Goal: Transaction & Acquisition: Purchase product/service

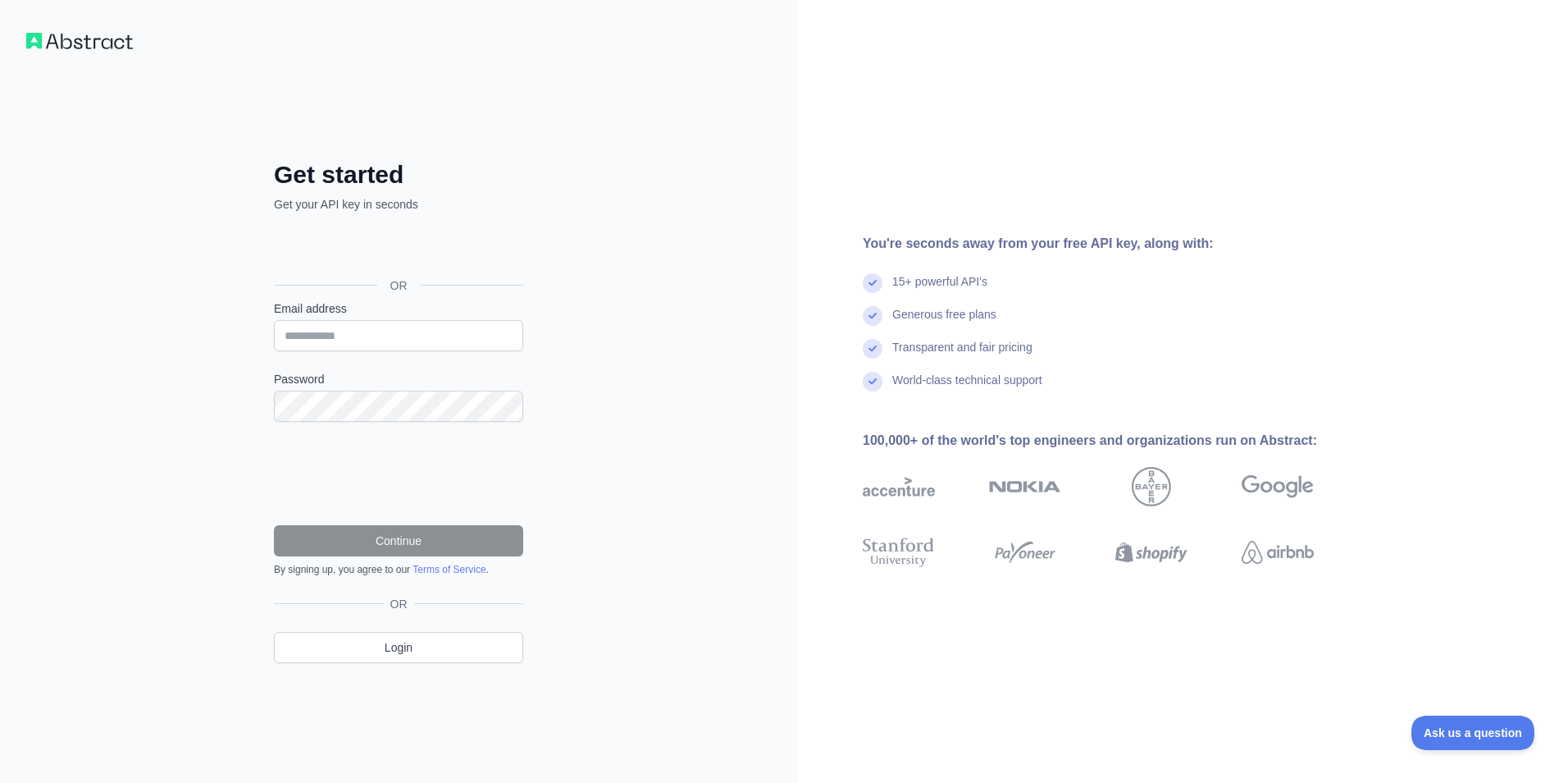
click at [962, 269] on div "You're seconds away from your free API key, along with: 15+ powerful API's Gene…" at bounding box center [1094, 392] width 595 height 316
click at [18, 1] on div "Get started Get your API key in seconds OR Email address Password Continue By s…" at bounding box center [398, 392] width 797 height 783
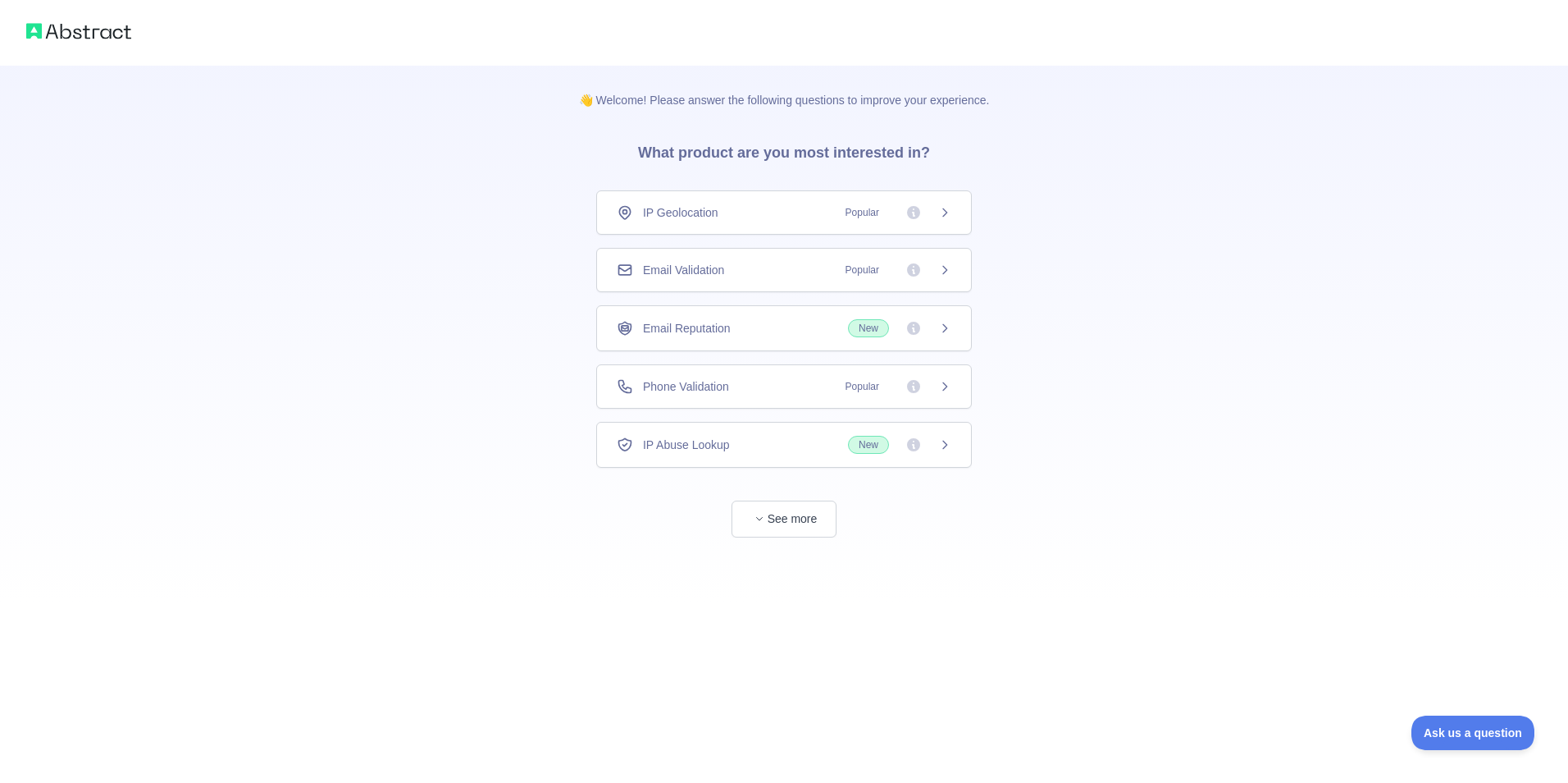
click at [784, 278] on div "Email Validation Popular" at bounding box center [784, 270] width 376 height 44
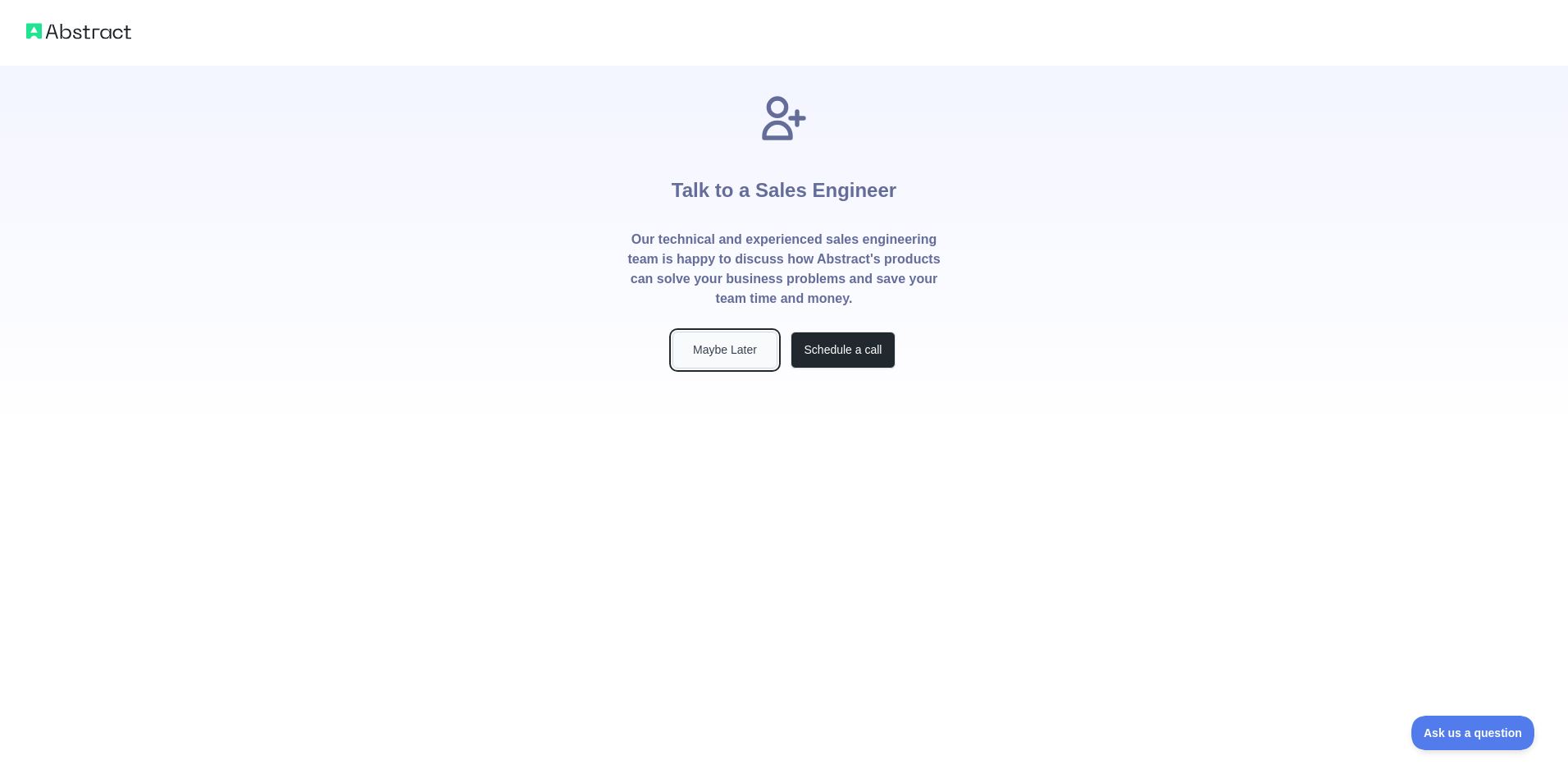
click at [734, 348] on button "Maybe Later" at bounding box center [724, 350] width 105 height 37
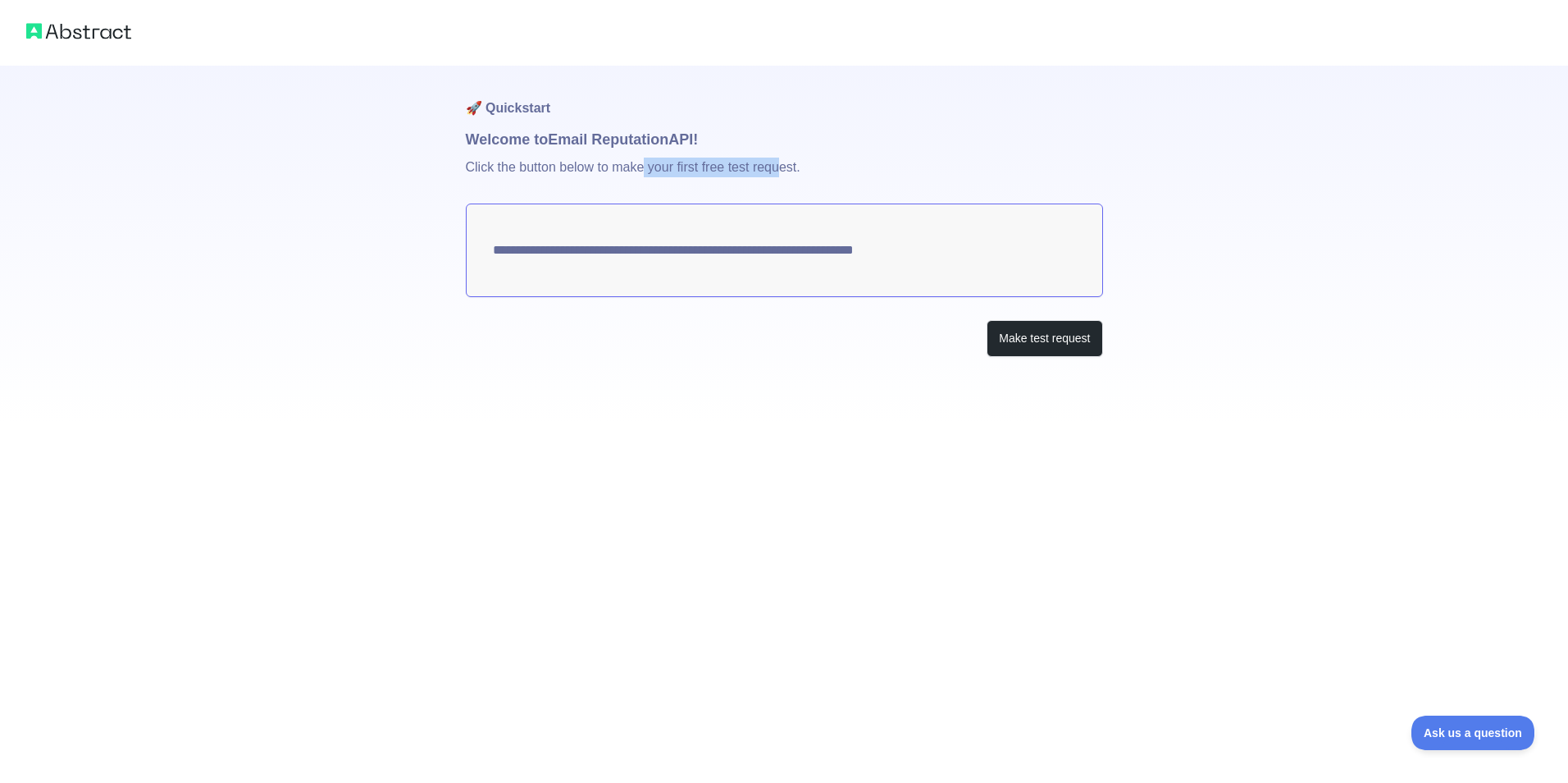
drag, startPoint x: 697, startPoint y: 162, endPoint x: 788, endPoint y: 160, distance: 91.0
click at [788, 160] on p "Click the button below to make your first free test request." at bounding box center [784, 177] width 637 height 53
drag, startPoint x: 788, startPoint y: 160, endPoint x: 837, endPoint y: 166, distance: 49.4
click at [837, 166] on p "Click the button below to make your first free test request." at bounding box center [784, 177] width 637 height 53
click at [1024, 345] on button "Make test request" at bounding box center [1044, 339] width 115 height 37
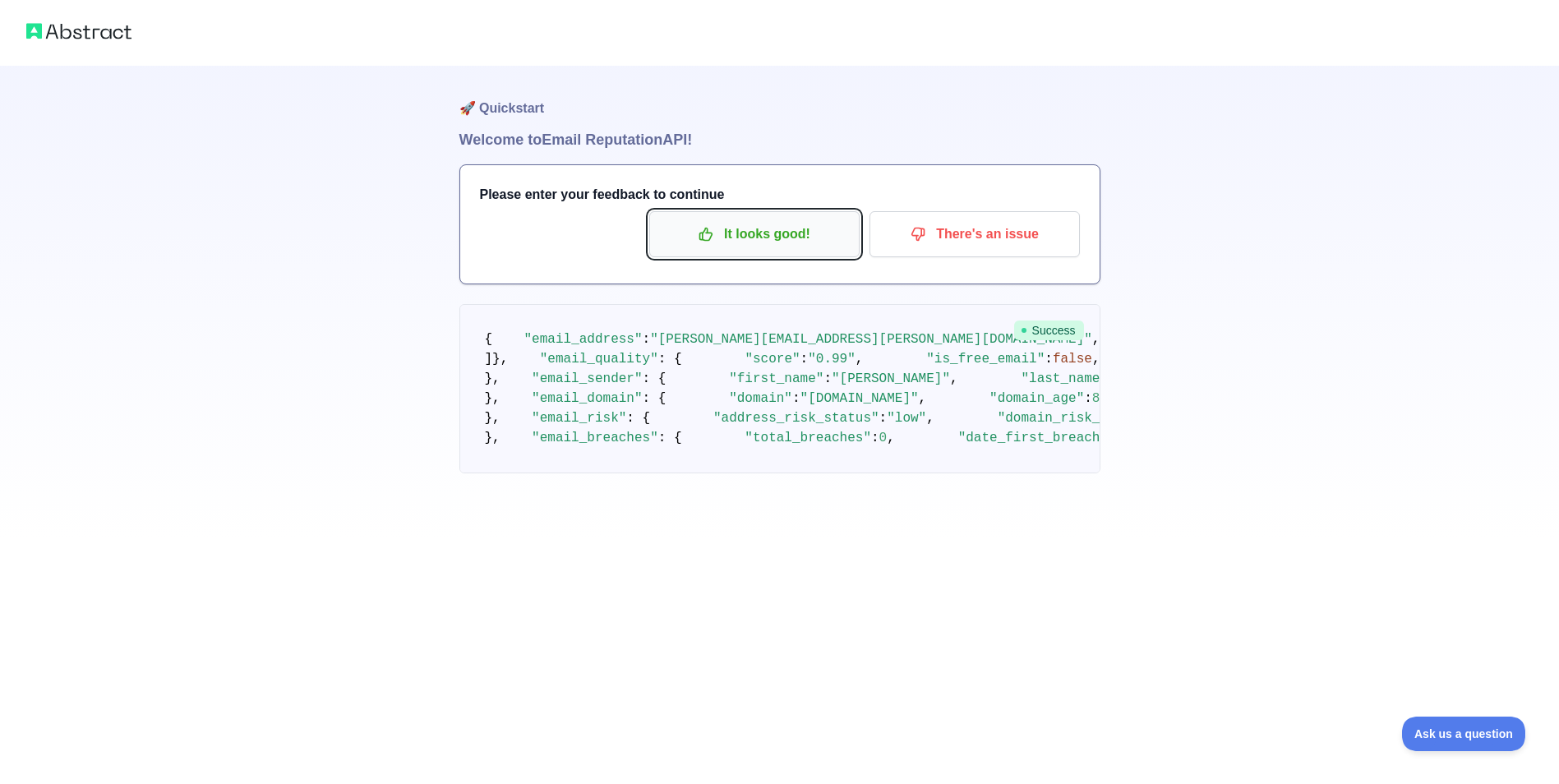
click at [836, 240] on p "It looks good!" at bounding box center [754, 234] width 186 height 28
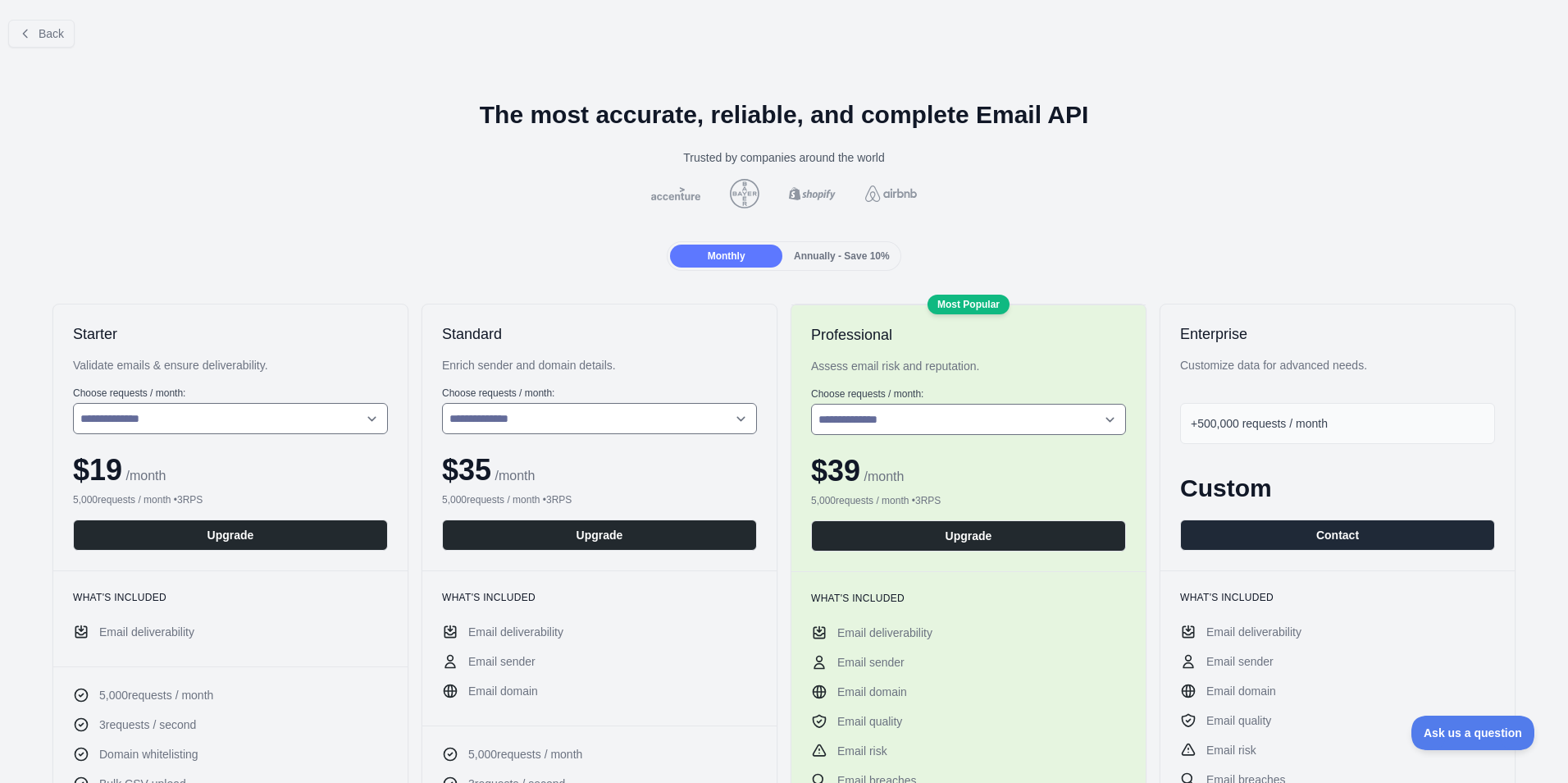
click at [272, 434] on div "**********" at bounding box center [230, 437] width 354 height 265
click at [288, 417] on select "**********" at bounding box center [231, 418] width 315 height 31
click at [53, 30] on span "Back" at bounding box center [51, 34] width 25 height 13
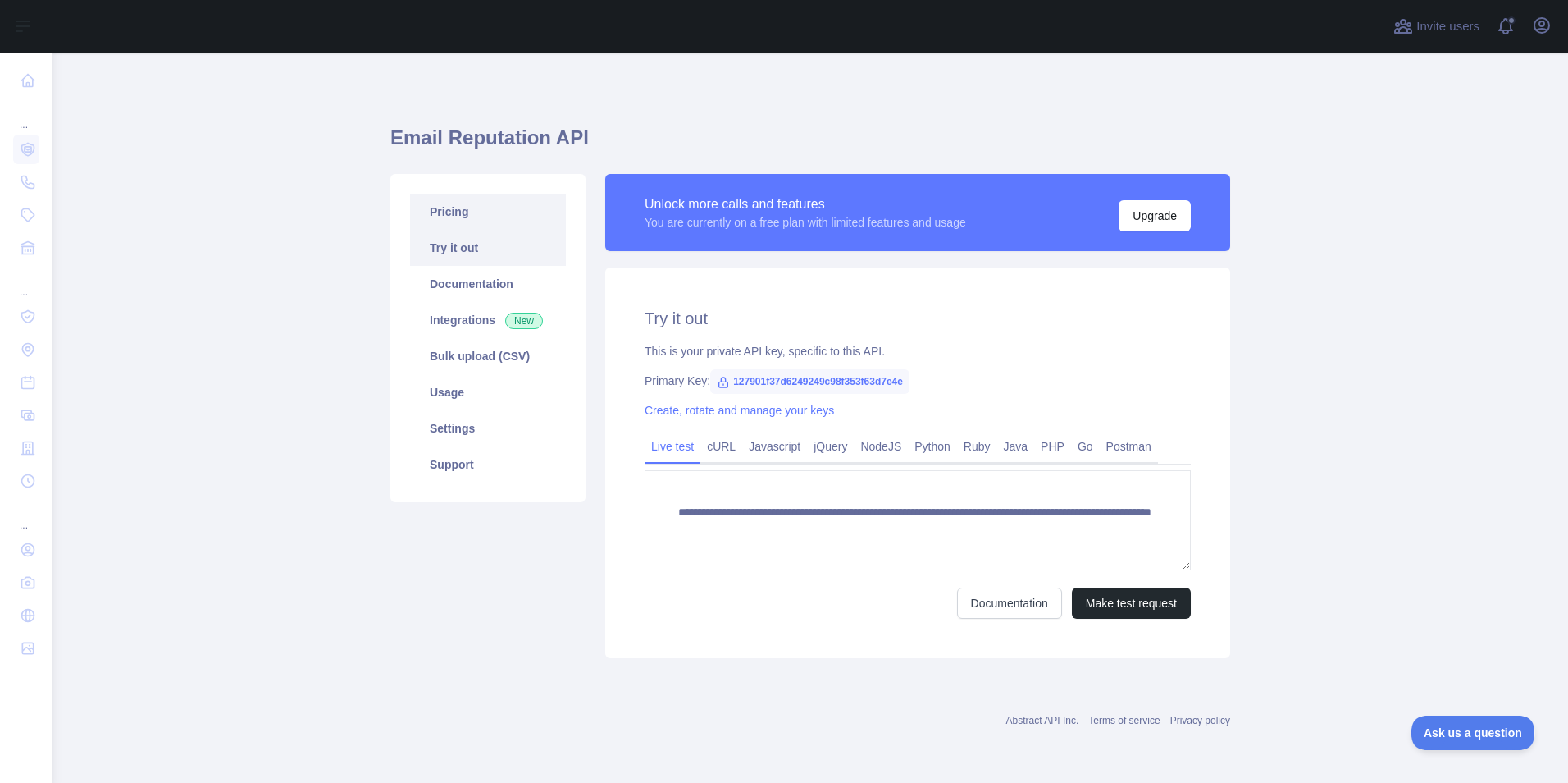
click at [521, 218] on link "Pricing" at bounding box center [487, 212] width 156 height 37
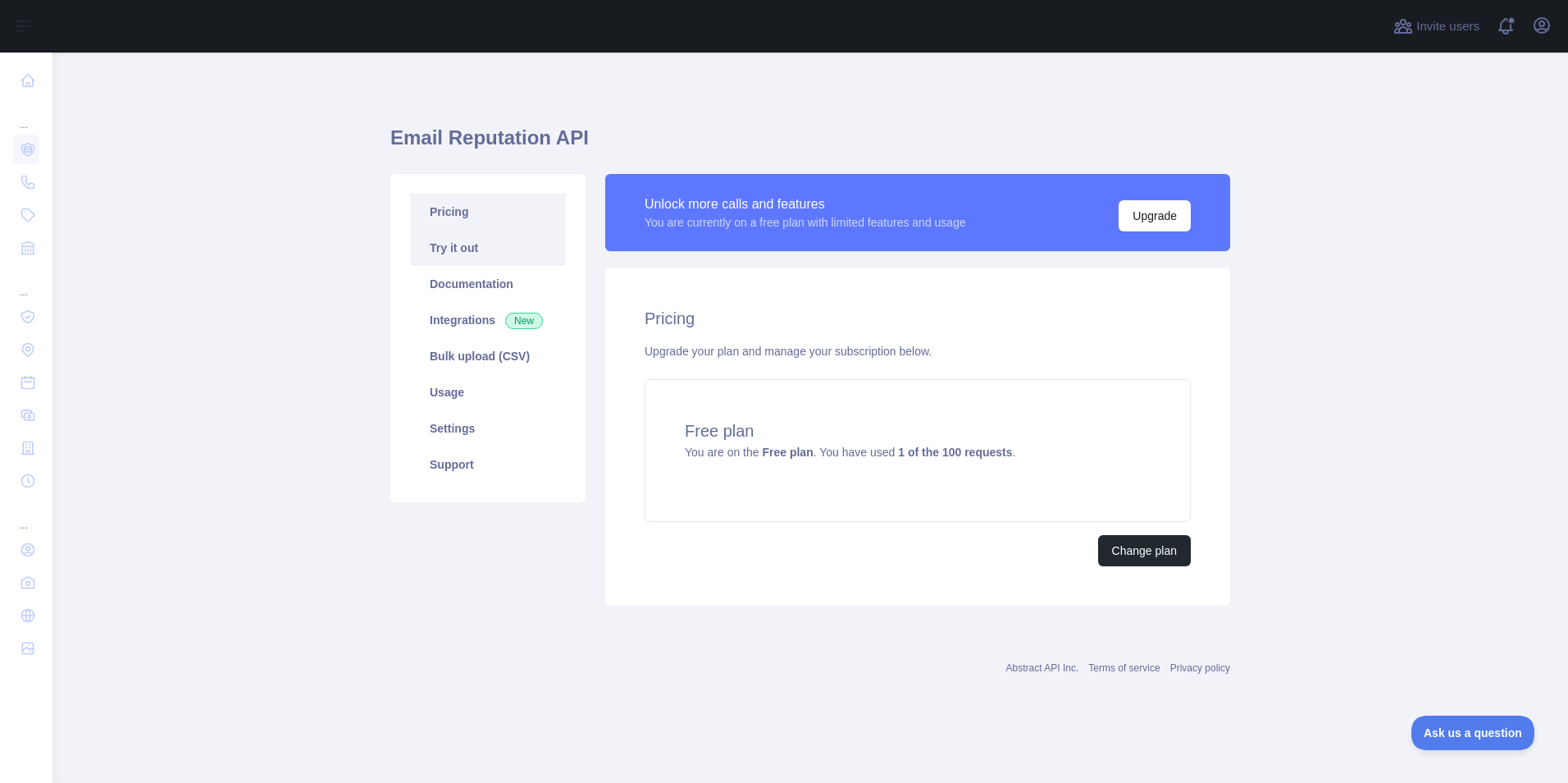
click at [518, 242] on link "Try it out" at bounding box center [487, 248] width 156 height 37
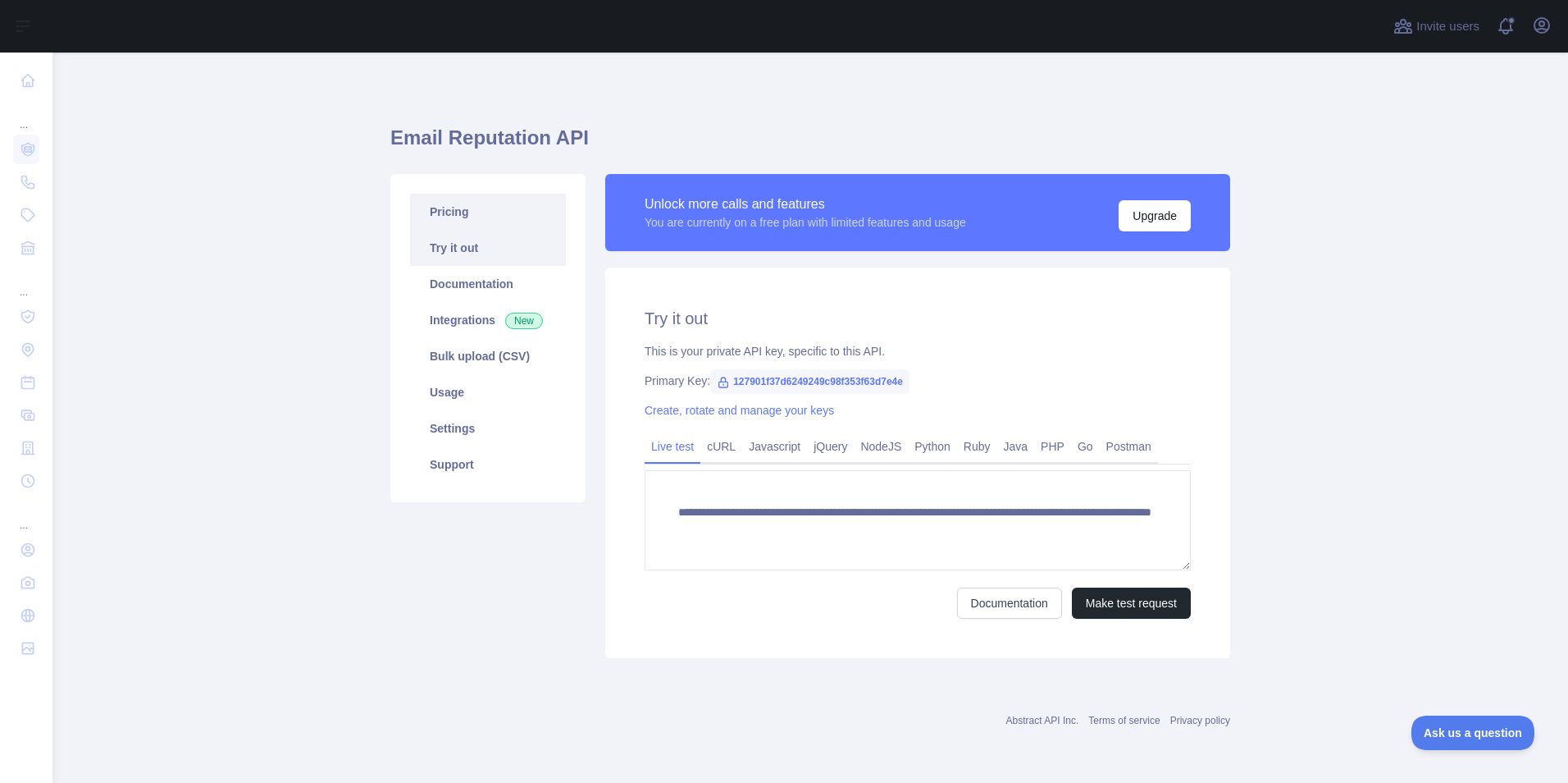
click at [518, 221] on link "Pricing" at bounding box center [487, 212] width 156 height 37
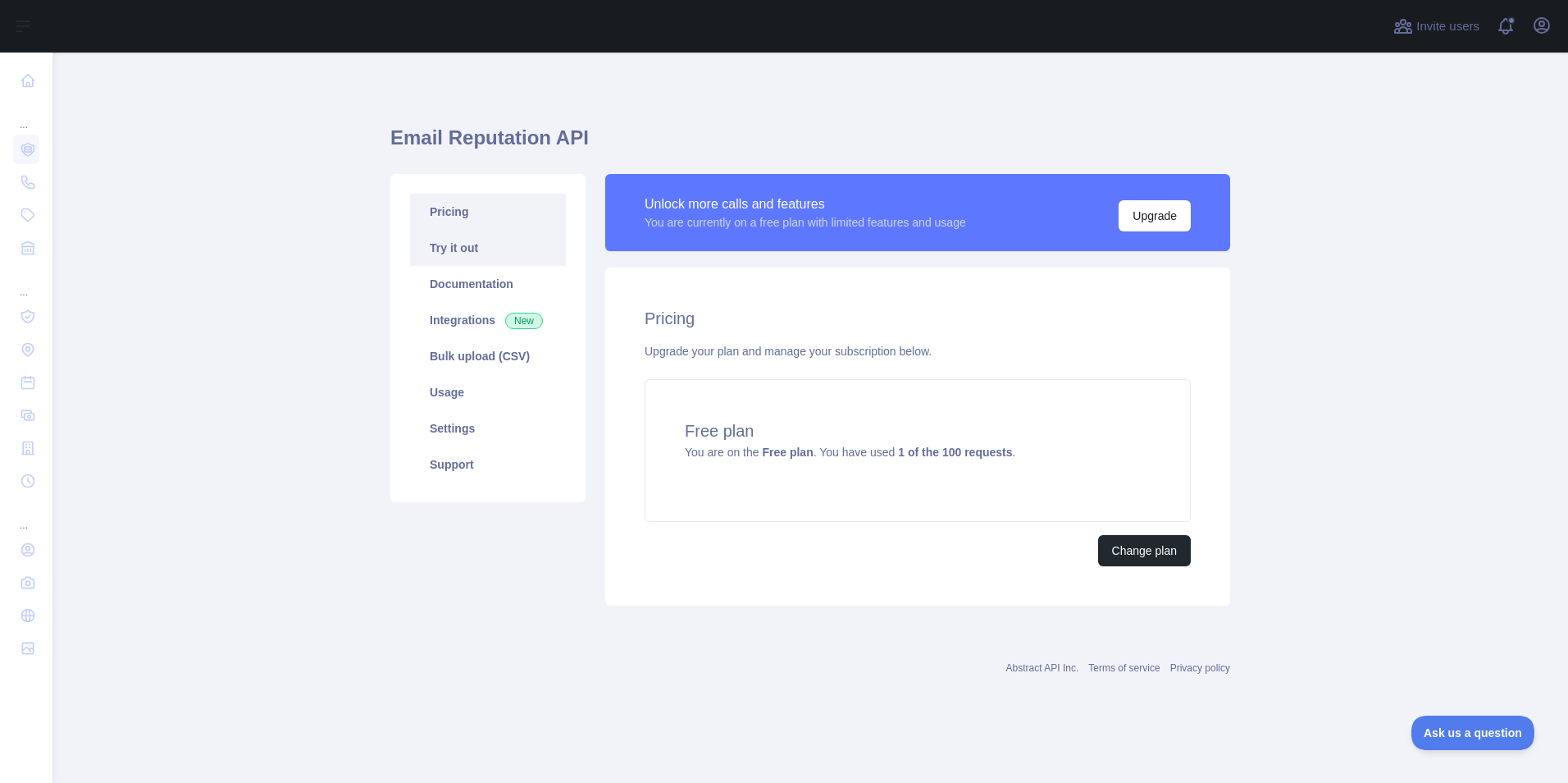
click at [525, 240] on link "Try it out" at bounding box center [487, 248] width 156 height 37
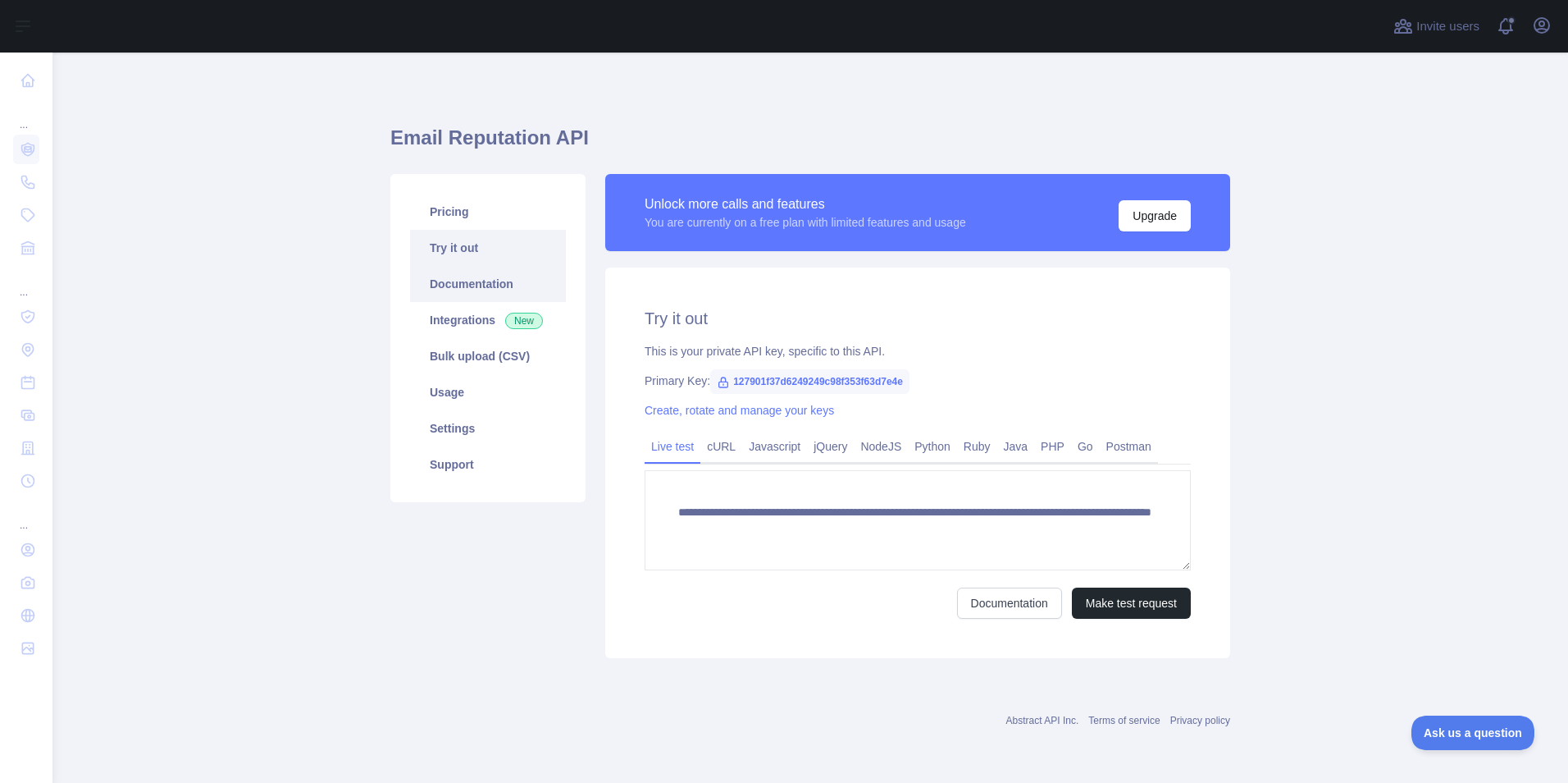
click at [527, 292] on link "Documentation" at bounding box center [487, 284] width 156 height 37
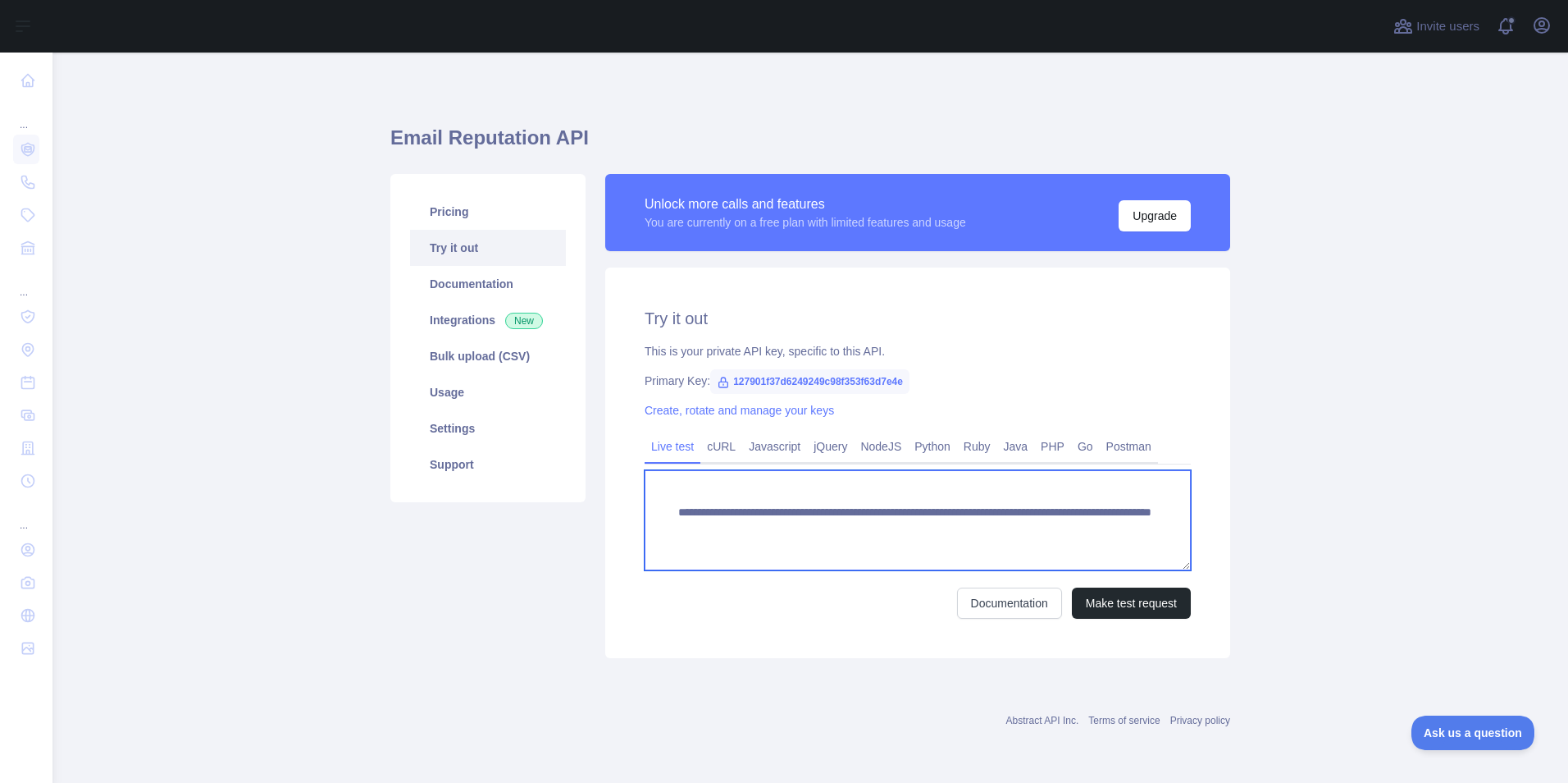
drag, startPoint x: 959, startPoint y: 531, endPoint x: 1029, endPoint y: 543, distance: 71.0
click at [1029, 543] on textarea "**********" at bounding box center [917, 520] width 546 height 100
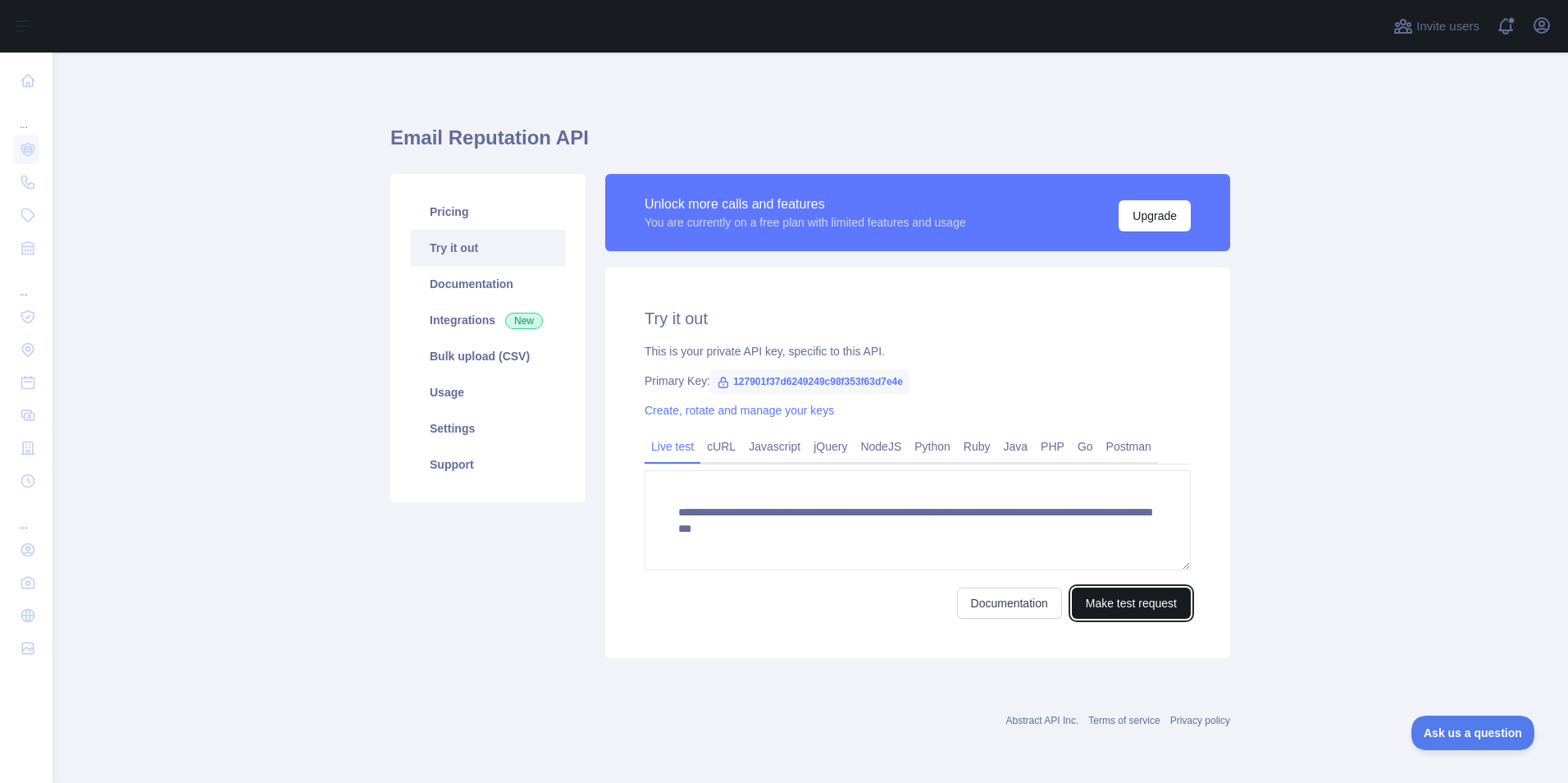
click at [1126, 617] on button "Make test request" at bounding box center [1132, 603] width 119 height 31
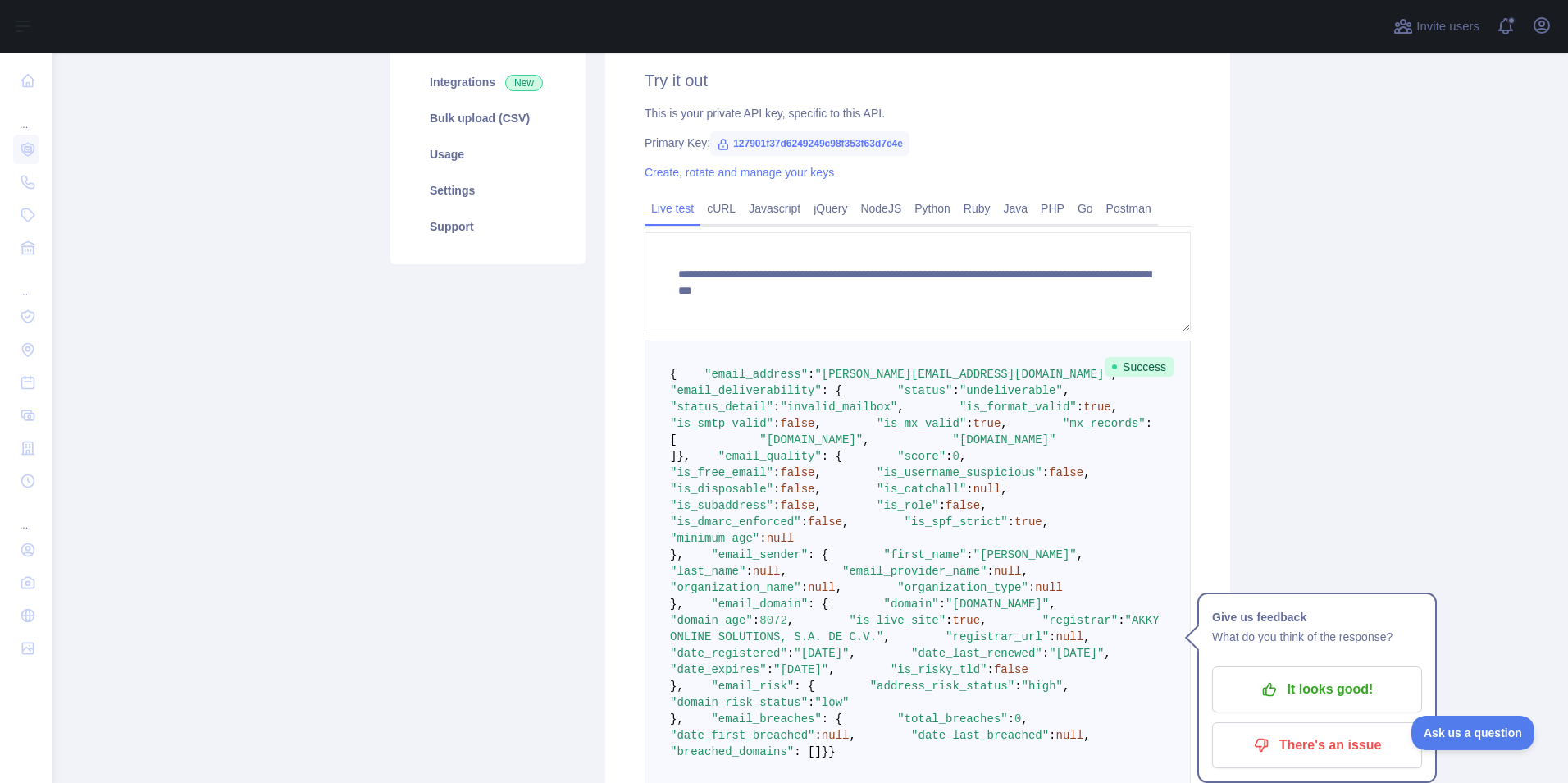
scroll to position [246, 0]
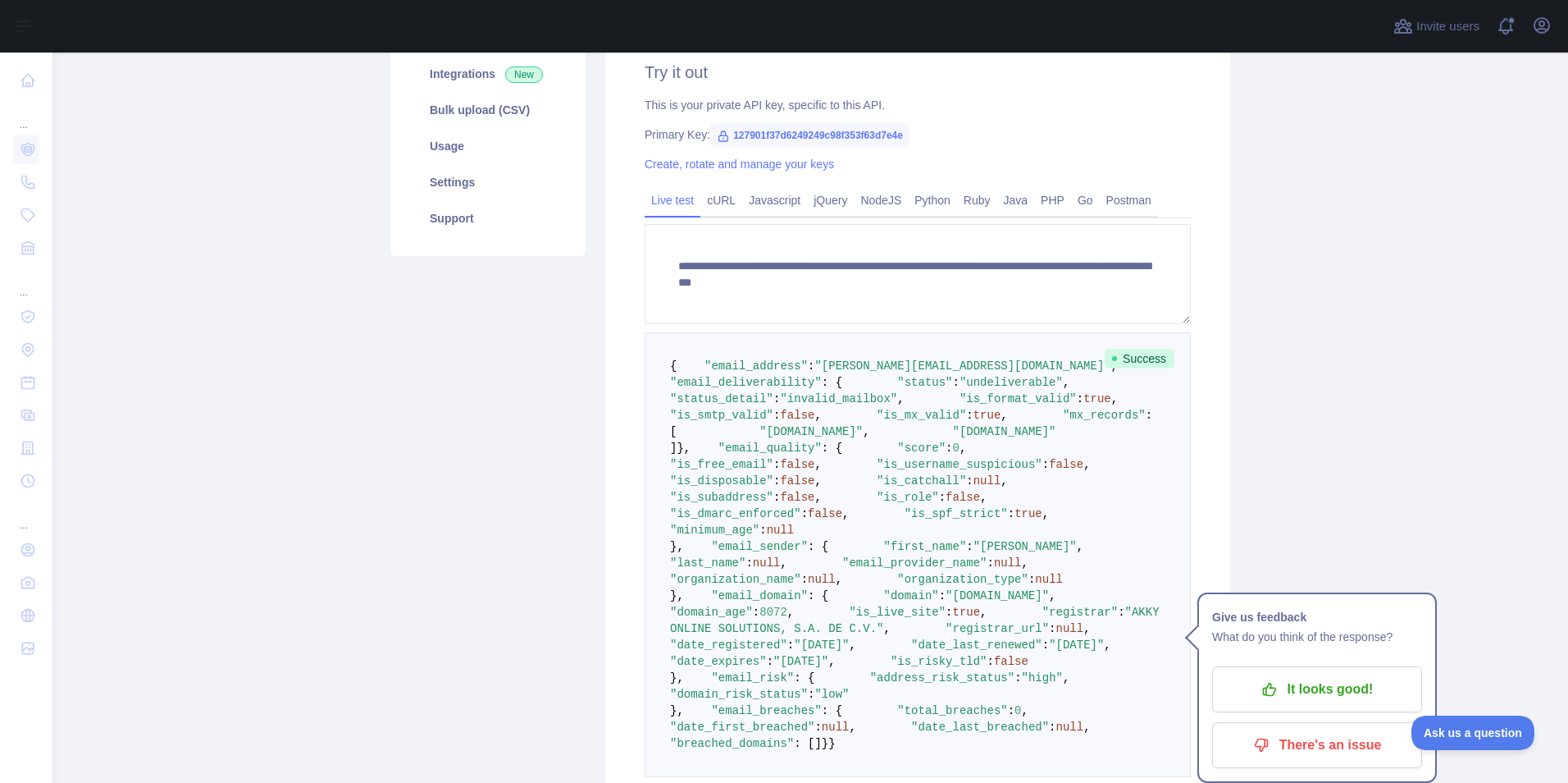
click at [1275, 399] on main "**********" at bounding box center [810, 417] width 1515 height 730
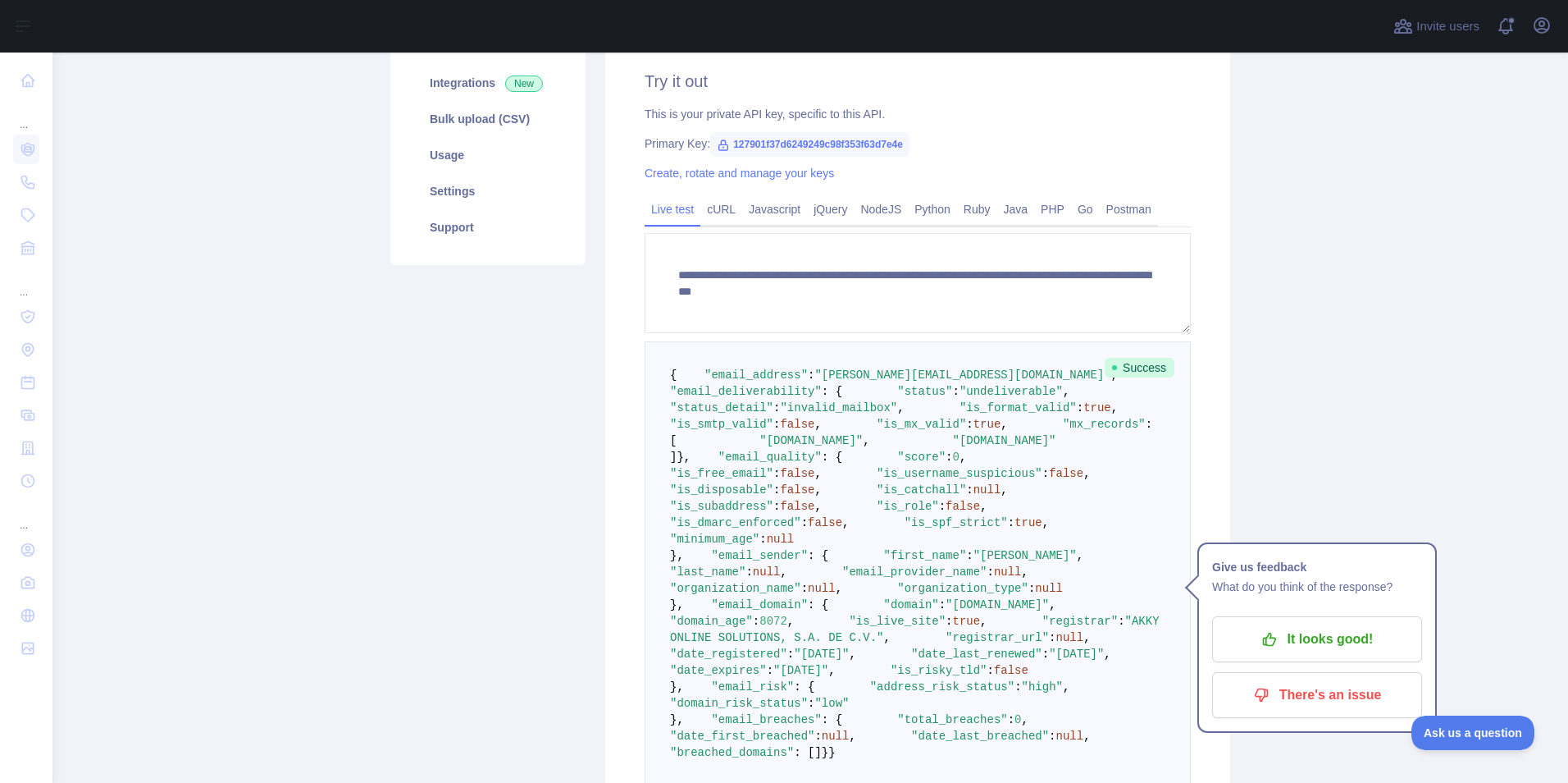
scroll to position [164, 0]
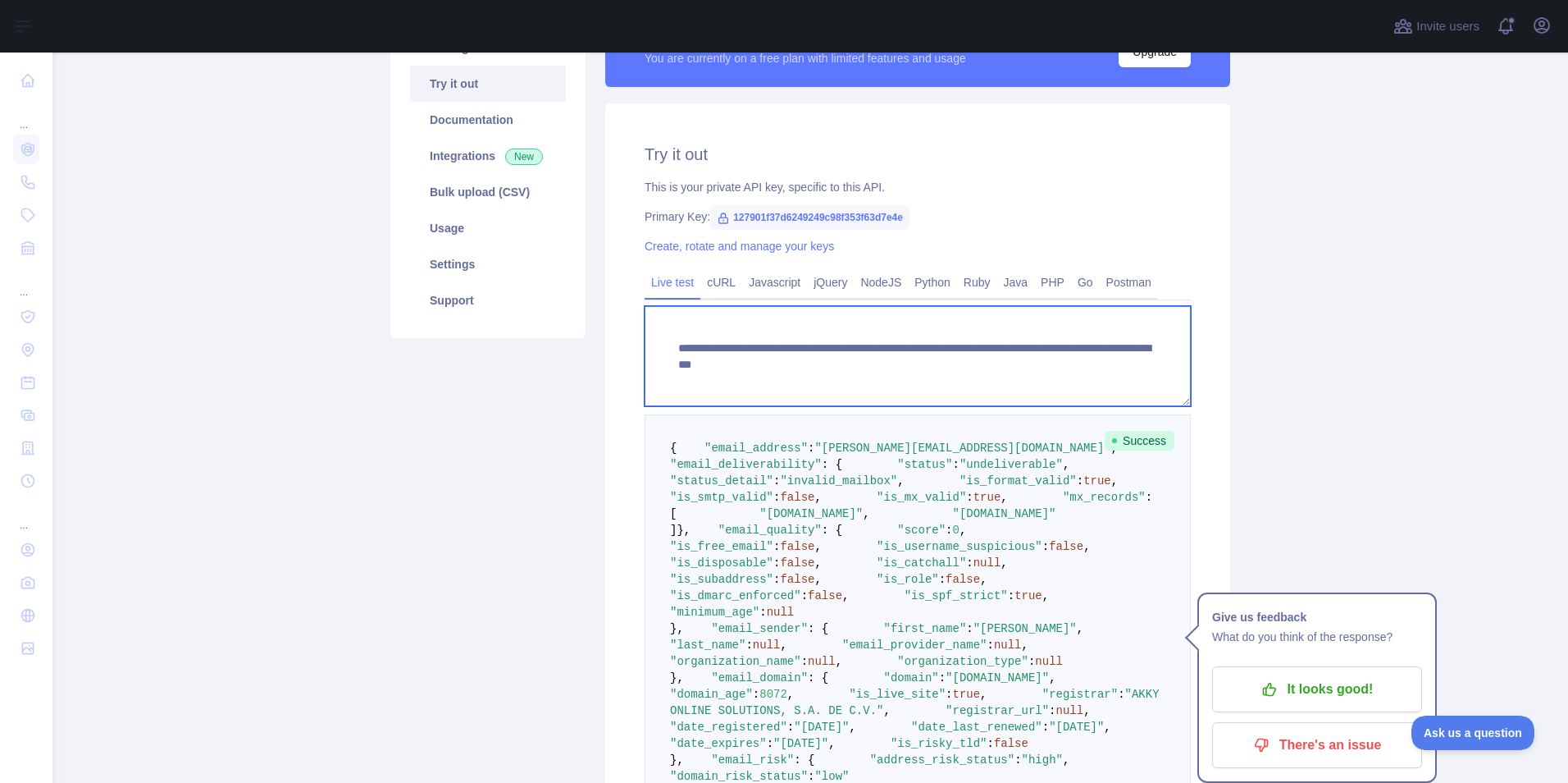
drag, startPoint x: 1028, startPoint y: 367, endPoint x: 1039, endPoint y: 369, distance: 11.2
click at [1039, 369] on textarea "**********" at bounding box center [917, 356] width 546 height 100
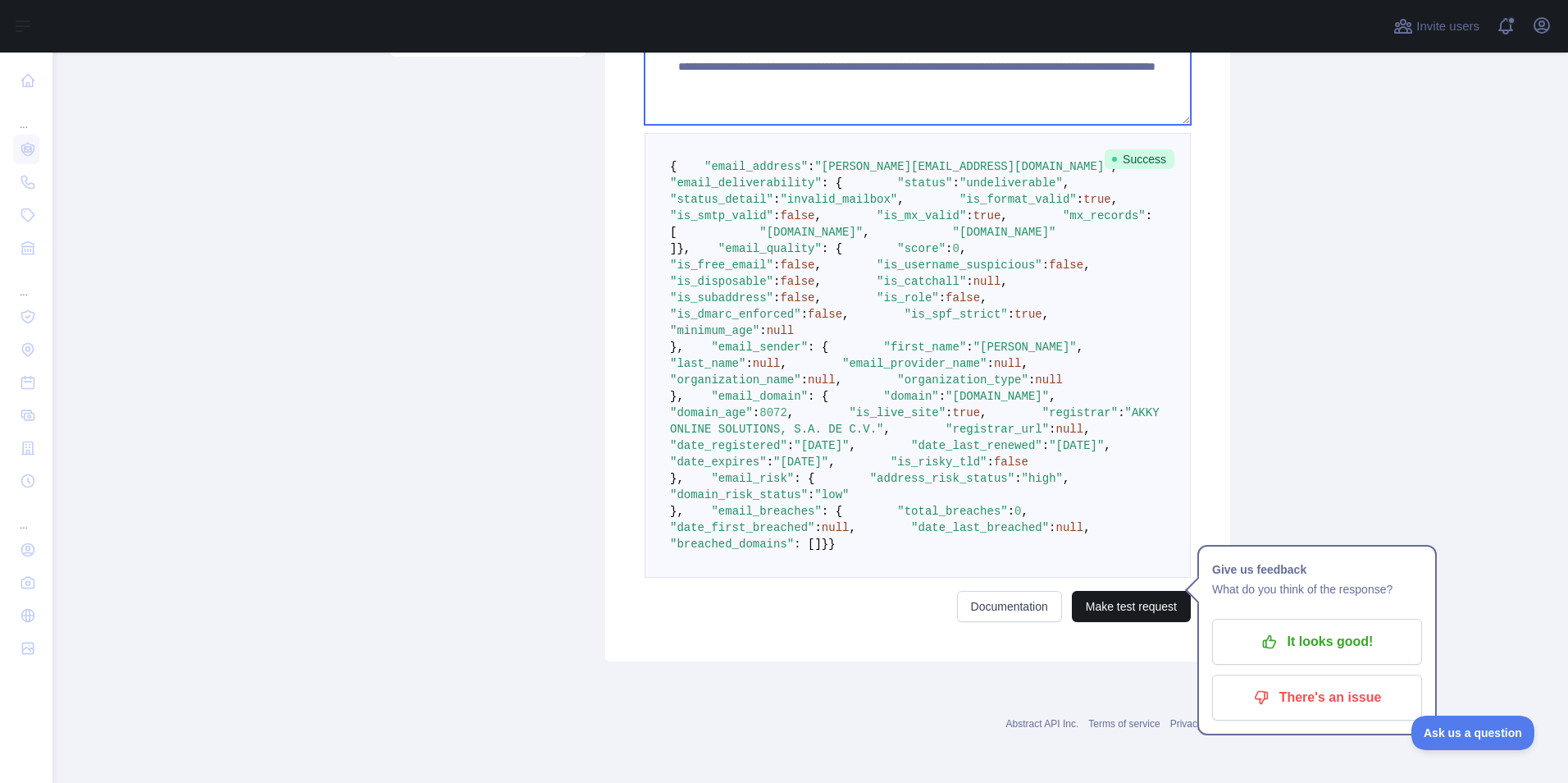
type textarea "**********"
click at [1145, 606] on button "Make test request" at bounding box center [1132, 606] width 119 height 31
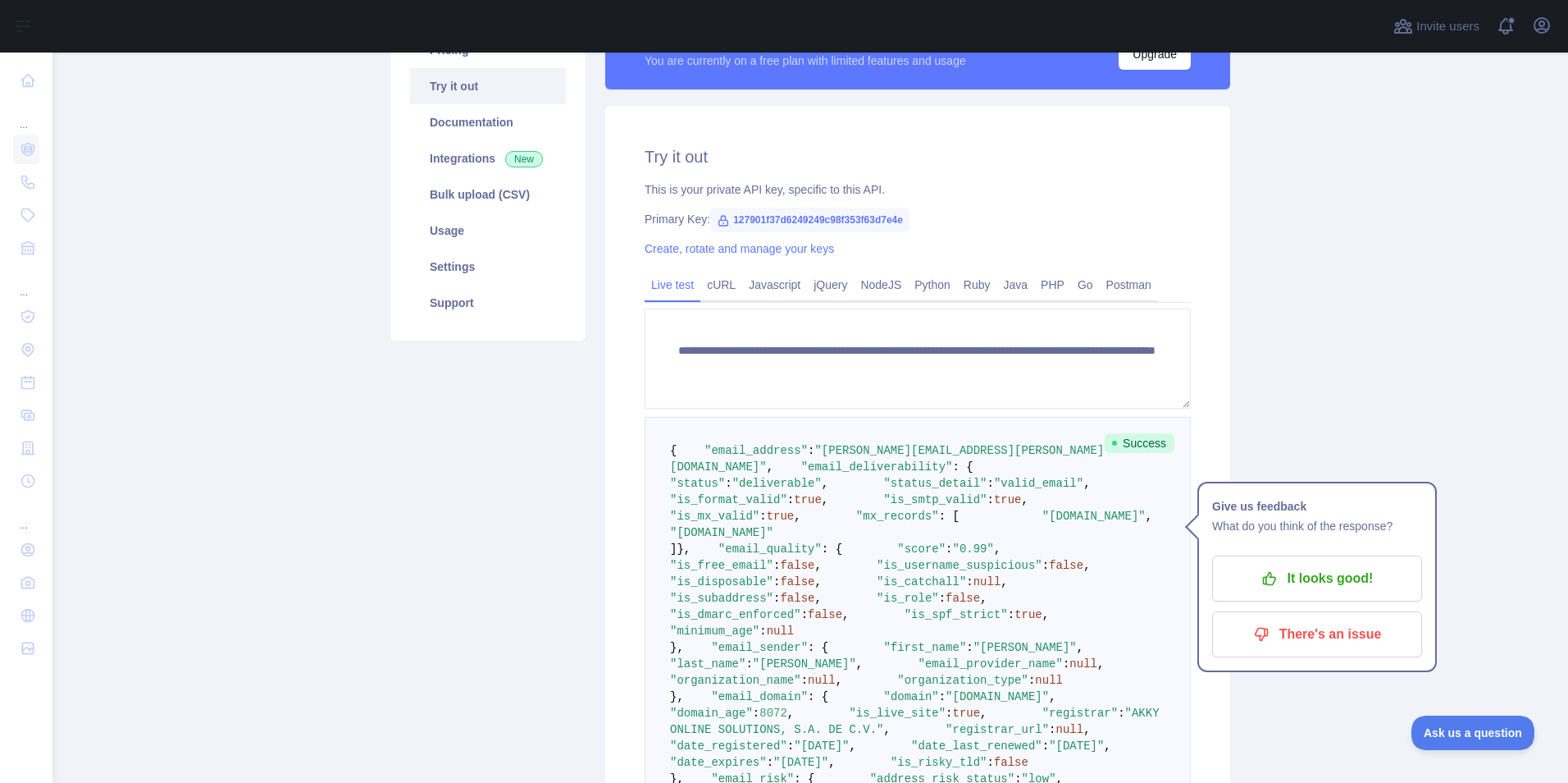
scroll to position [36, 0]
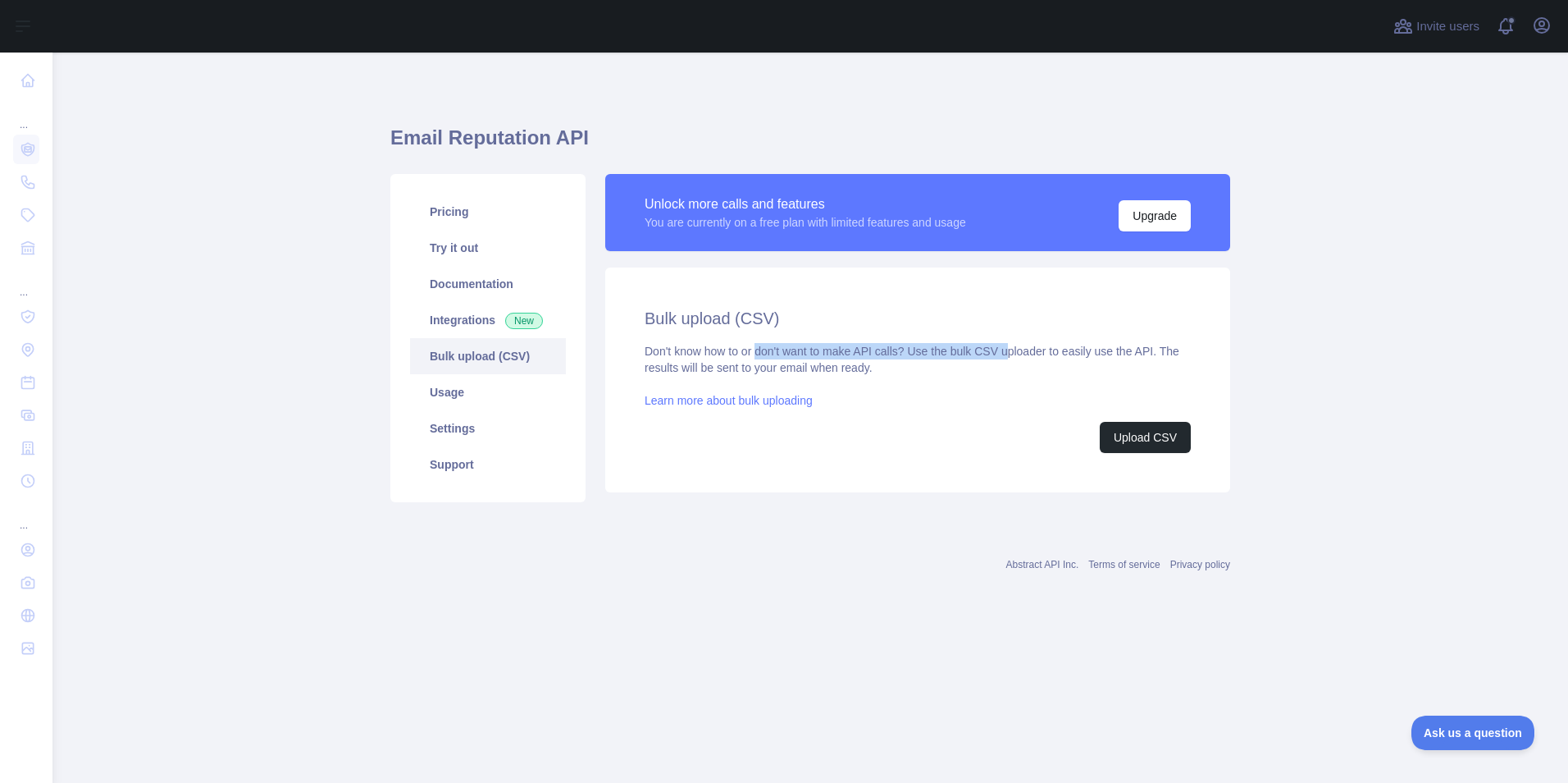
drag, startPoint x: 758, startPoint y: 352, endPoint x: 1005, endPoint y: 348, distance: 247.0
click at [1005, 348] on div "Don't know how to or don't want to make API calls? Use the bulk CSV uploader to…" at bounding box center [917, 398] width 546 height 110
drag, startPoint x: 1005, startPoint y: 348, endPoint x: 950, endPoint y: 366, distance: 57.9
click at [950, 366] on div "Don't know how to or don't want to make API calls? Use the bulk CSV uploader to…" at bounding box center [917, 398] width 546 height 110
click at [495, 204] on link "Pricing" at bounding box center [487, 212] width 156 height 37
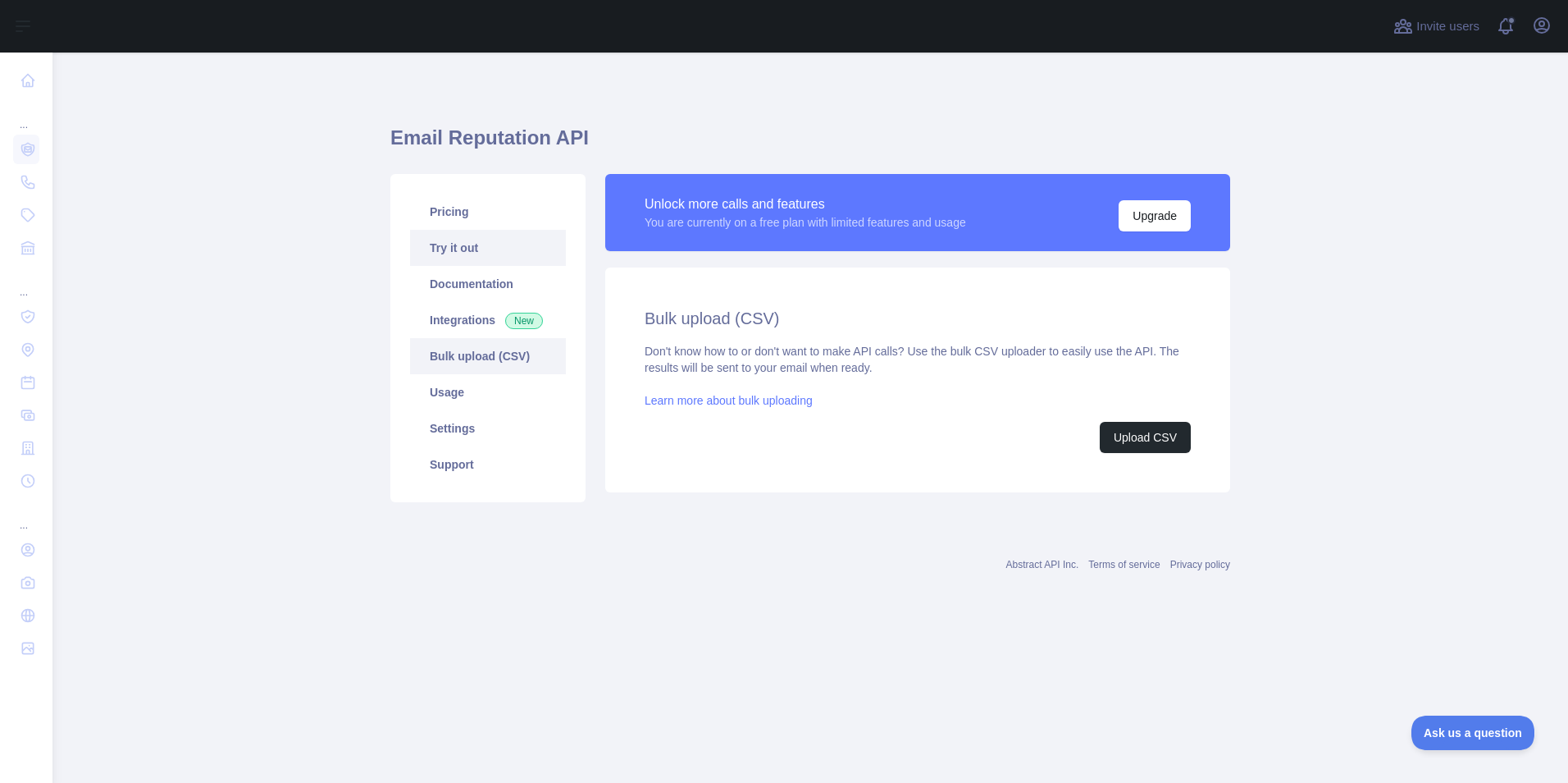
click at [457, 259] on link "Try it out" at bounding box center [487, 248] width 156 height 37
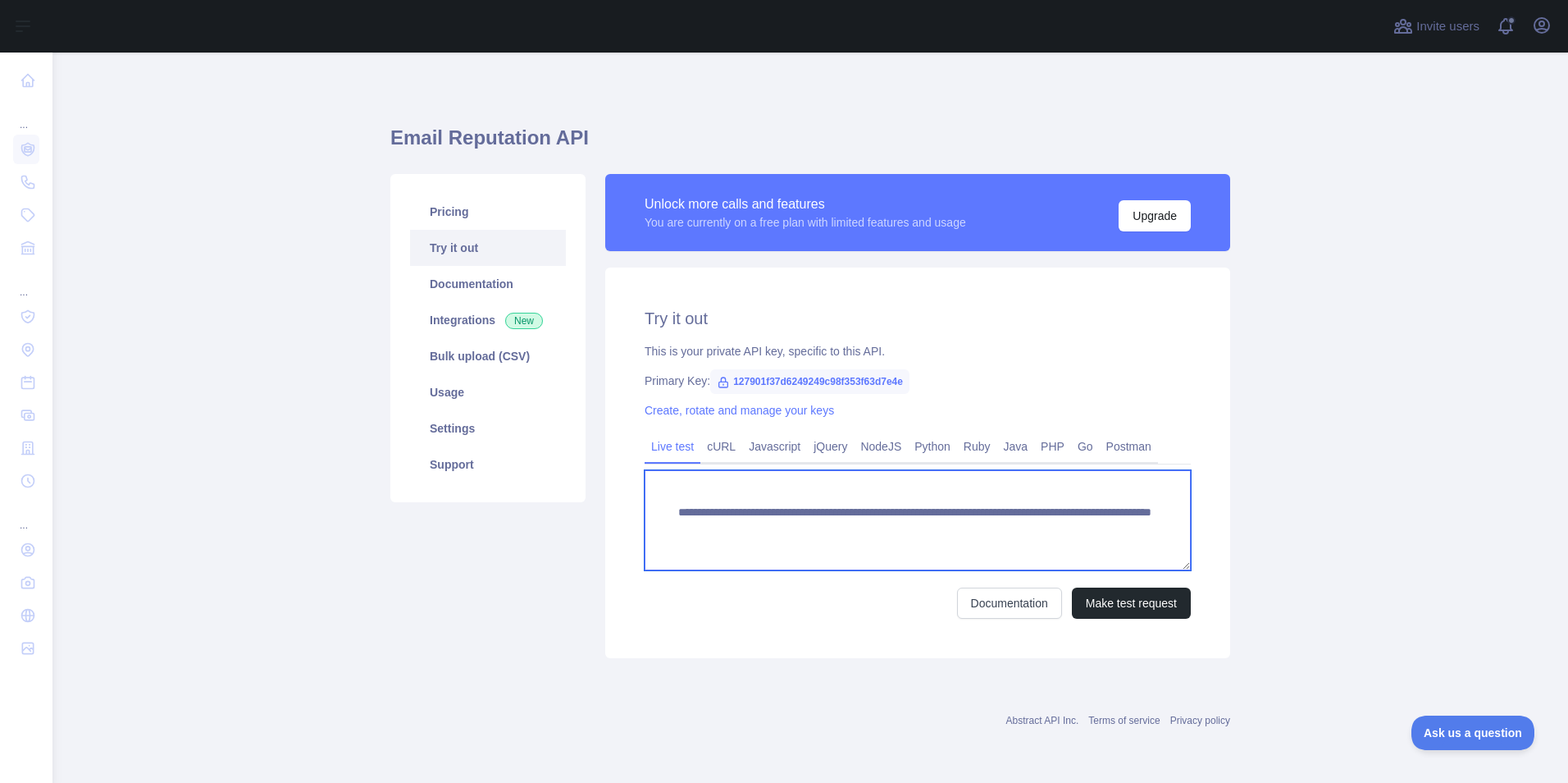
drag, startPoint x: 1136, startPoint y: 531, endPoint x: 959, endPoint y: 533, distance: 177.0
click at [959, 533] on textarea "**********" at bounding box center [917, 520] width 546 height 100
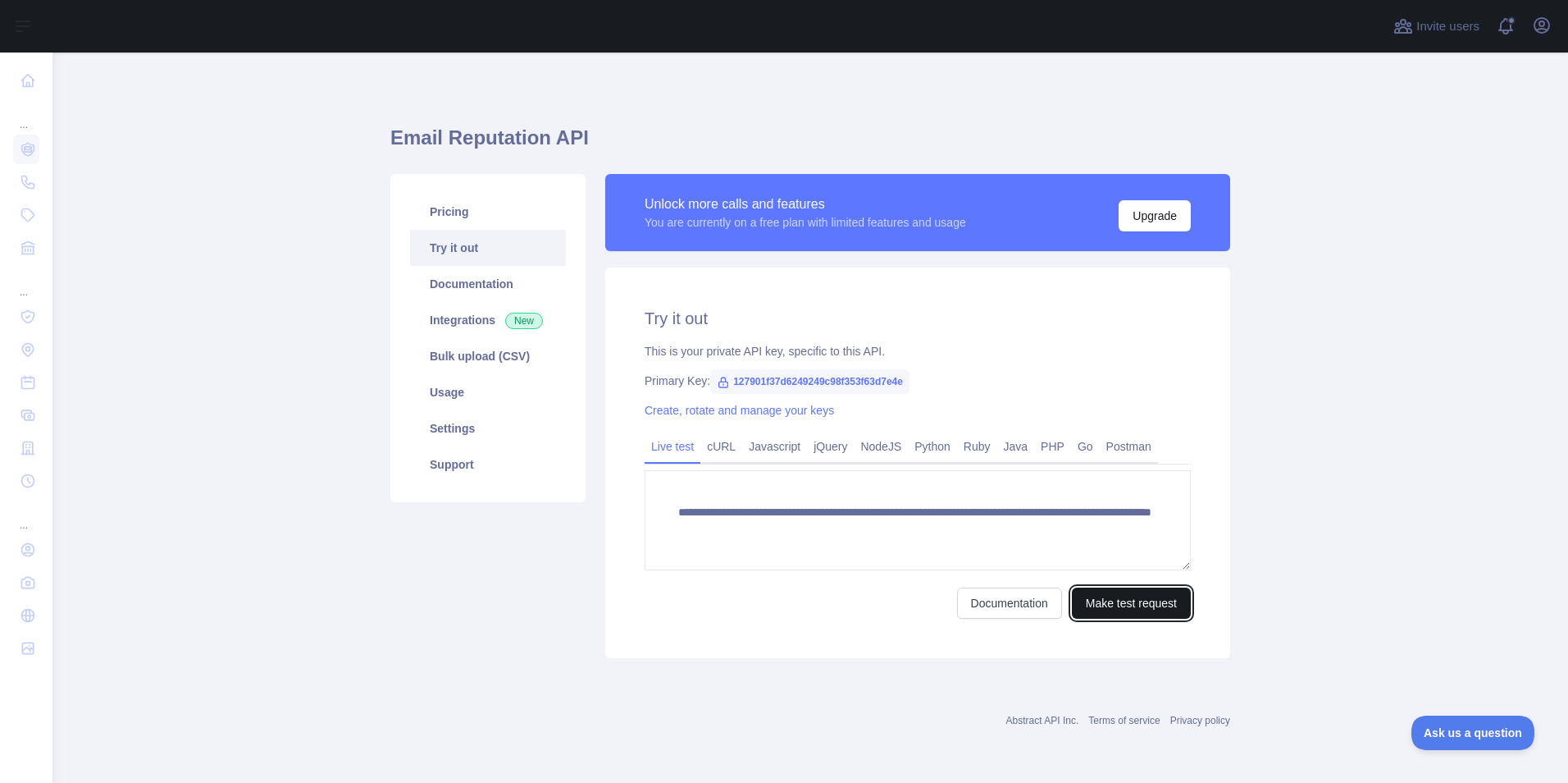
click at [1083, 599] on button "Make test request" at bounding box center [1132, 603] width 119 height 31
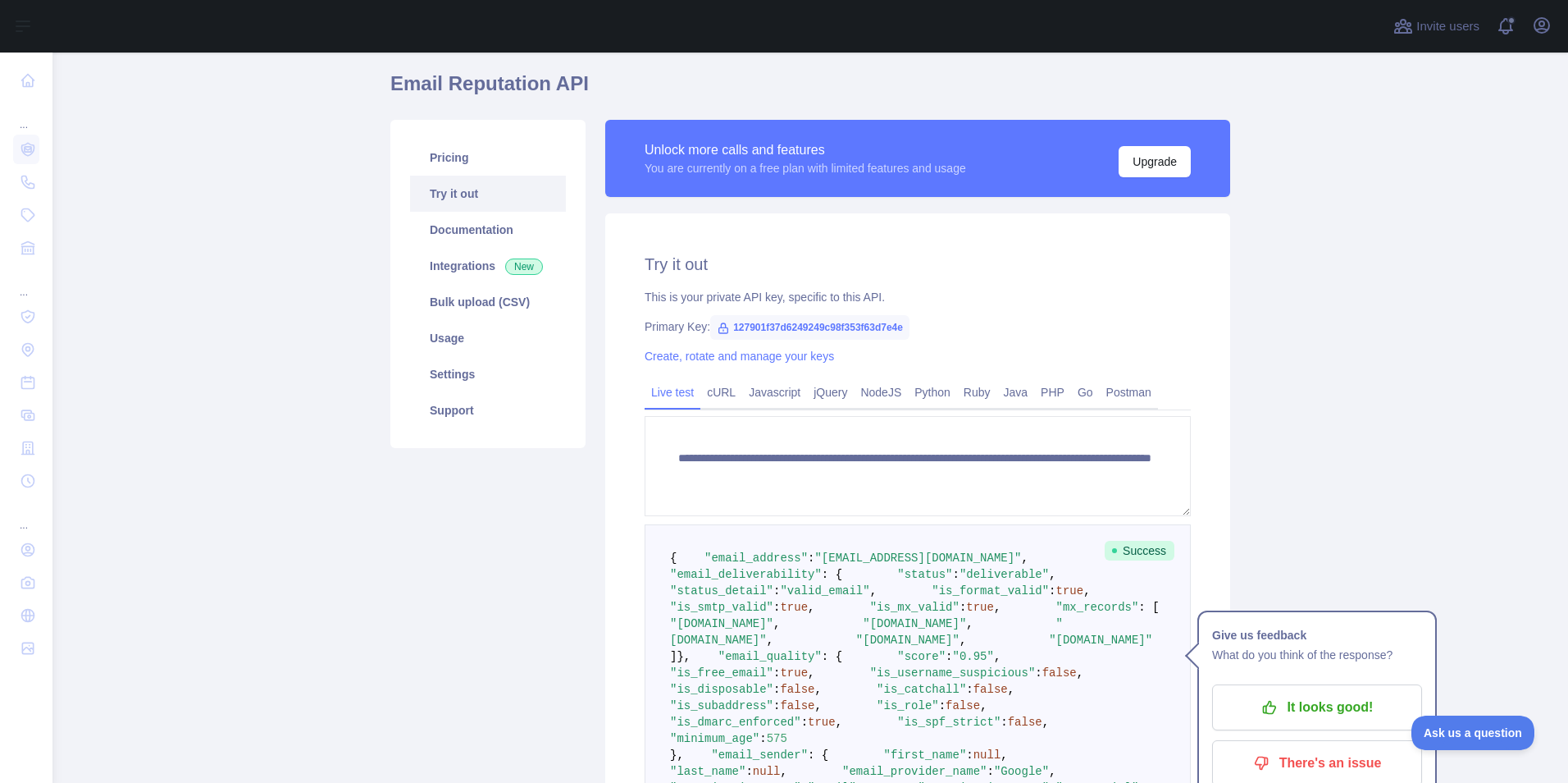
scroll to position [82, 0]
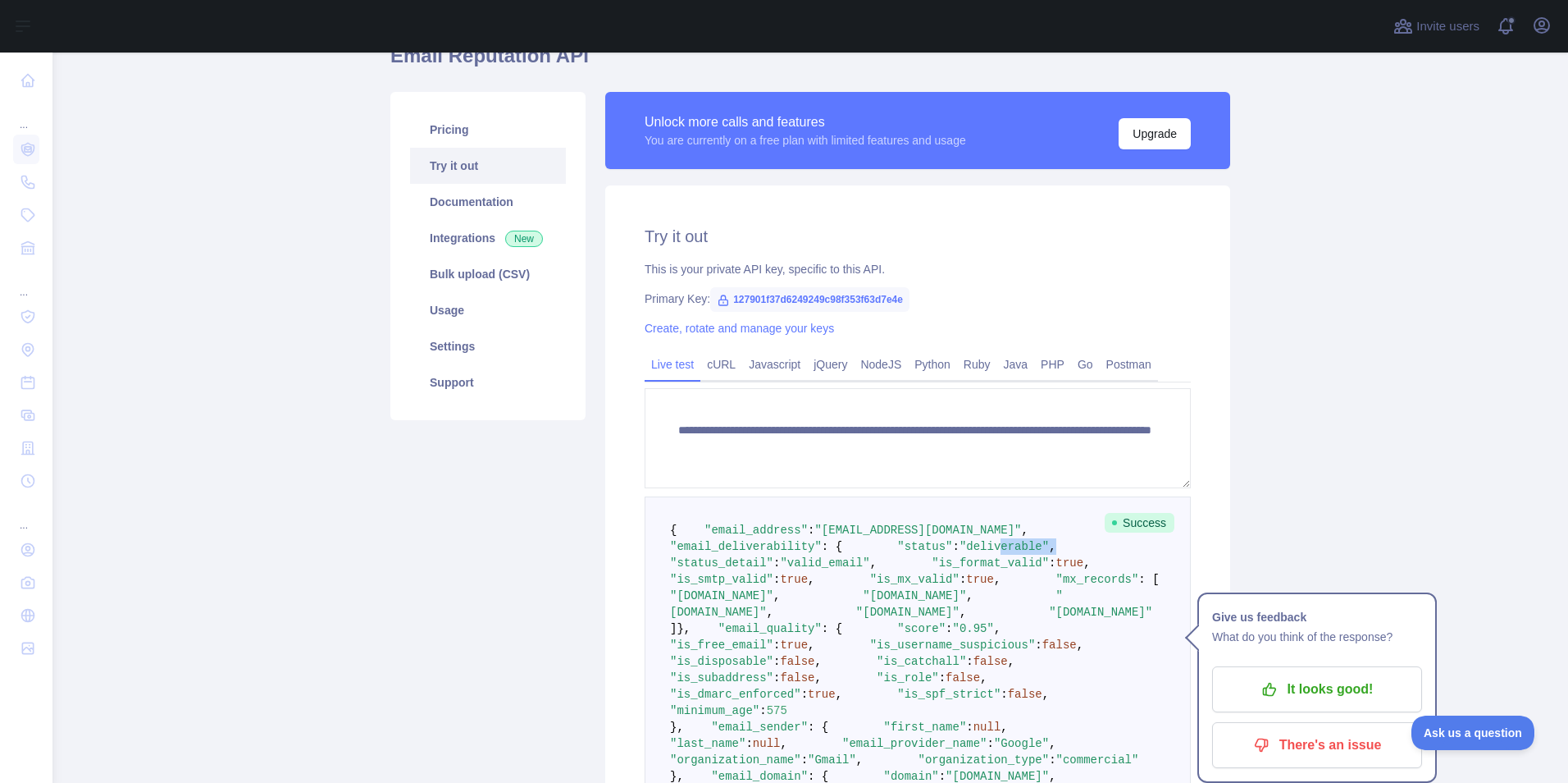
drag, startPoint x: 816, startPoint y: 587, endPoint x: 873, endPoint y: 579, distance: 57.6
click at [873, 579] on pre "{ "email_address" : "leonardorsaenz@gmail.com" , "email_deliverability" : { "st…" at bounding box center [917, 751] width 546 height 511
drag, startPoint x: 873, startPoint y: 579, endPoint x: 826, endPoint y: 599, distance: 51.1
click at [826, 569] on span ""valid_email"" at bounding box center [824, 563] width 89 height 13
drag, startPoint x: 877, startPoint y: 598, endPoint x: 895, endPoint y: 600, distance: 18.1
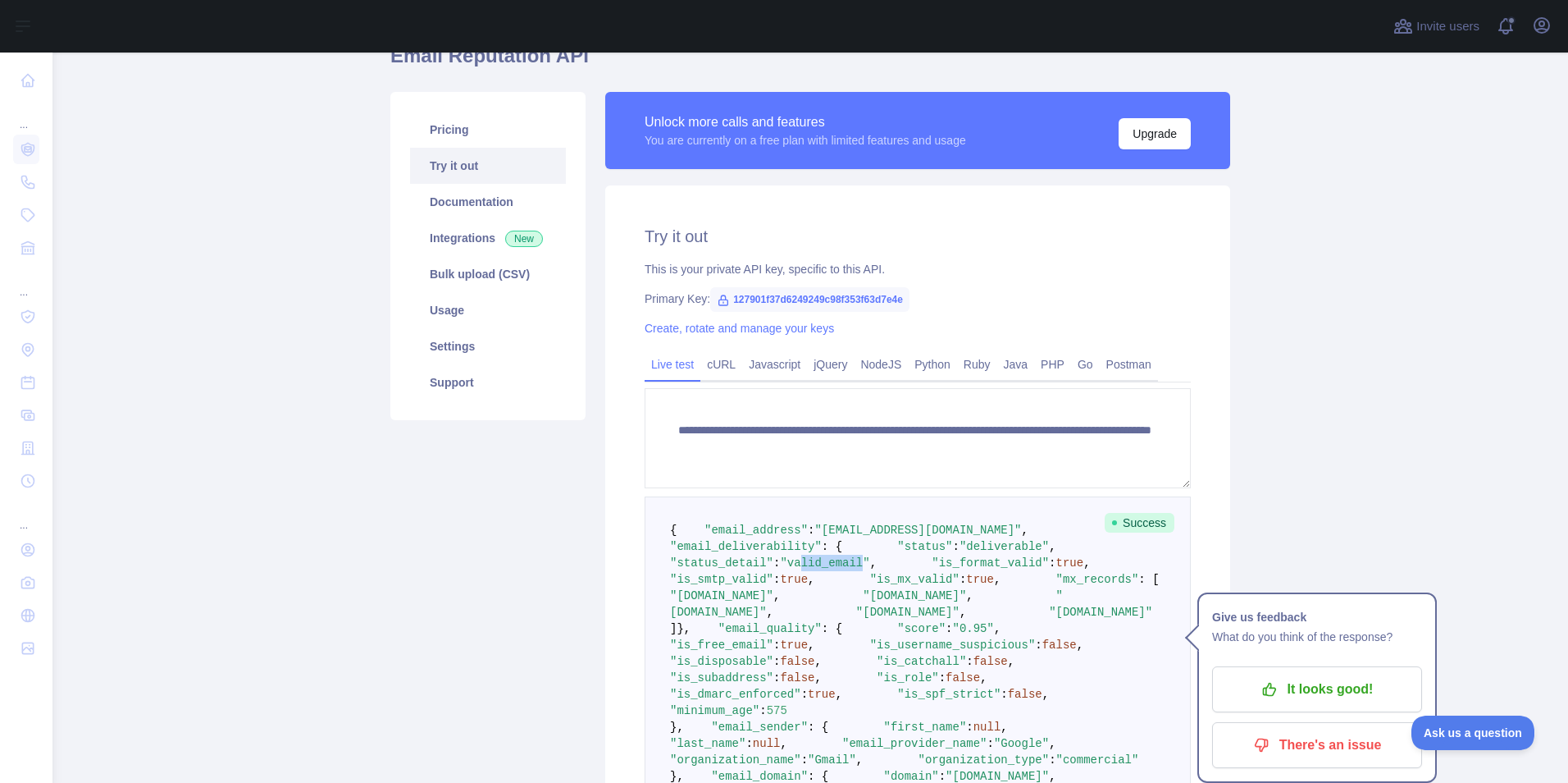
click at [869, 569] on span ""valid_email"" at bounding box center [824, 563] width 89 height 13
drag, startPoint x: 895, startPoint y: 600, endPoint x: 817, endPoint y: 618, distance: 80.0
click at [932, 569] on span ""is_format_valid"" at bounding box center [990, 563] width 117 height 13
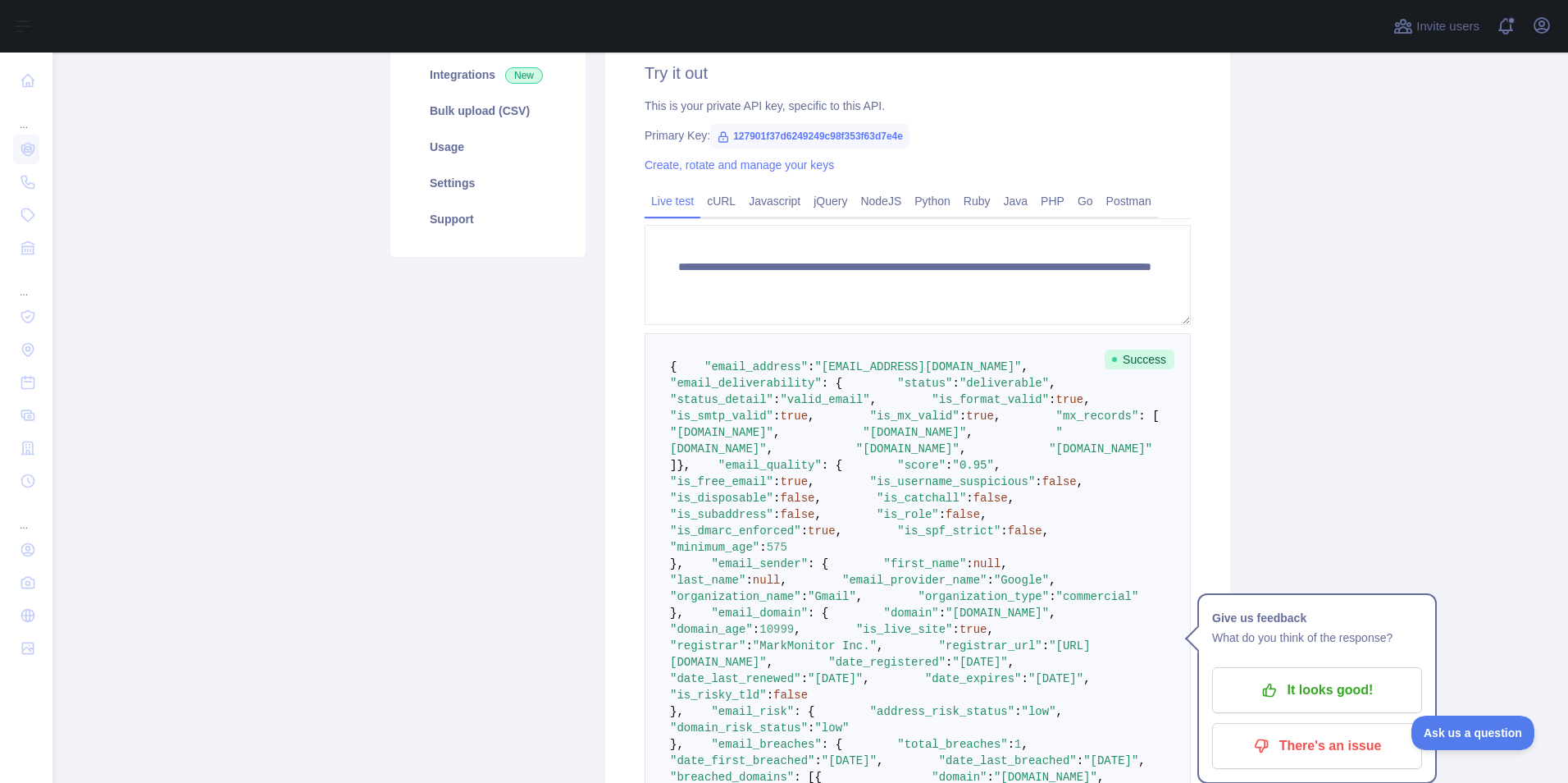
scroll to position [246, 0]
drag, startPoint x: 747, startPoint y: 513, endPoint x: 1029, endPoint y: 579, distance: 289.6
click at [1029, 579] on pre "{ "email_address" : "leonardorsaenz@gmail.com" , "email_deliverability" : { "st…" at bounding box center [917, 587] width 546 height 511
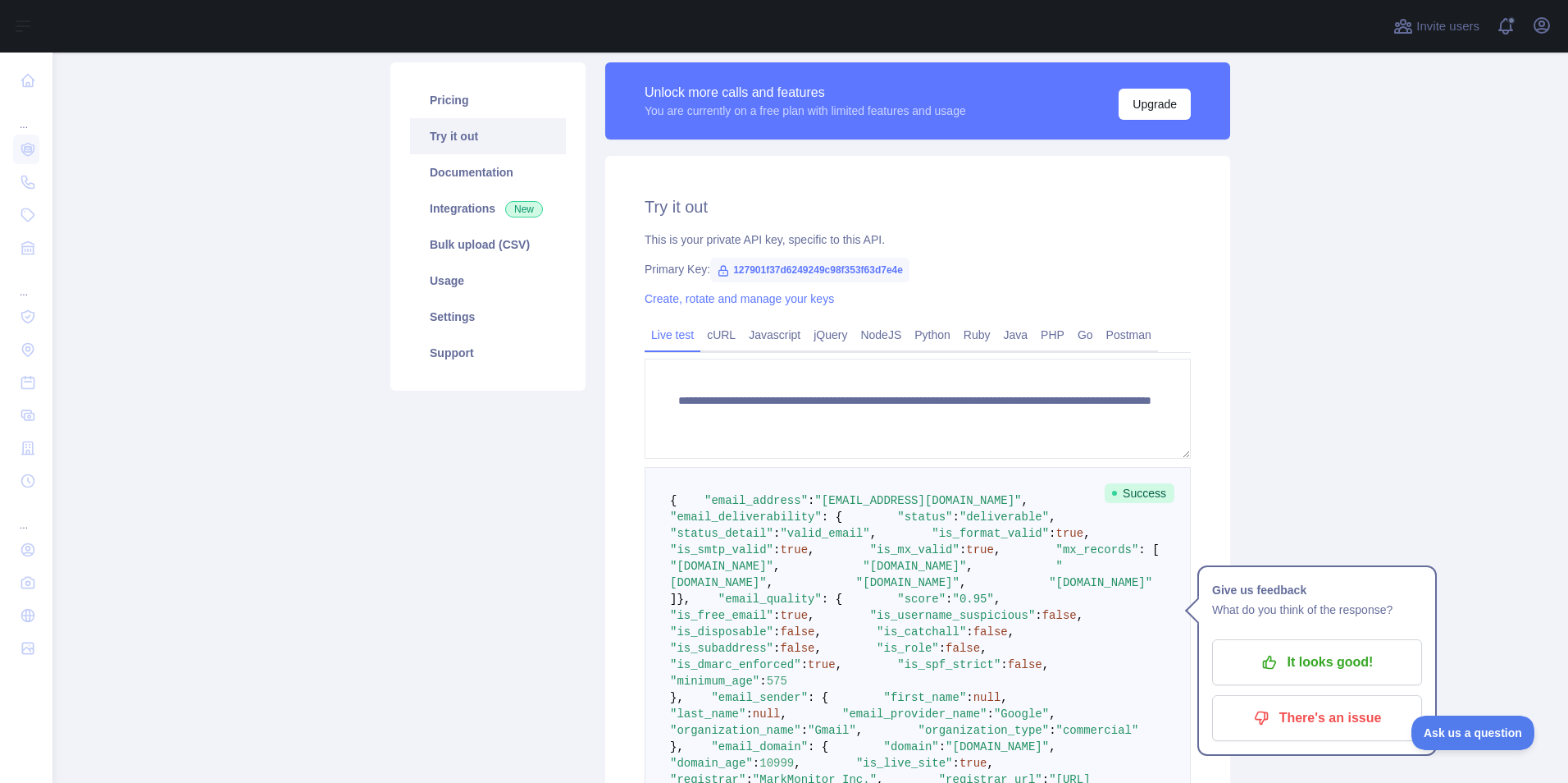
scroll to position [85, 0]
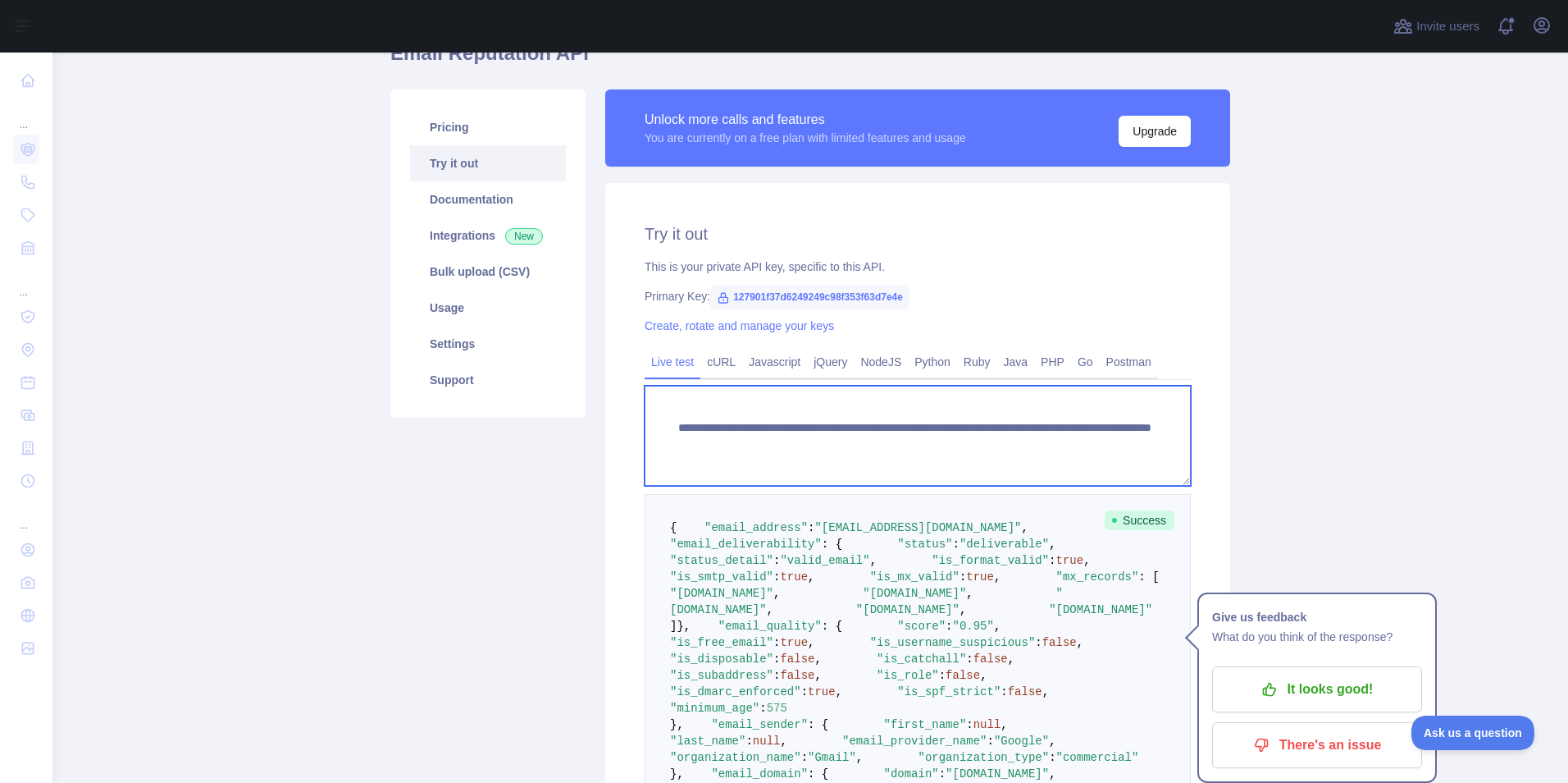
click at [991, 445] on textarea "**********" at bounding box center [917, 436] width 546 height 100
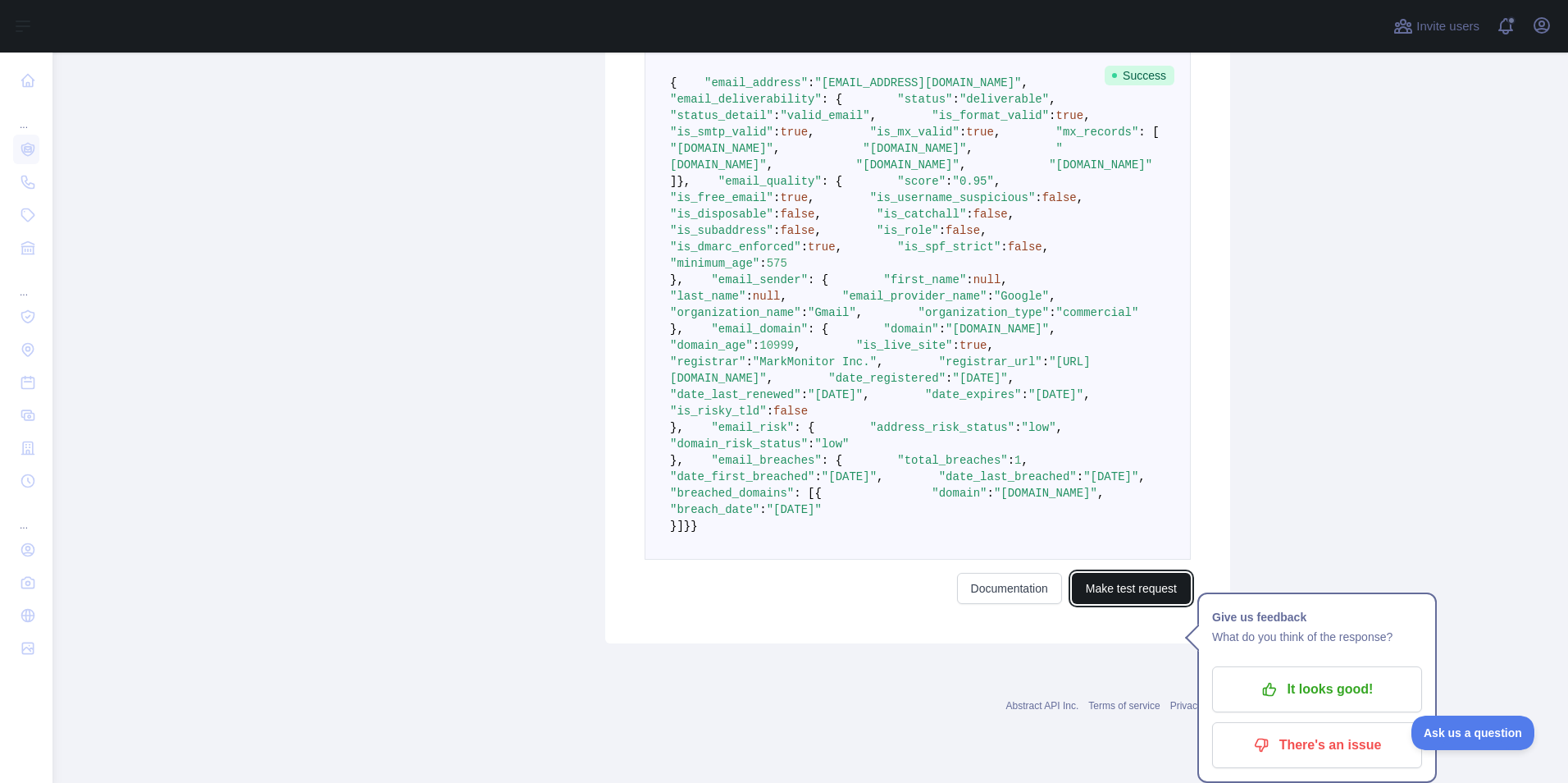
click at [1141, 604] on button "Make test request" at bounding box center [1132, 588] width 119 height 31
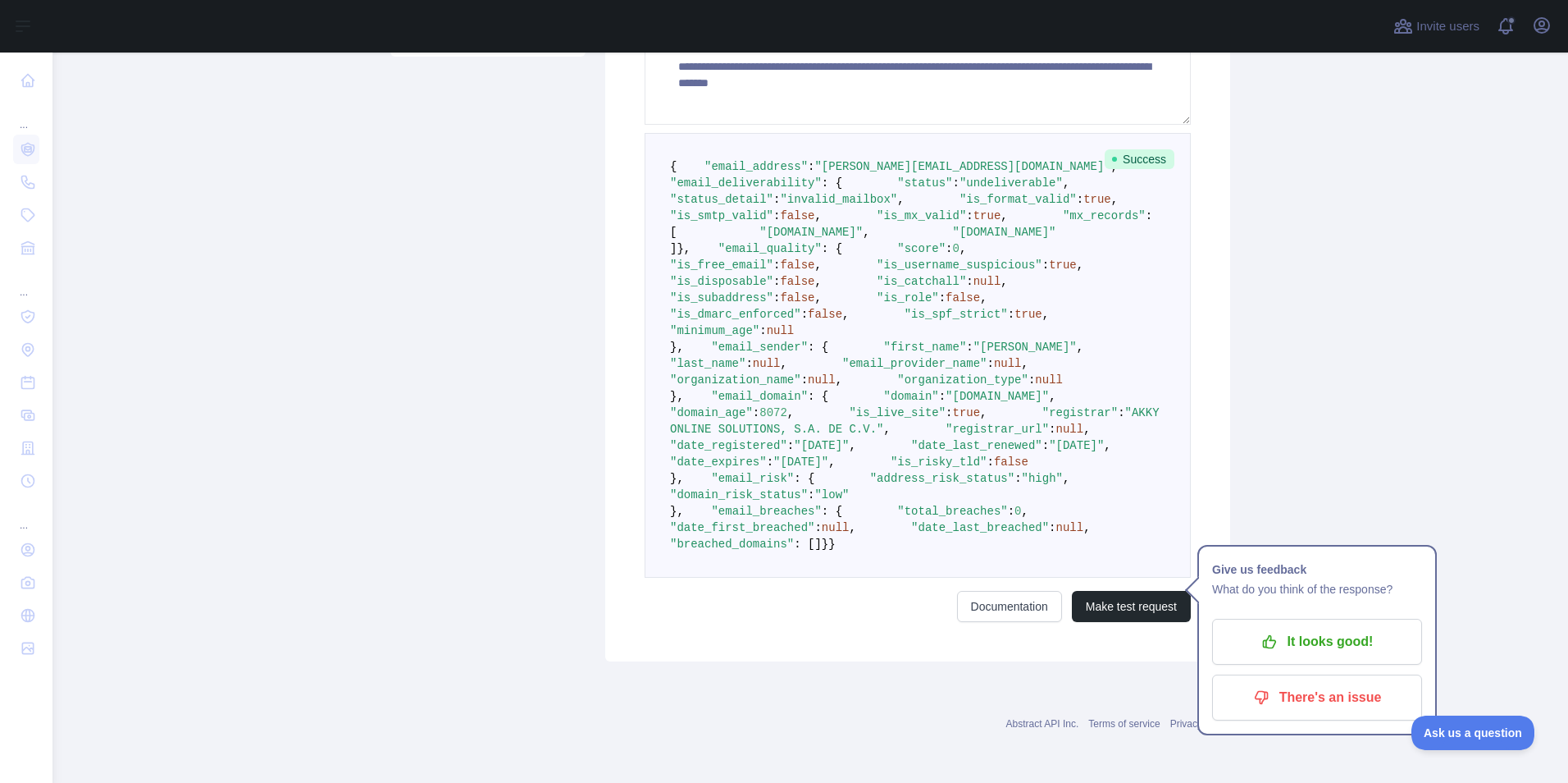
click at [1351, 349] on main "**********" at bounding box center [810, 417] width 1515 height 730
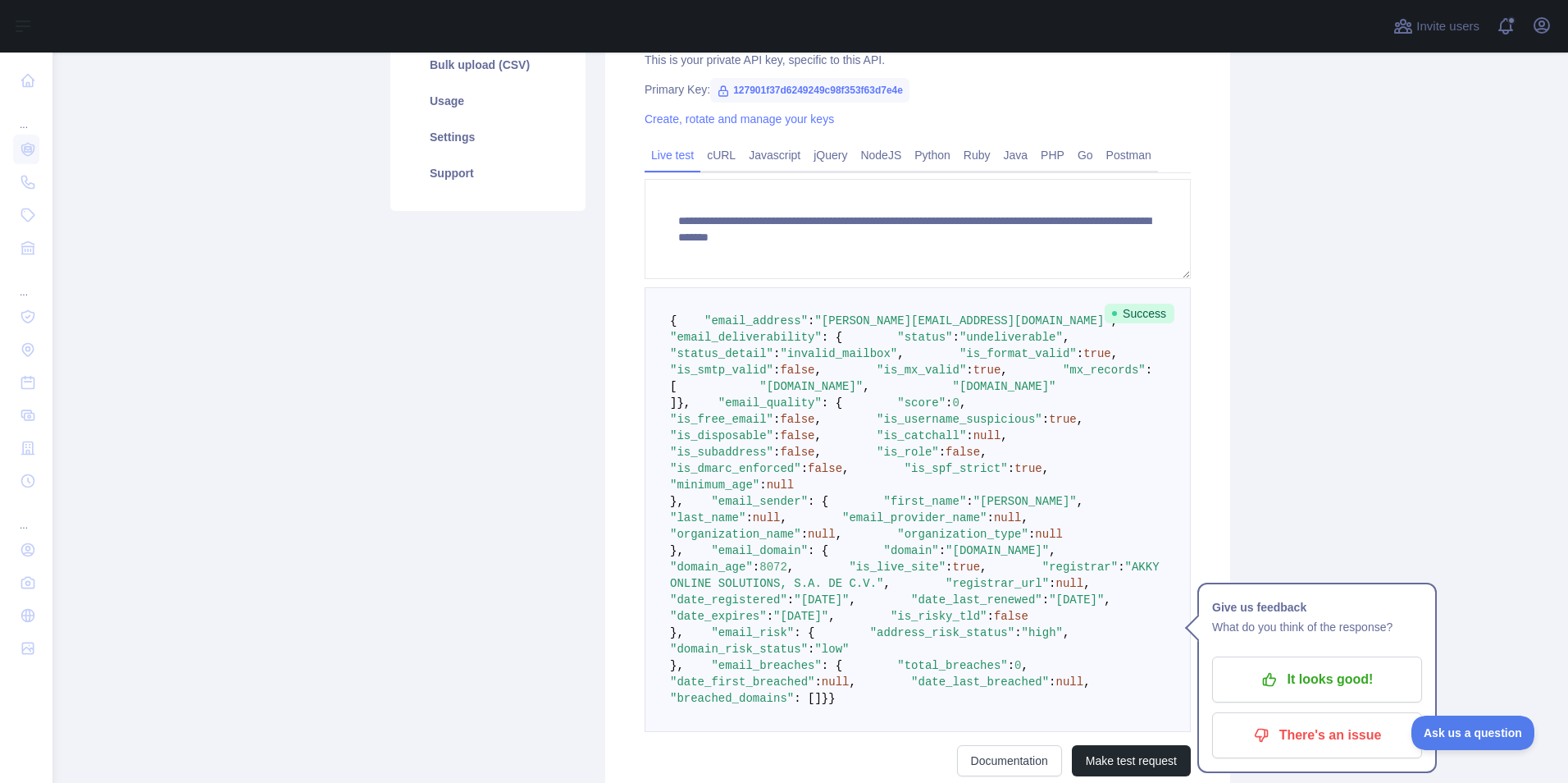
scroll to position [282, 0]
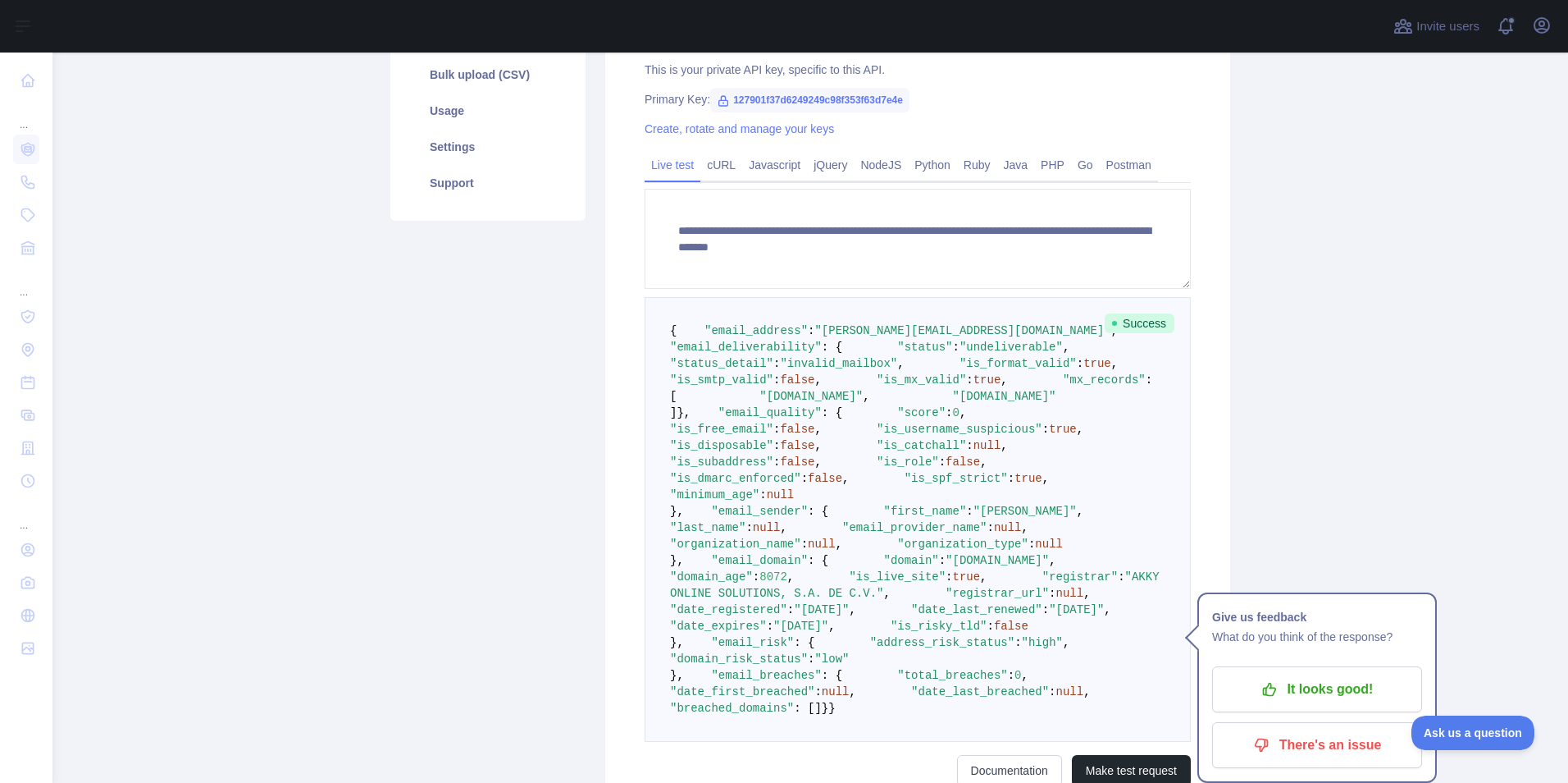
click at [760, 370] on span ""status_detail"" at bounding box center [721, 364] width 103 height 13
drag, startPoint x: 760, startPoint y: 401, endPoint x: 852, endPoint y: 396, distance: 92.1
click at [852, 370] on span ""invalid_mailbox"" at bounding box center [838, 364] width 117 height 13
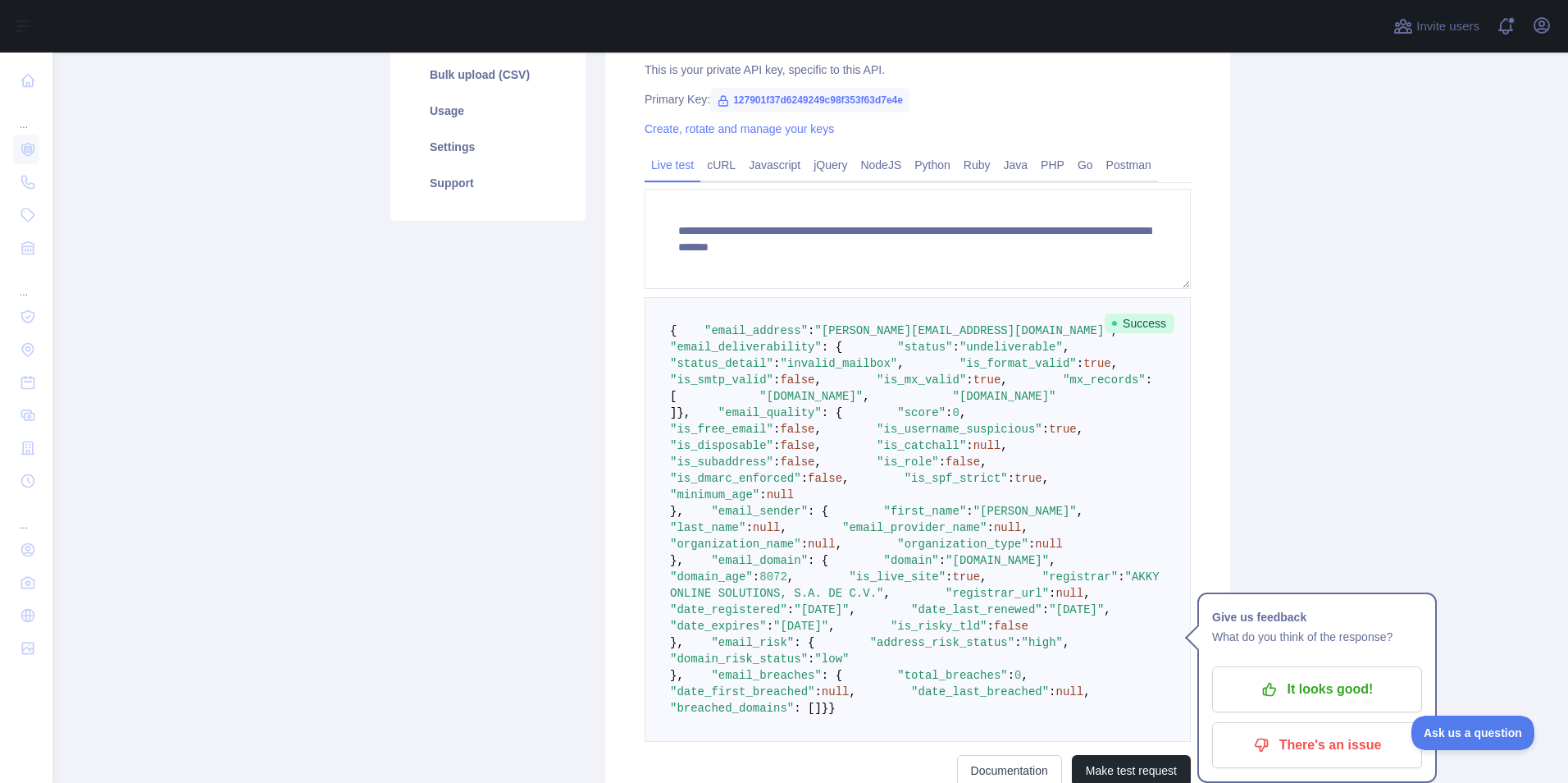
drag, startPoint x: 852, startPoint y: 396, endPoint x: 1011, endPoint y: 418, distance: 160.5
click at [1011, 418] on pre "{ "email_address" : "leonardo.saenzzzzzzz@xcf.com.mx" , "email_deliverability" …" at bounding box center [917, 519] width 546 height 444
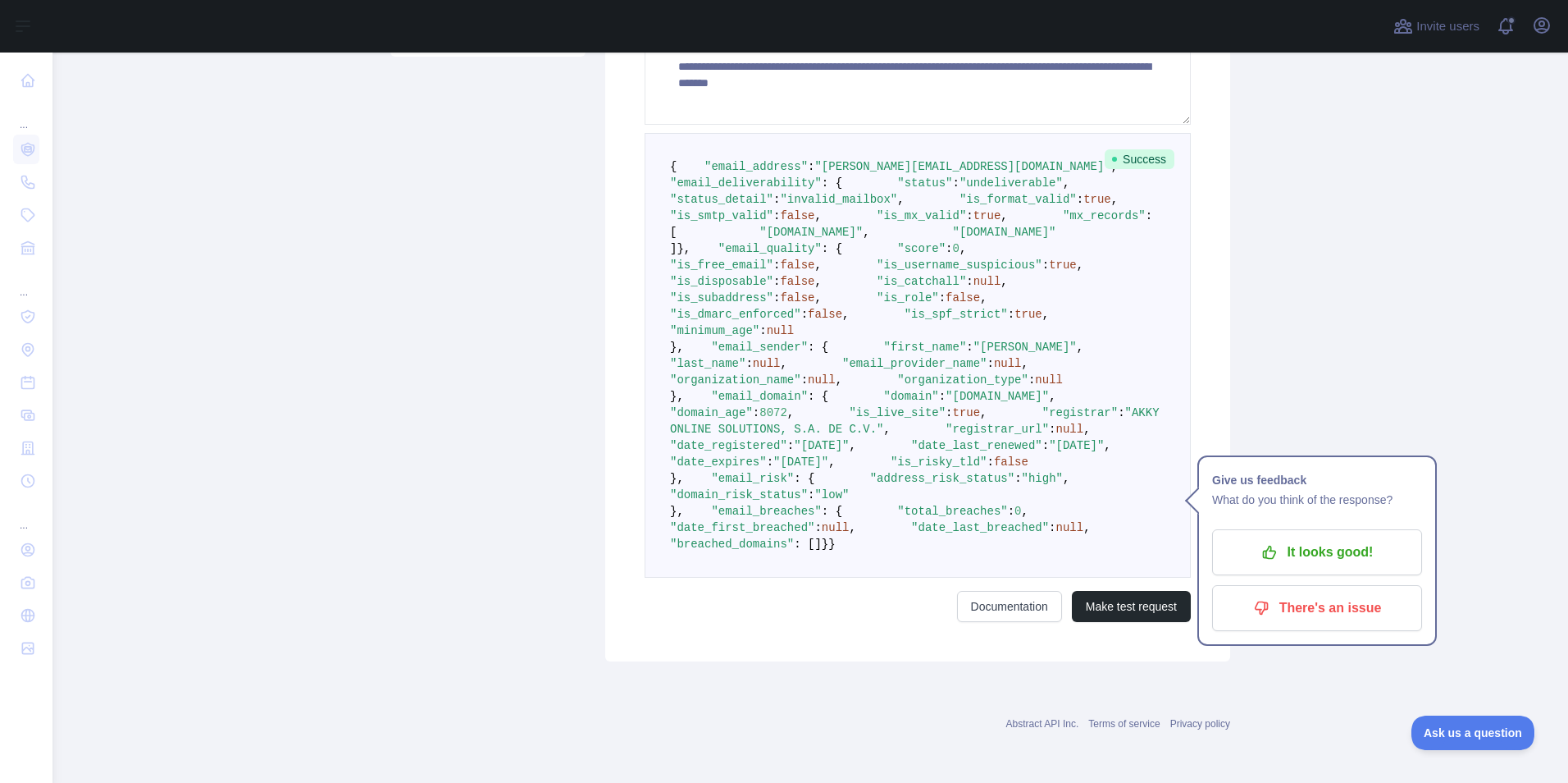
scroll to position [773, 0]
drag, startPoint x: 714, startPoint y: 251, endPoint x: 772, endPoint y: 251, distance: 58.0
click at [772, 341] on span ""email_sender"" at bounding box center [759, 347] width 97 height 13
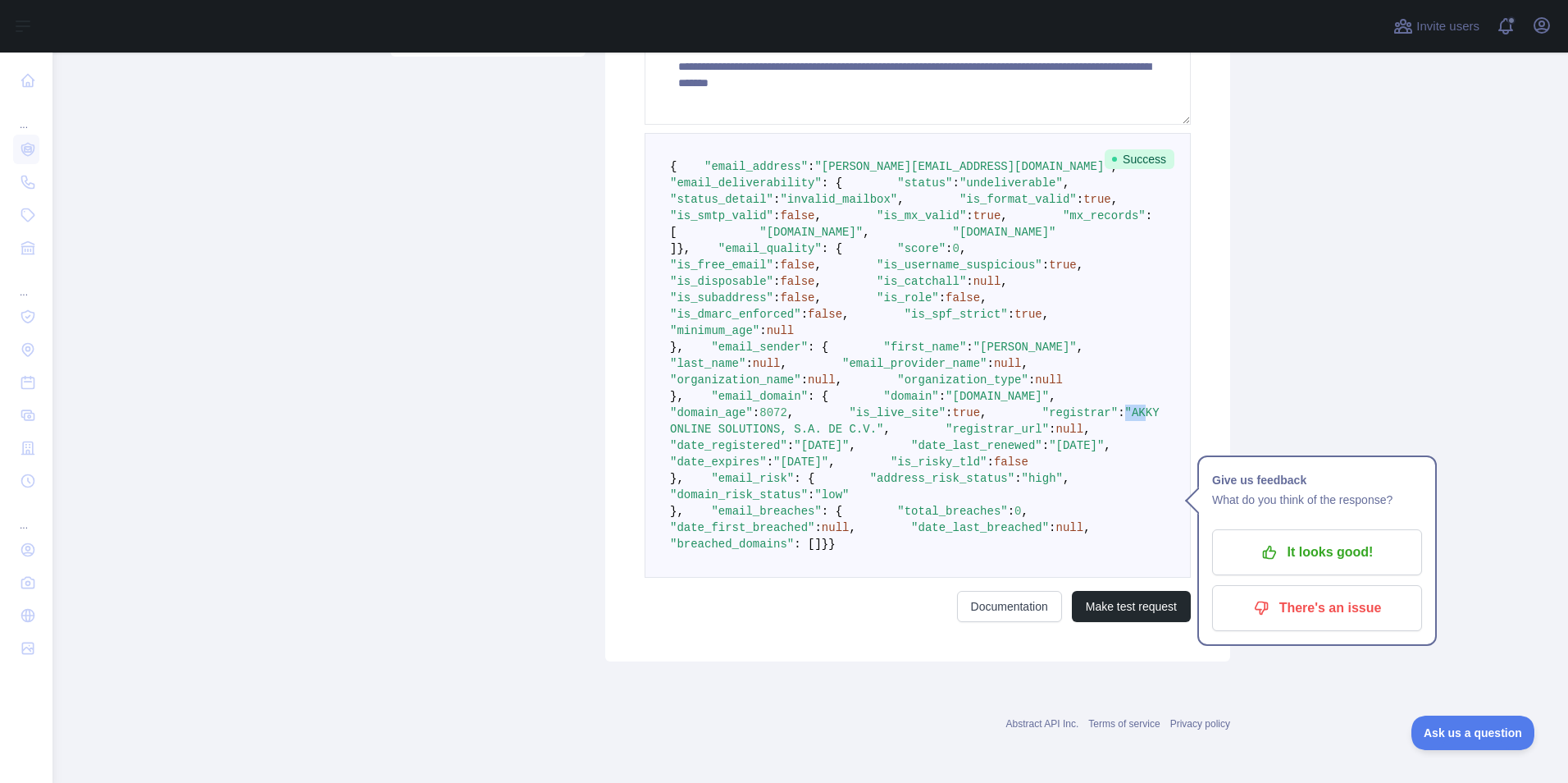
drag, startPoint x: 797, startPoint y: 509, endPoint x: 818, endPoint y: 510, distance: 21.0
click at [818, 436] on span ""AKKY ONLINE SOLUTIONS, S.A. DE C.V."" at bounding box center [918, 420] width 496 height 30
click at [811, 436] on span ""AKKY ONLINE SOLUTIONS, S.A. DE C.V."" at bounding box center [918, 420] width 496 height 30
drag, startPoint x: 804, startPoint y: 514, endPoint x: 939, endPoint y: 501, distance: 135.6
click at [939, 501] on pre "{ "email_address" : "leonardo.saenzzzzzzz@xcf.com.mx" , "email_deliverability" …" at bounding box center [917, 355] width 546 height 444
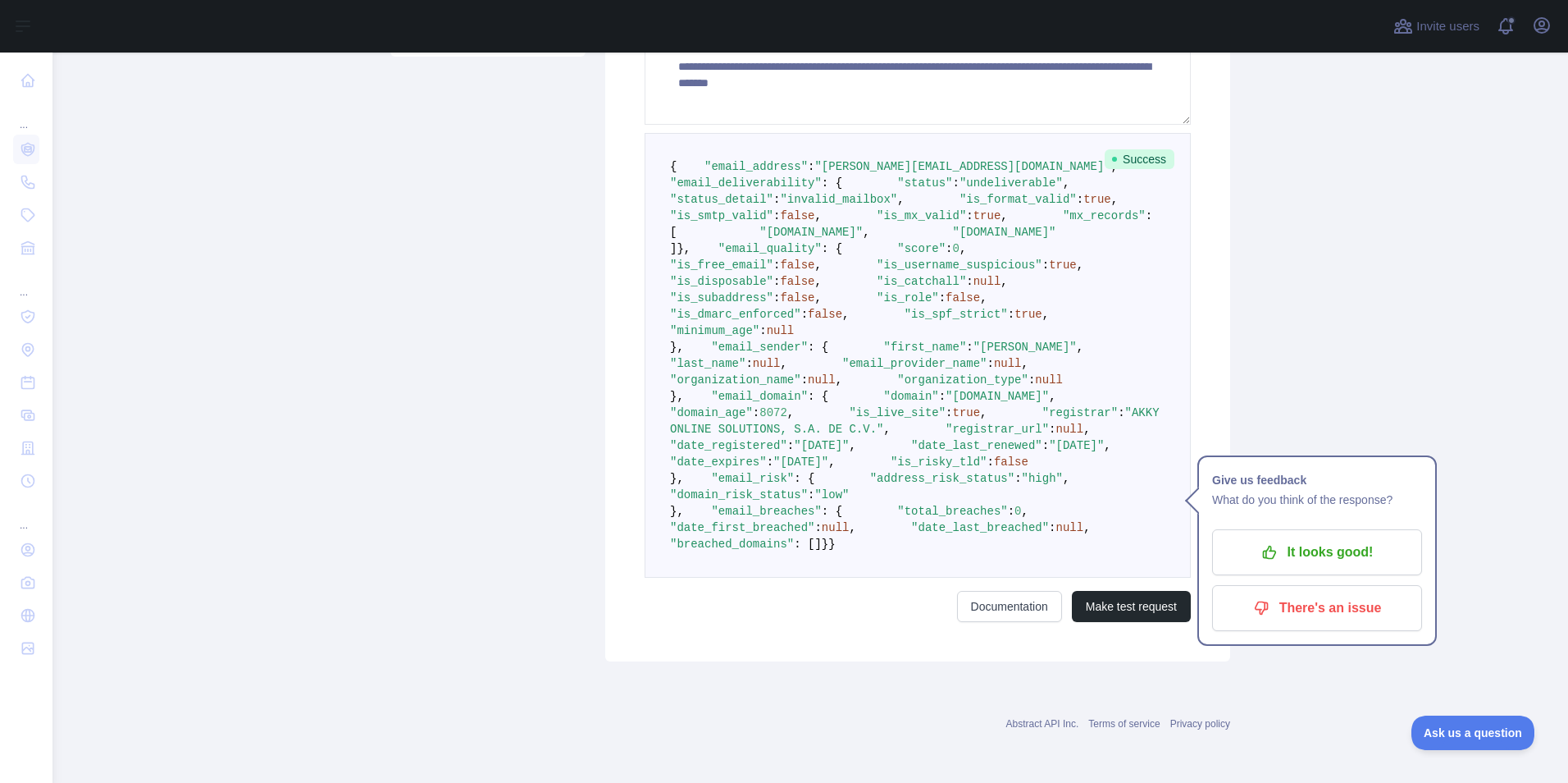
drag, startPoint x: 939, startPoint y: 501, endPoint x: 934, endPoint y: 515, distance: 14.9
click at [934, 436] on span ""AKKY ONLINE SOLUTIONS, S.A. DE C.V."" at bounding box center [918, 420] width 496 height 30
drag, startPoint x: 807, startPoint y: 513, endPoint x: 968, endPoint y: 521, distance: 161.2
click at [968, 521] on pre "{ "email_address" : "leonardo.saenzzzzzzz@xcf.com.mx" , "email_deliverability" …" at bounding box center [917, 355] width 546 height 444
drag, startPoint x: 968, startPoint y: 521, endPoint x: 1039, endPoint y: 567, distance: 84.6
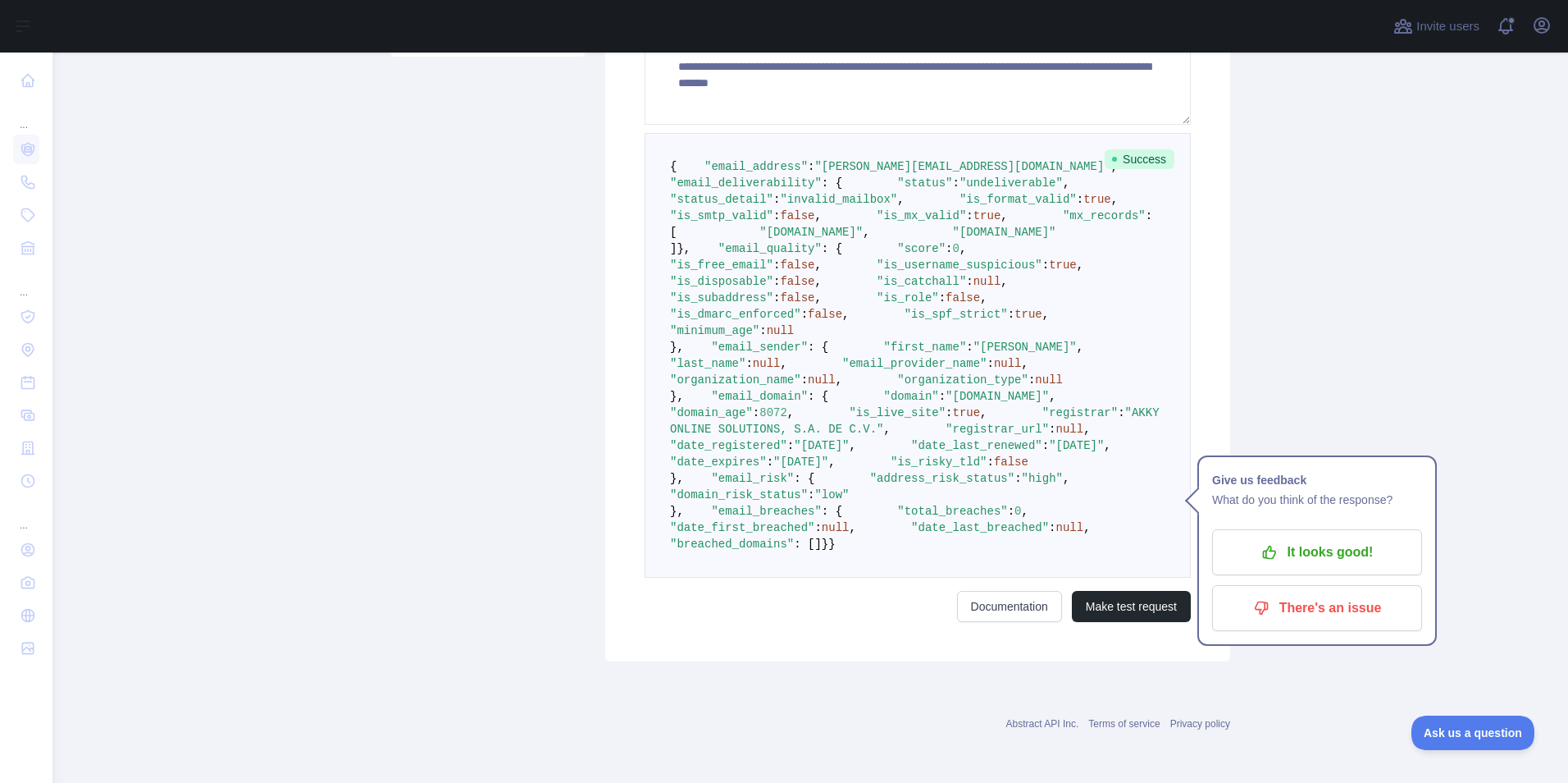
click at [1039, 567] on pre "{ "email_address" : "leonardo.saenzzzzzzz@xcf.com.mx" , "email_deliverability" …" at bounding box center [917, 355] width 546 height 444
drag, startPoint x: 800, startPoint y: 315, endPoint x: 831, endPoint y: 315, distance: 31.0
click at [831, 390] on span ""domain_age" : 8072 ," at bounding box center [890, 404] width 441 height 30
drag, startPoint x: 831, startPoint y: 315, endPoint x: 924, endPoint y: 338, distance: 95.8
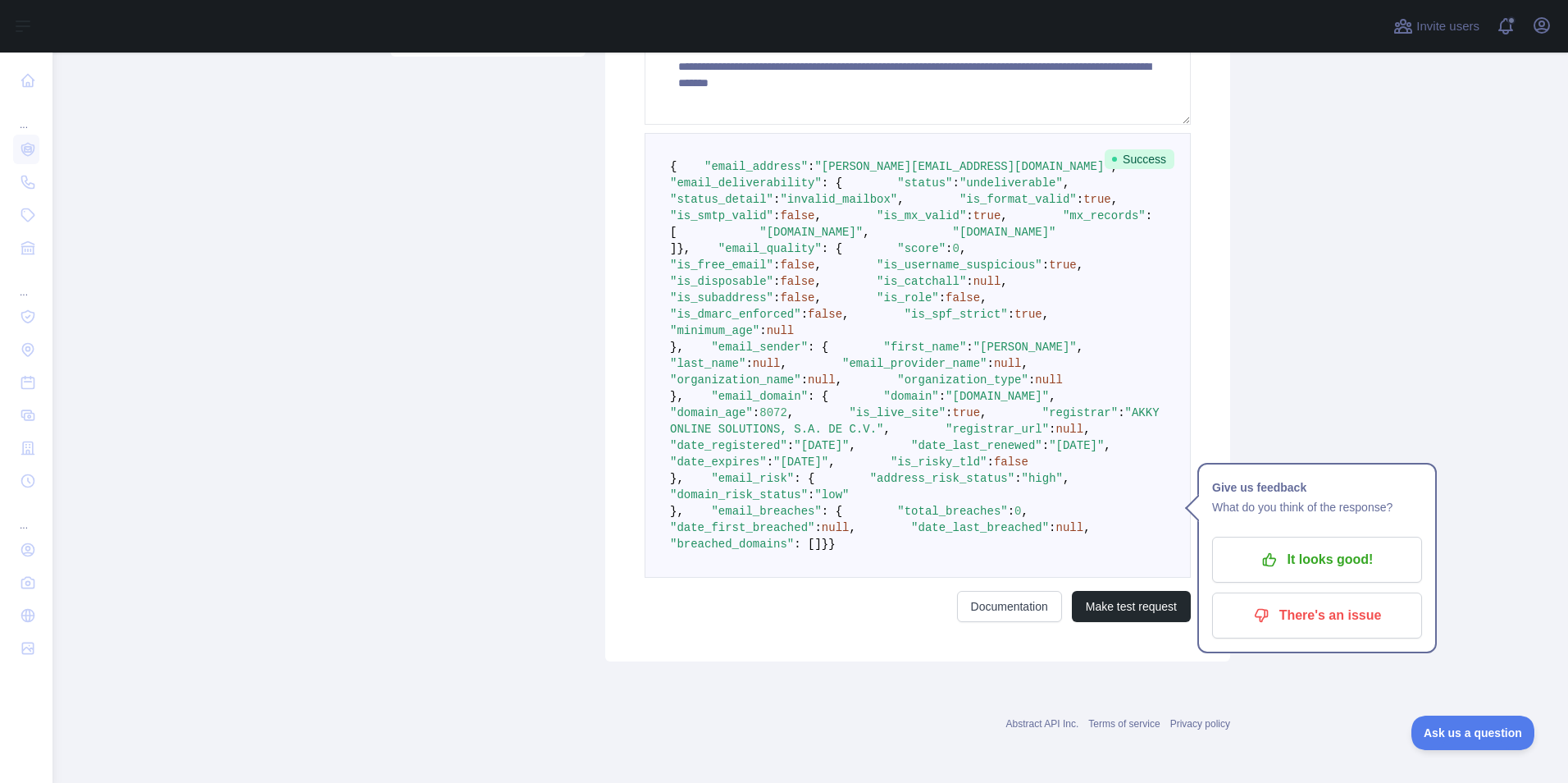
click at [924, 338] on pre "{ "email_address" : "leonardo.saenzzzzzzz@xcf.com.mx" , "email_deliverability" …" at bounding box center [917, 355] width 546 height 444
drag, startPoint x: 784, startPoint y: 377, endPoint x: 914, endPoint y: 383, distance: 130.1
click at [914, 422] on span ""date_registered" : "2003-08-18" ," at bounding box center [908, 437] width 476 height 30
drag, startPoint x: 914, startPoint y: 383, endPoint x: 1017, endPoint y: 405, distance: 105.3
click at [1017, 405] on pre "{ "email_address" : "leonardo.saenzzzzzzz@xcf.com.mx" , "email_deliverability" …" at bounding box center [917, 355] width 546 height 444
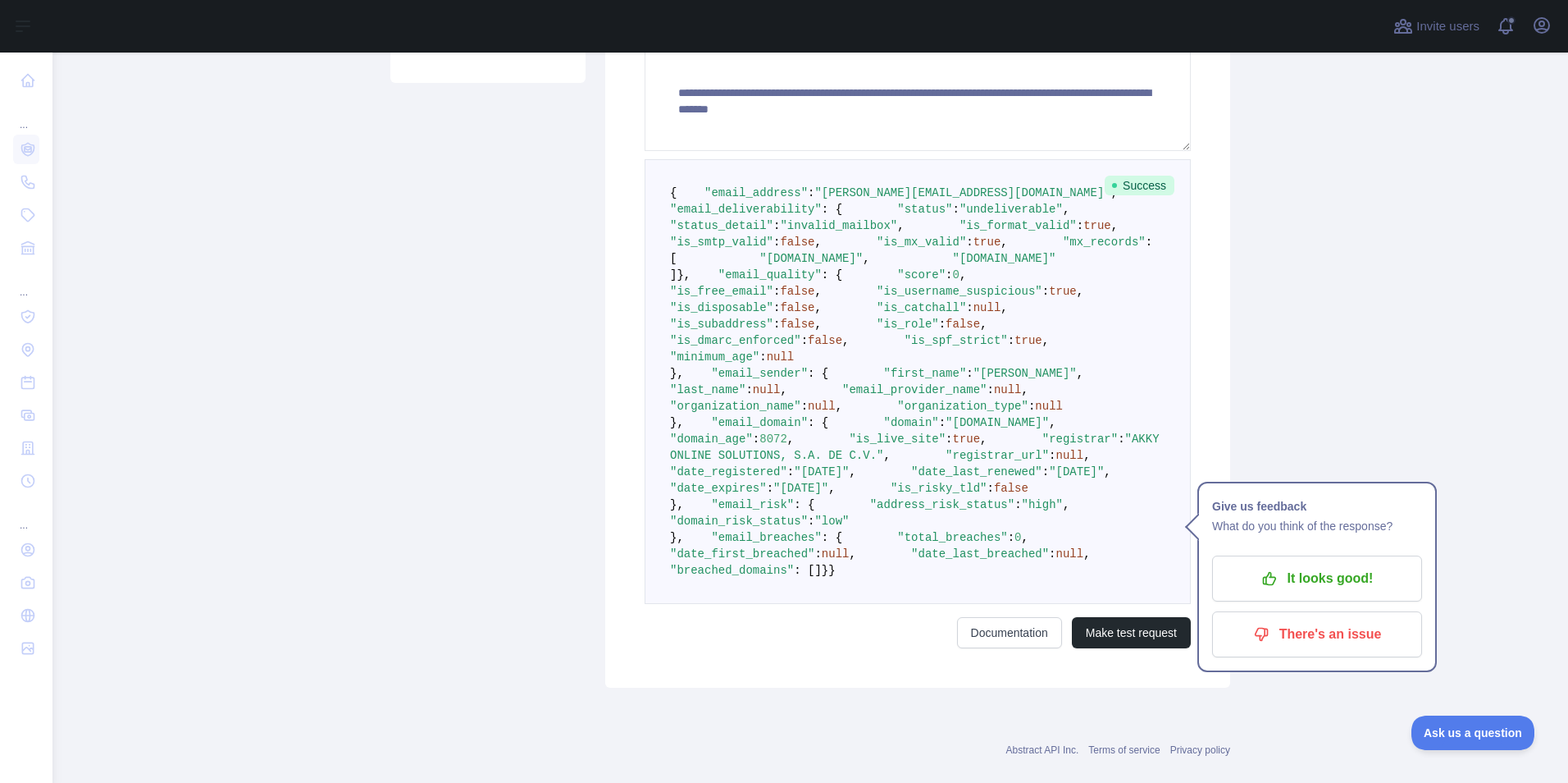
scroll to position [364, 0]
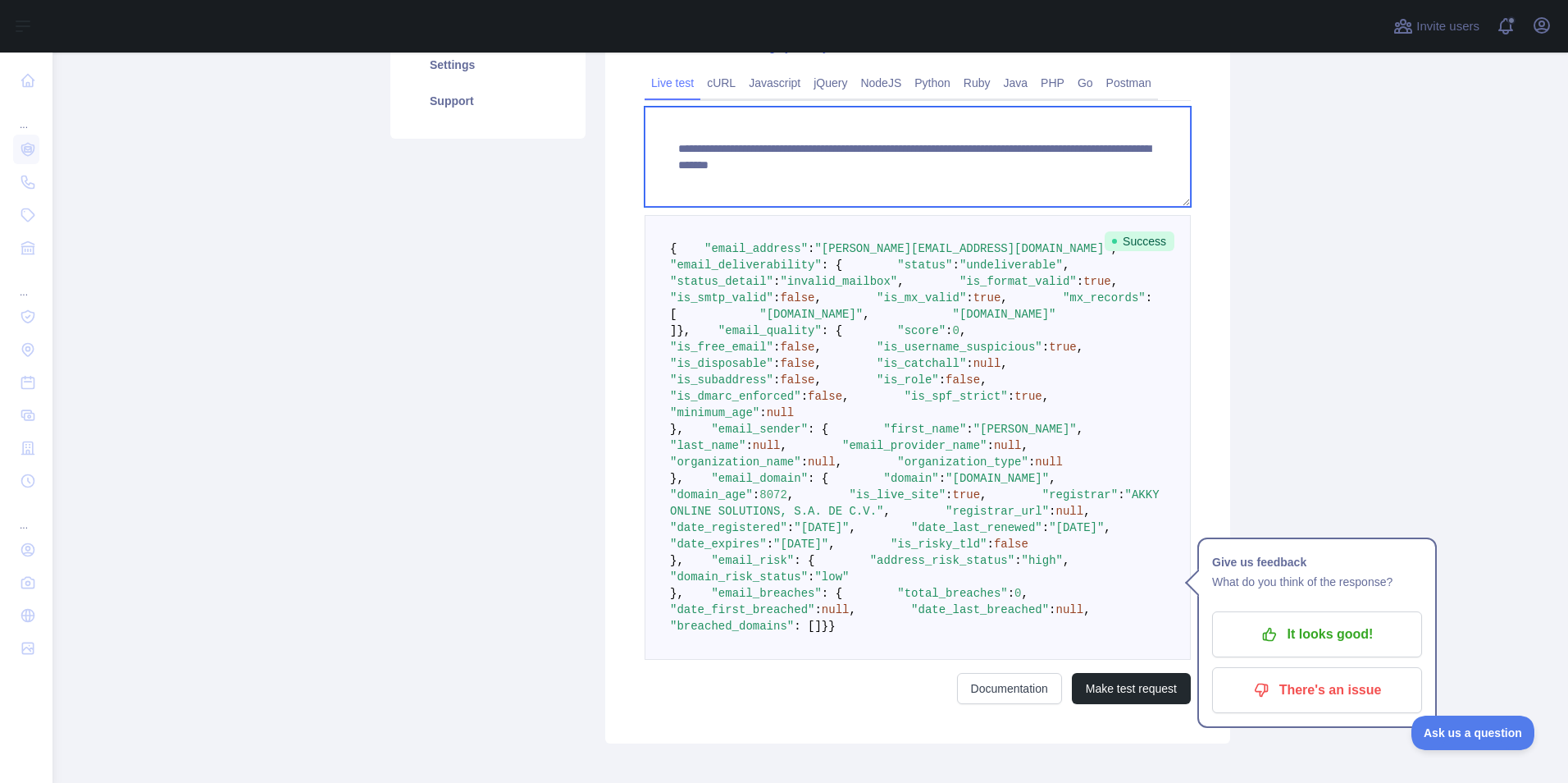
click at [1019, 167] on textarea "**********" at bounding box center [917, 157] width 546 height 100
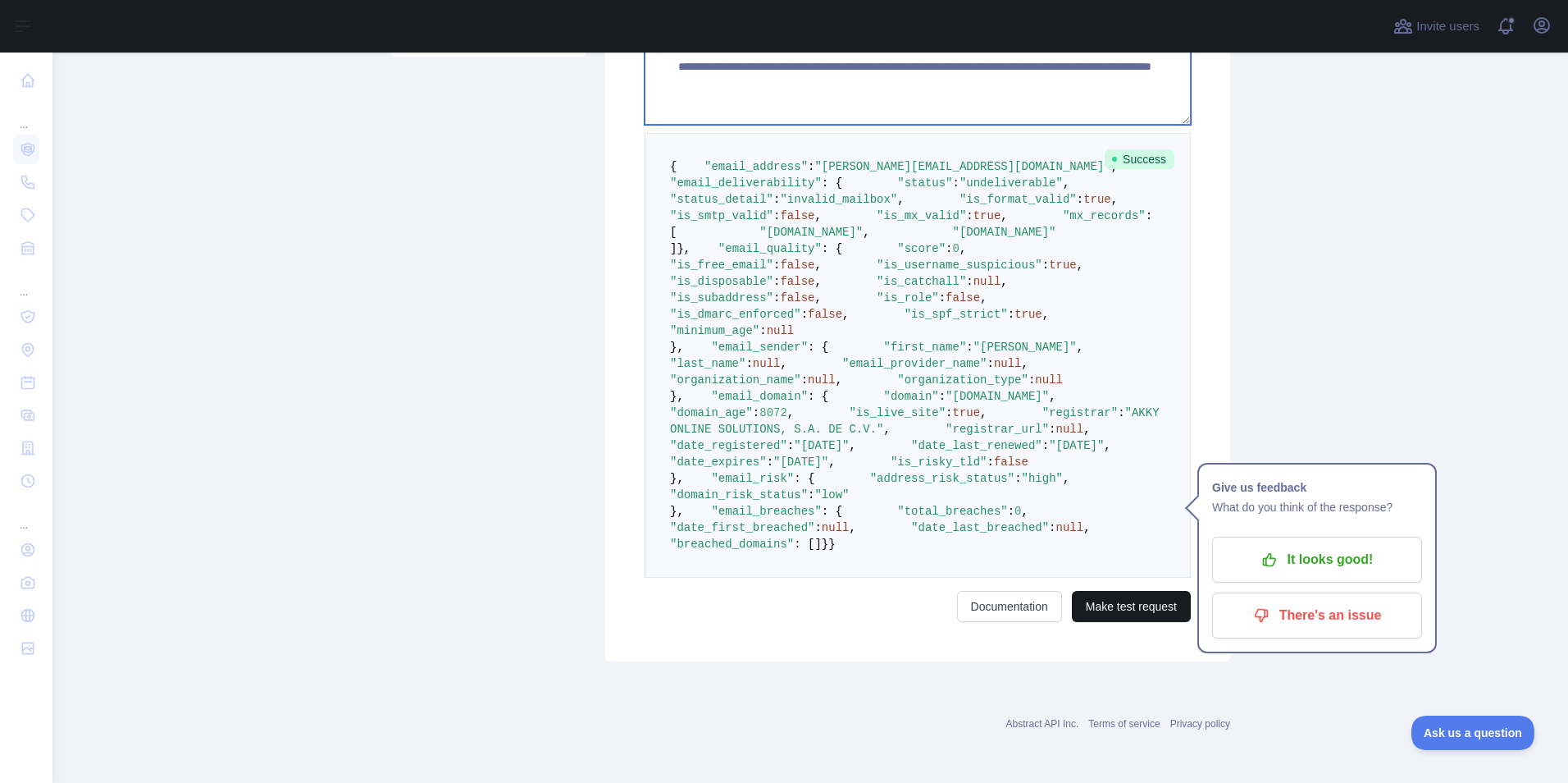
type textarea "**********"
click at [1129, 621] on button "Make test request" at bounding box center [1132, 606] width 119 height 31
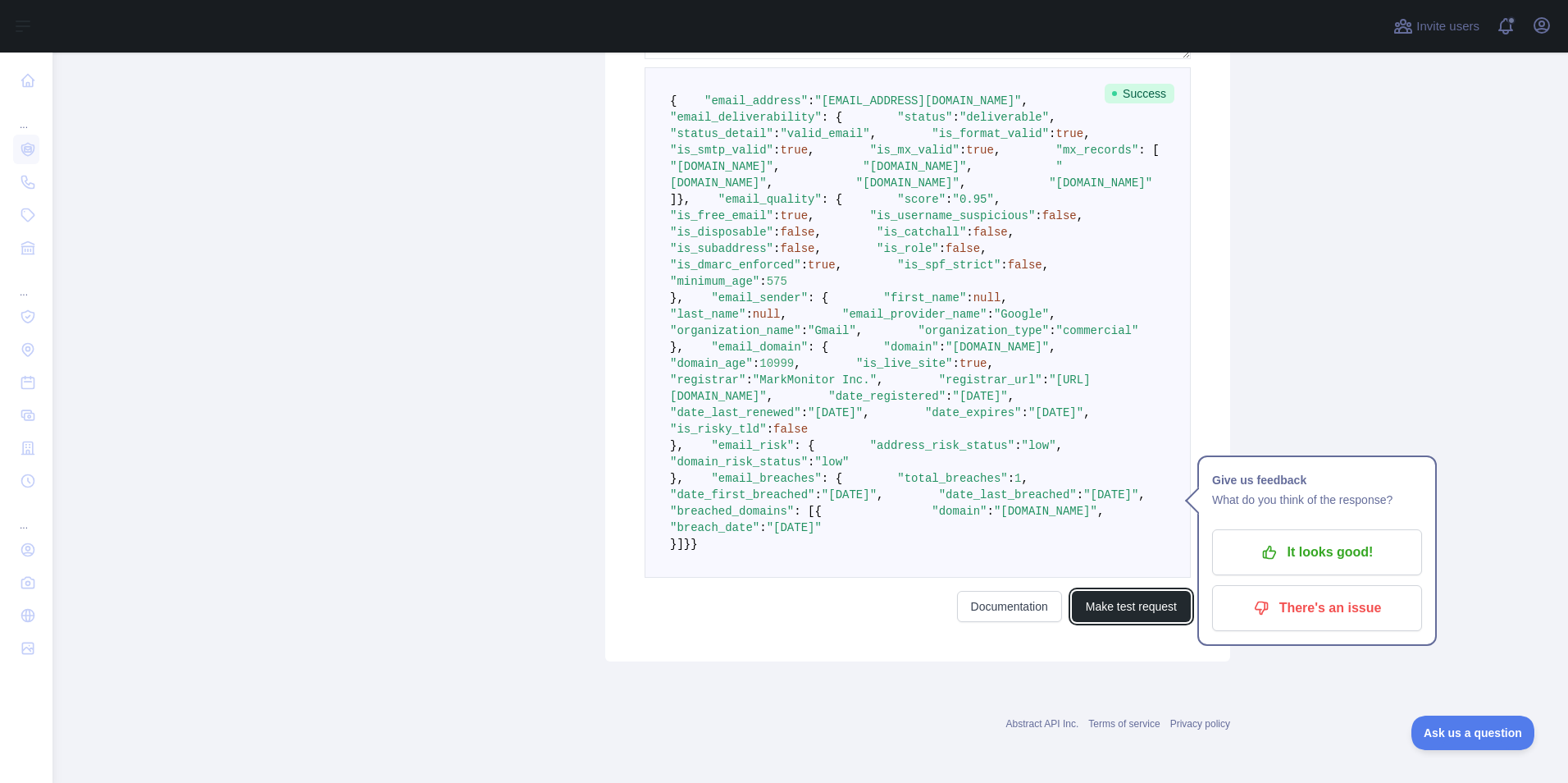
scroll to position [527, 0]
drag, startPoint x: 773, startPoint y: 567, endPoint x: 857, endPoint y: 567, distance: 84.0
click at [857, 567] on pre "{ "email_address" : "leonardorsaenz@gmail.com" , "email_deliverability" : { "st…" at bounding box center [917, 322] width 546 height 511
drag, startPoint x: 857, startPoint y: 567, endPoint x: 942, endPoint y: 575, distance: 85.4
click at [942, 575] on pre "{ "email_address" : "leonardorsaenz@gmail.com" , "email_deliverability" : { "st…" at bounding box center [917, 322] width 546 height 511
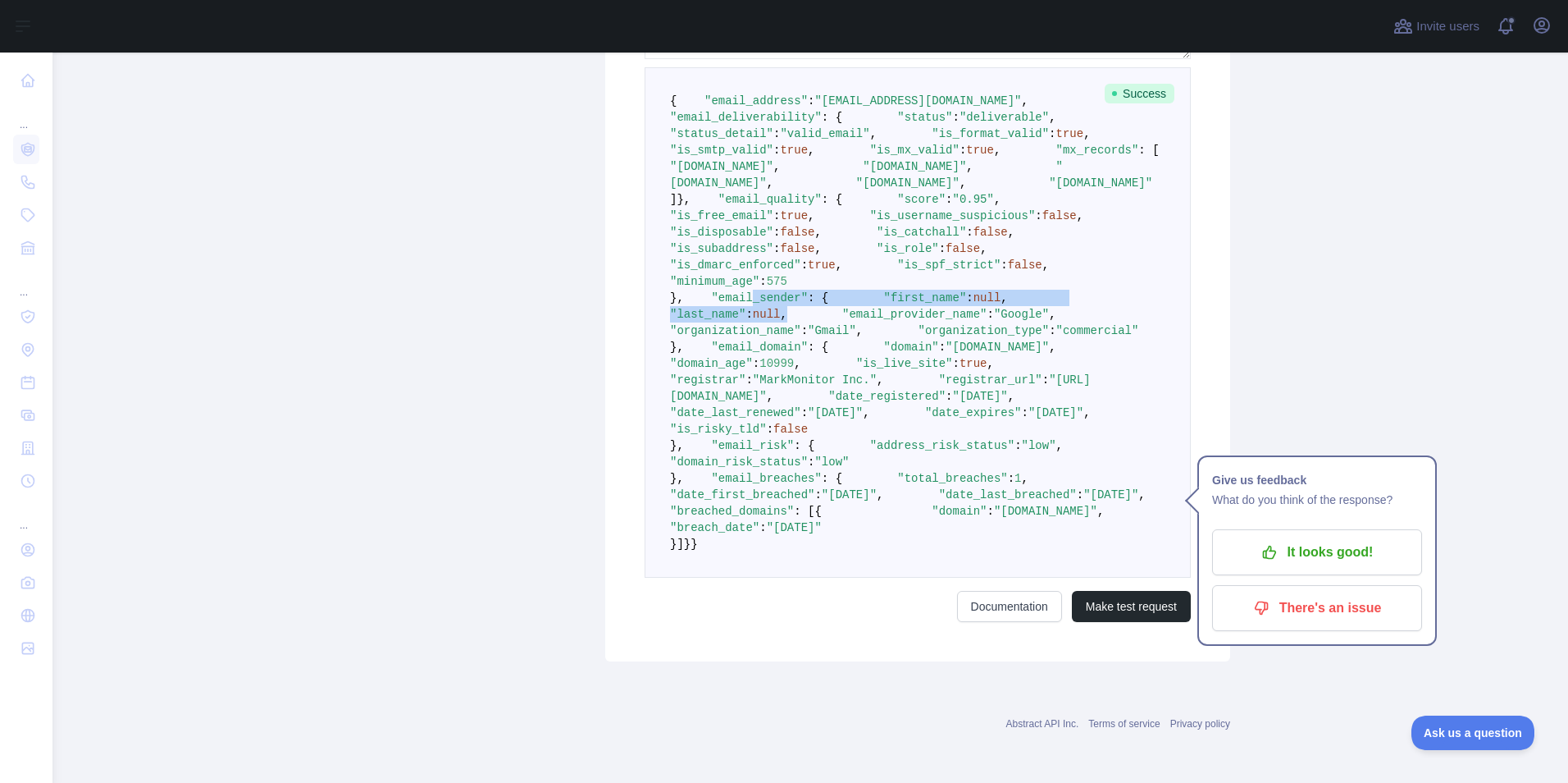
drag, startPoint x: 909, startPoint y: 576, endPoint x: 728, endPoint y: 549, distance: 183.0
click at [728, 549] on pre "{ "email_address" : "leonardorsaenz@gmail.com" , "email_deliverability" : { "st…" at bounding box center [917, 322] width 546 height 511
drag, startPoint x: 728, startPoint y: 549, endPoint x: 935, endPoint y: 575, distance: 208.6
click at [935, 575] on pre "{ "email_address" : "leonardorsaenz@gmail.com" , "email_deliverability" : { "st…" at bounding box center [917, 322] width 546 height 511
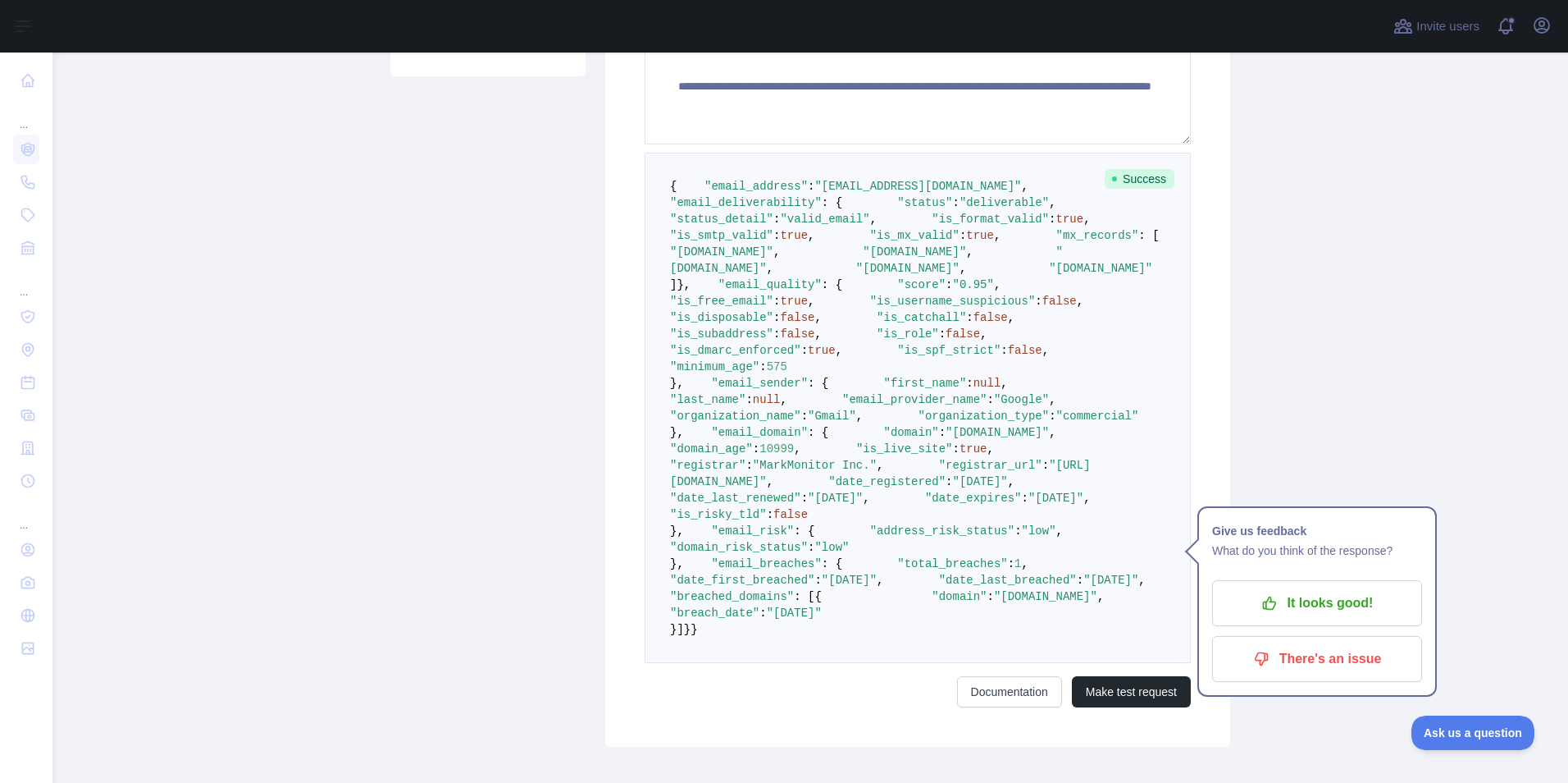
scroll to position [282, 0]
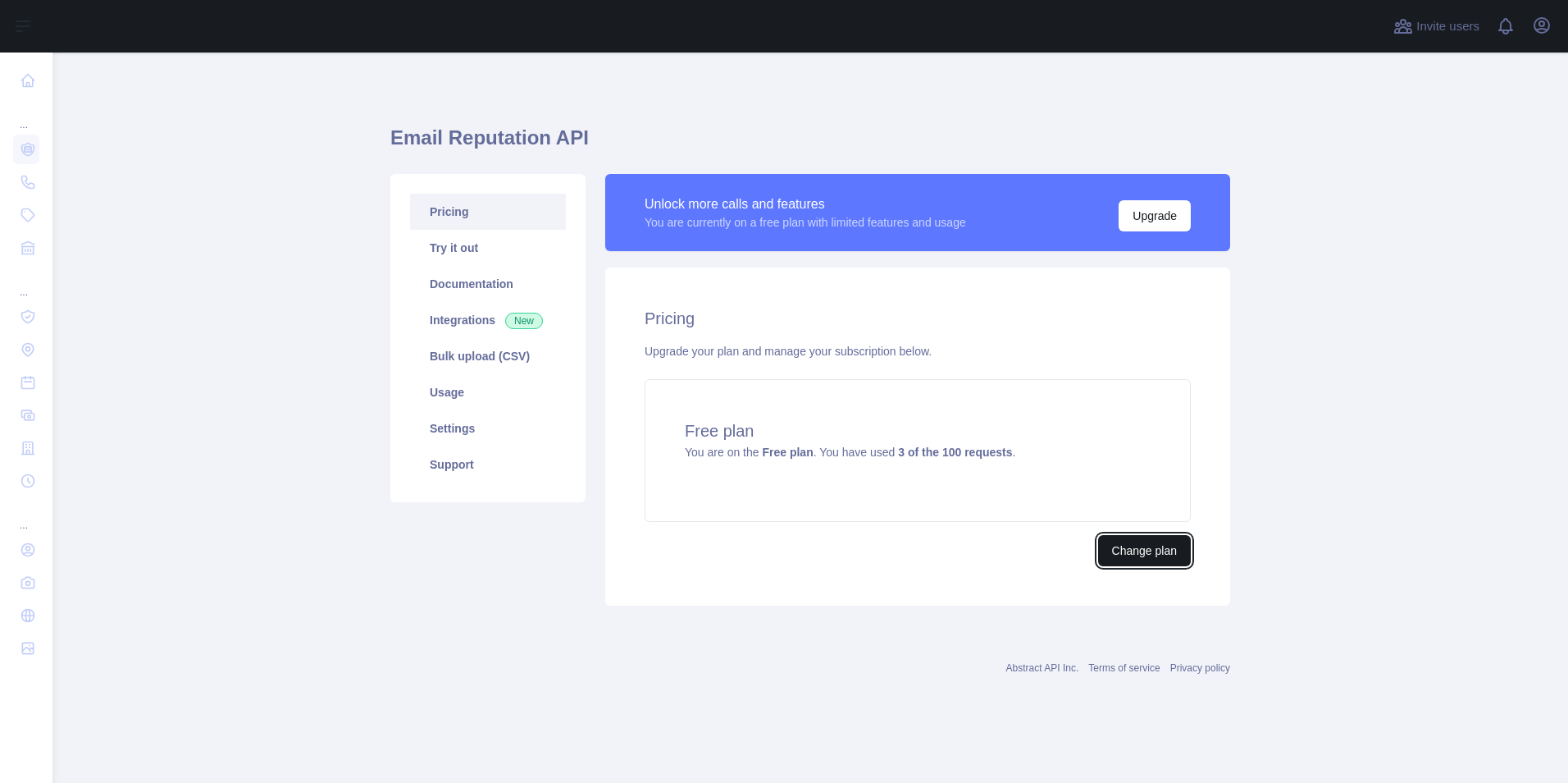
click at [1144, 555] on button "Change plan" at bounding box center [1144, 550] width 92 height 31
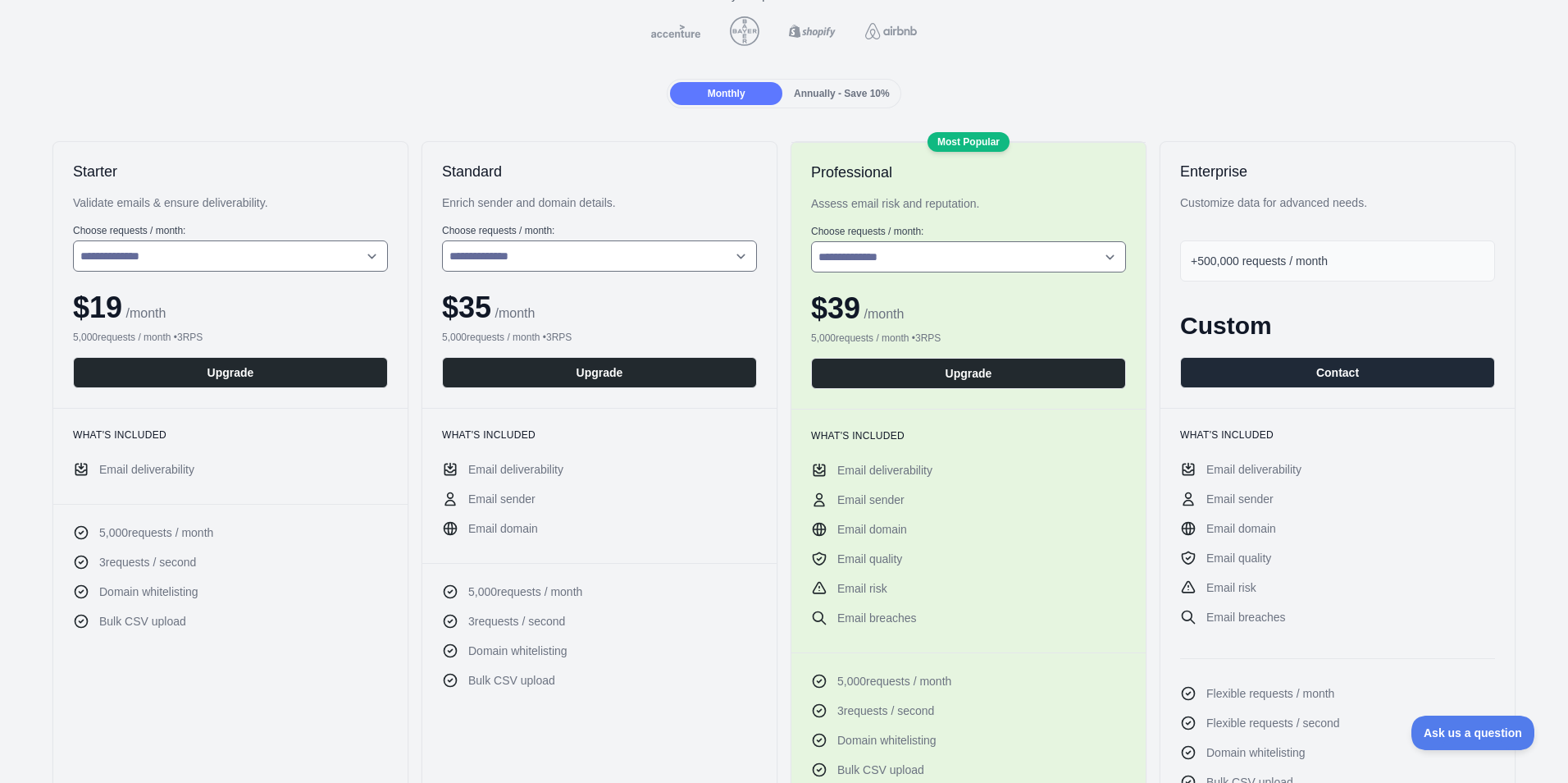
scroll to position [164, 0]
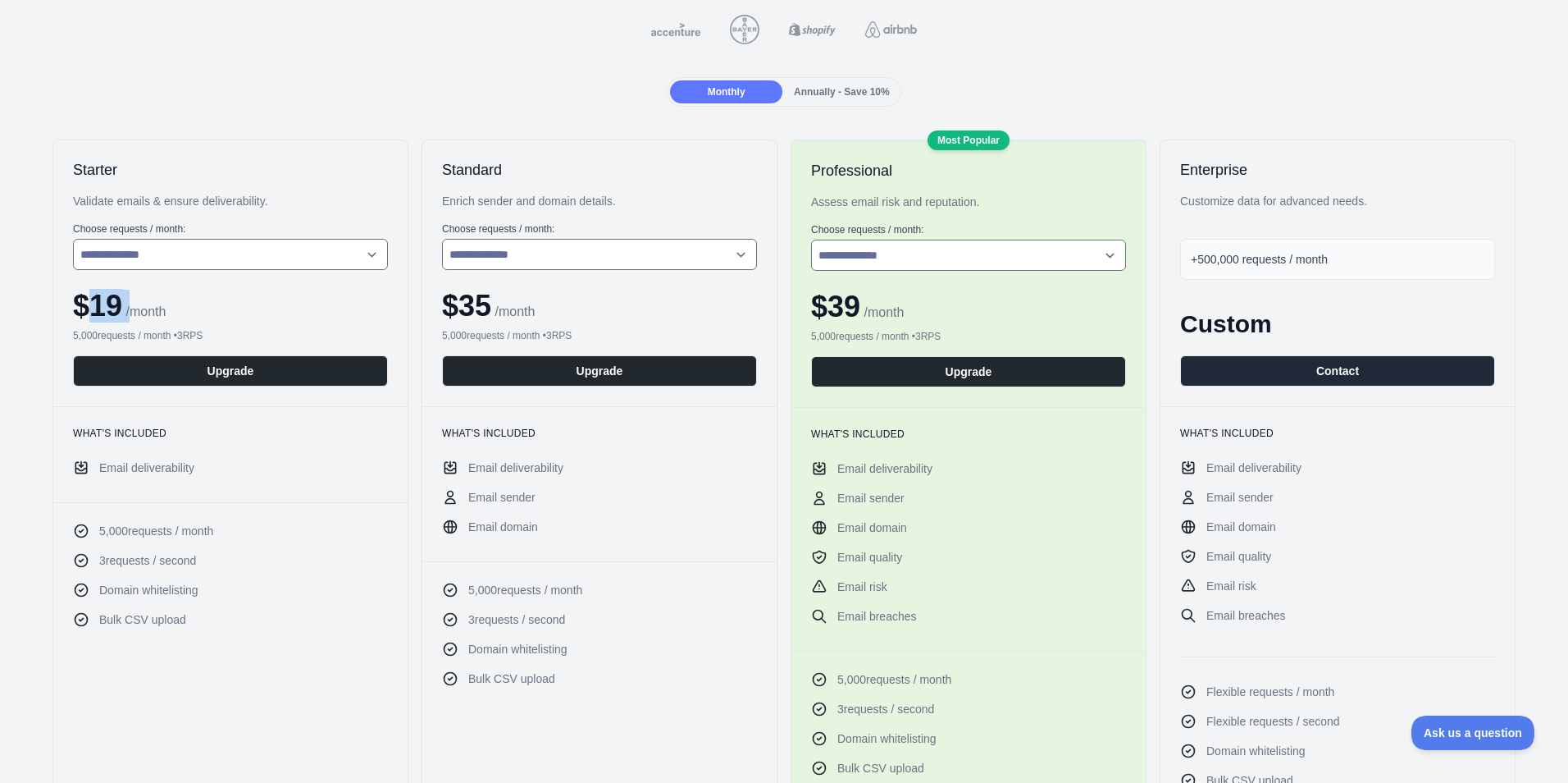
drag, startPoint x: 92, startPoint y: 307, endPoint x: 130, endPoint y: 310, distance: 38.1
click at [130, 310] on div "$ 19 / month" at bounding box center [231, 306] width 315 height 33
drag, startPoint x: 130, startPoint y: 310, endPoint x: 179, endPoint y: 321, distance: 50.2
click at [179, 321] on div "$ 19 / month" at bounding box center [231, 306] width 315 height 33
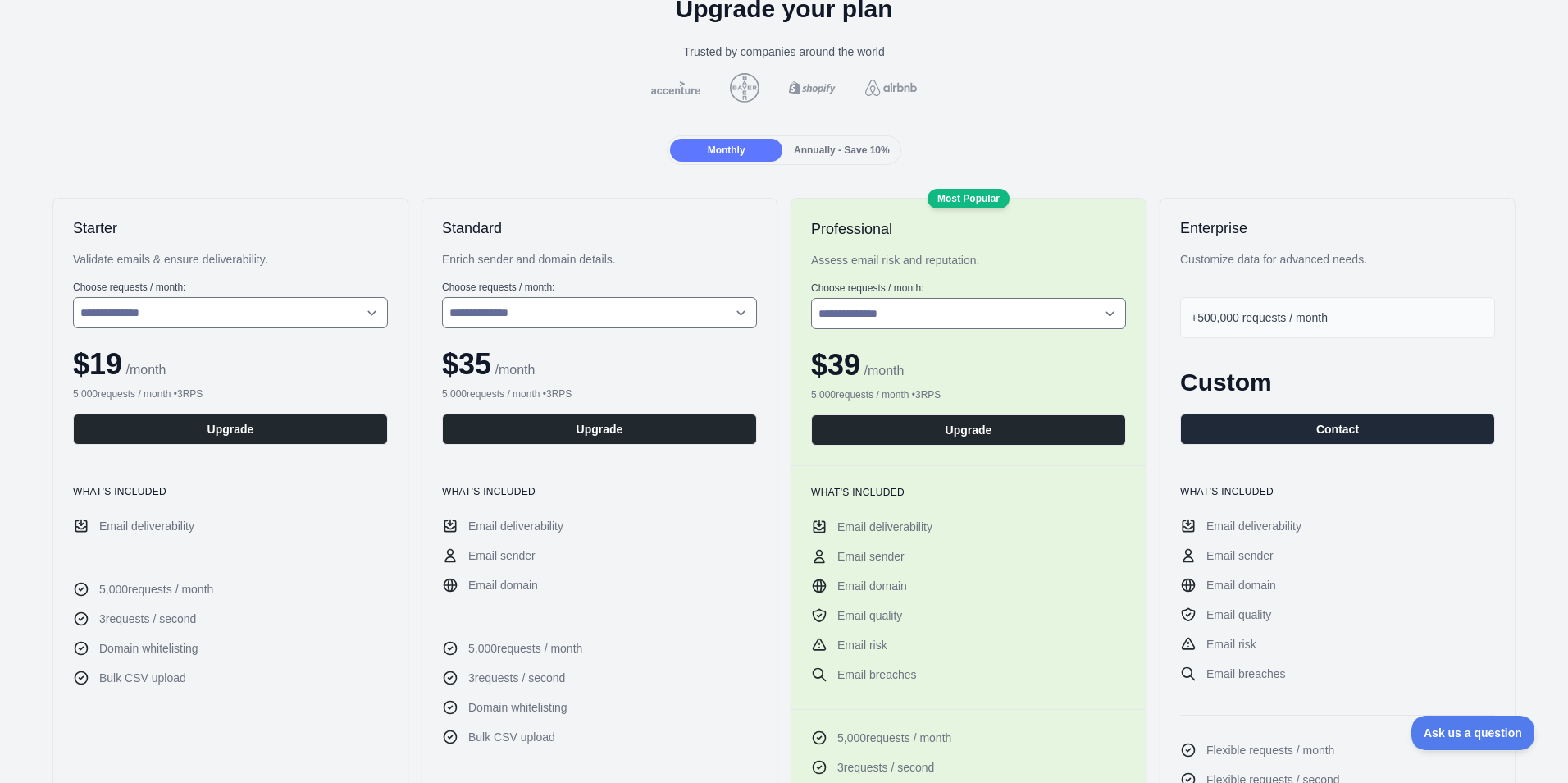
scroll to position [82, 0]
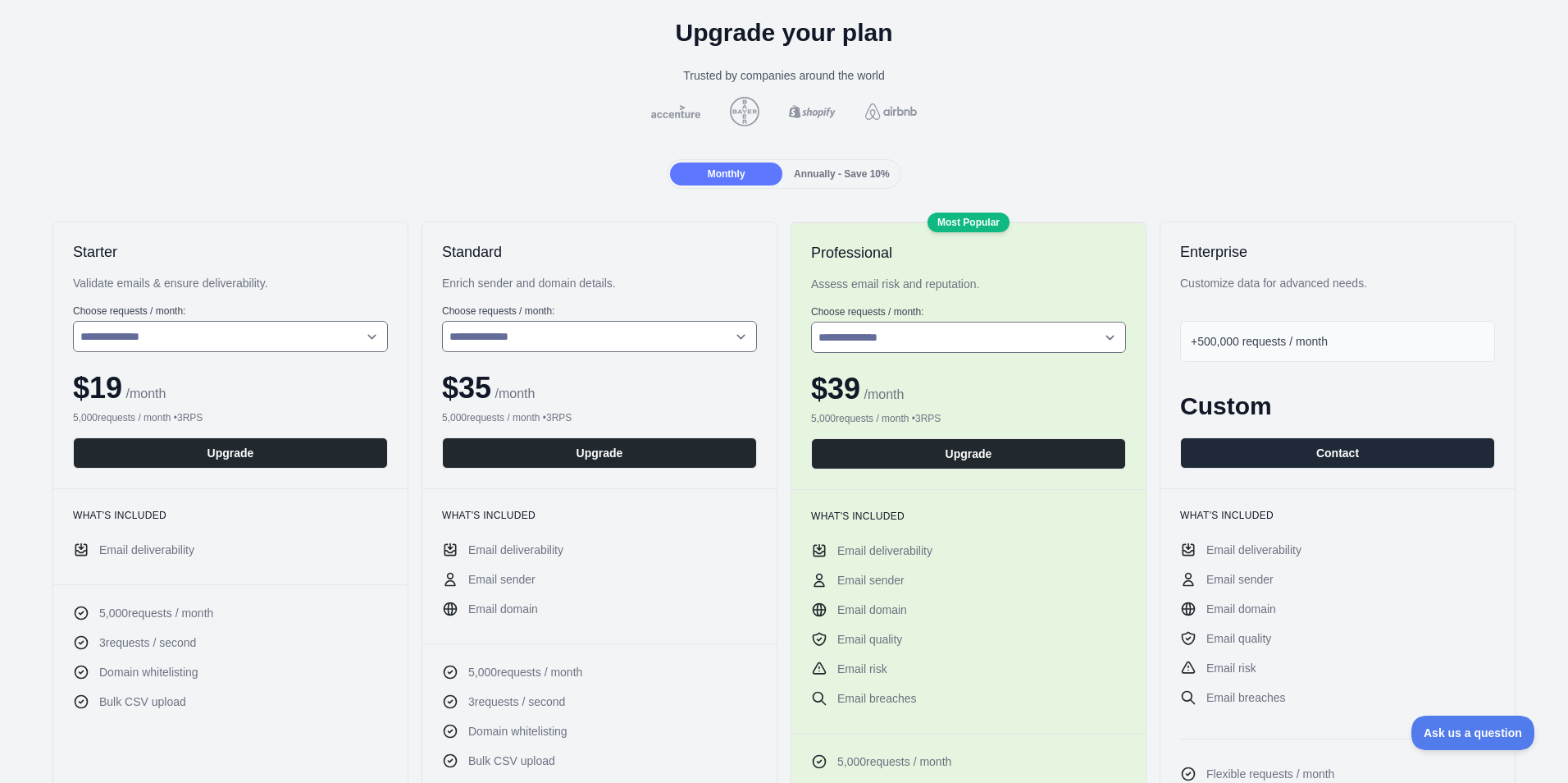
click at [828, 177] on span "Annually - Save 10%" at bounding box center [842, 174] width 96 height 12
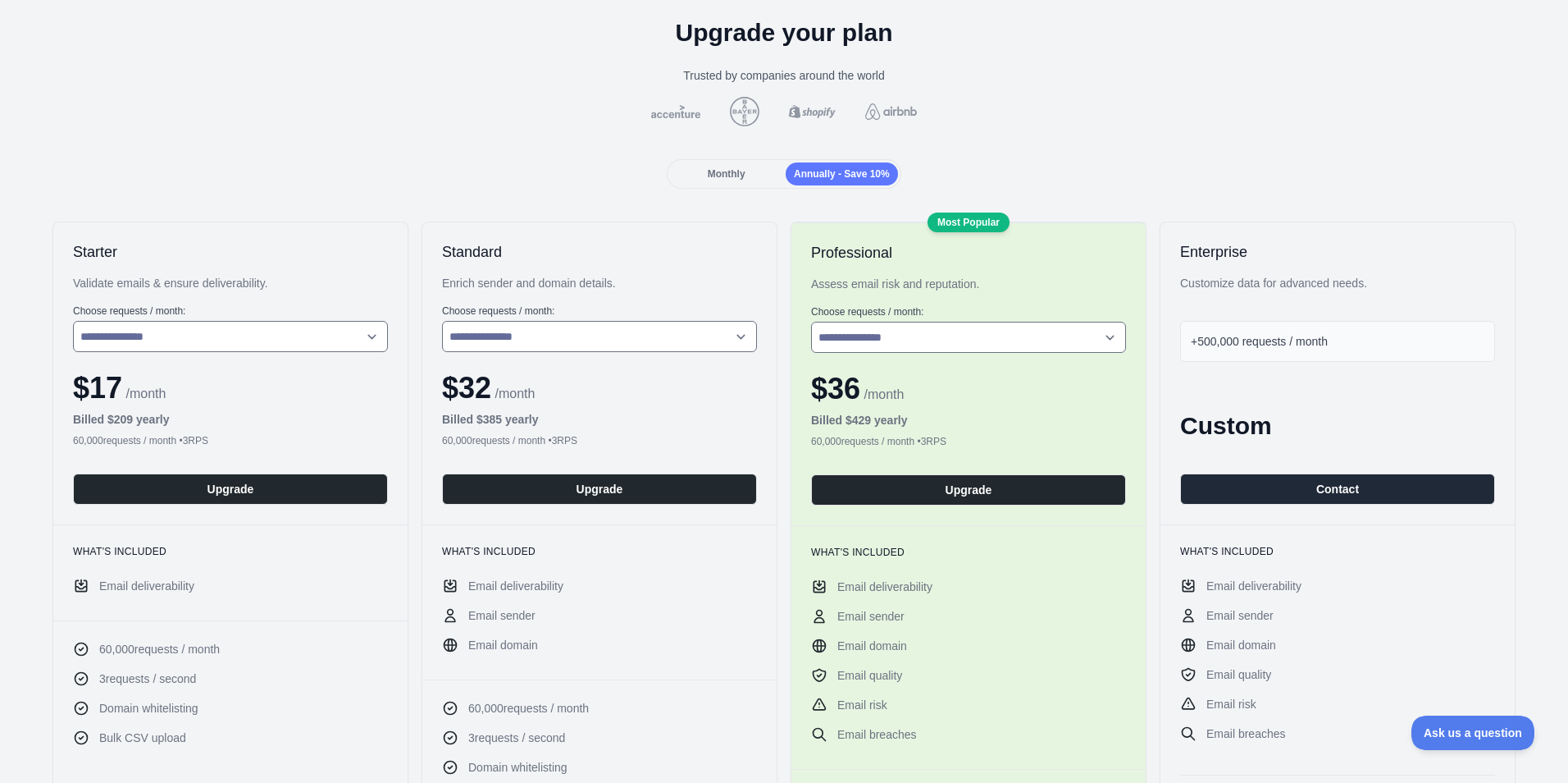
click at [745, 173] on div "Monthly" at bounding box center [726, 174] width 112 height 23
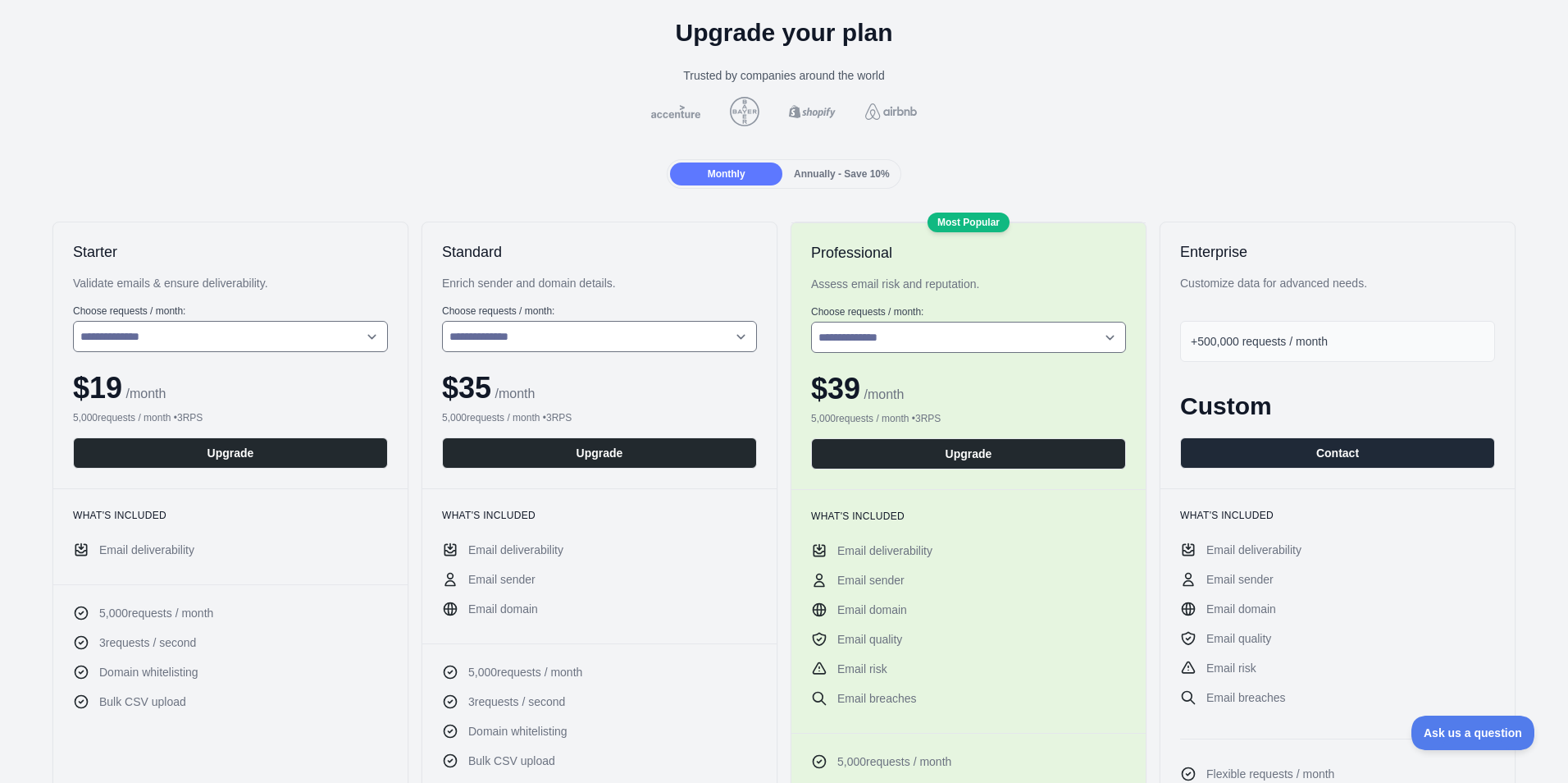
click at [817, 173] on span "Annually - Save 10%" at bounding box center [842, 174] width 96 height 12
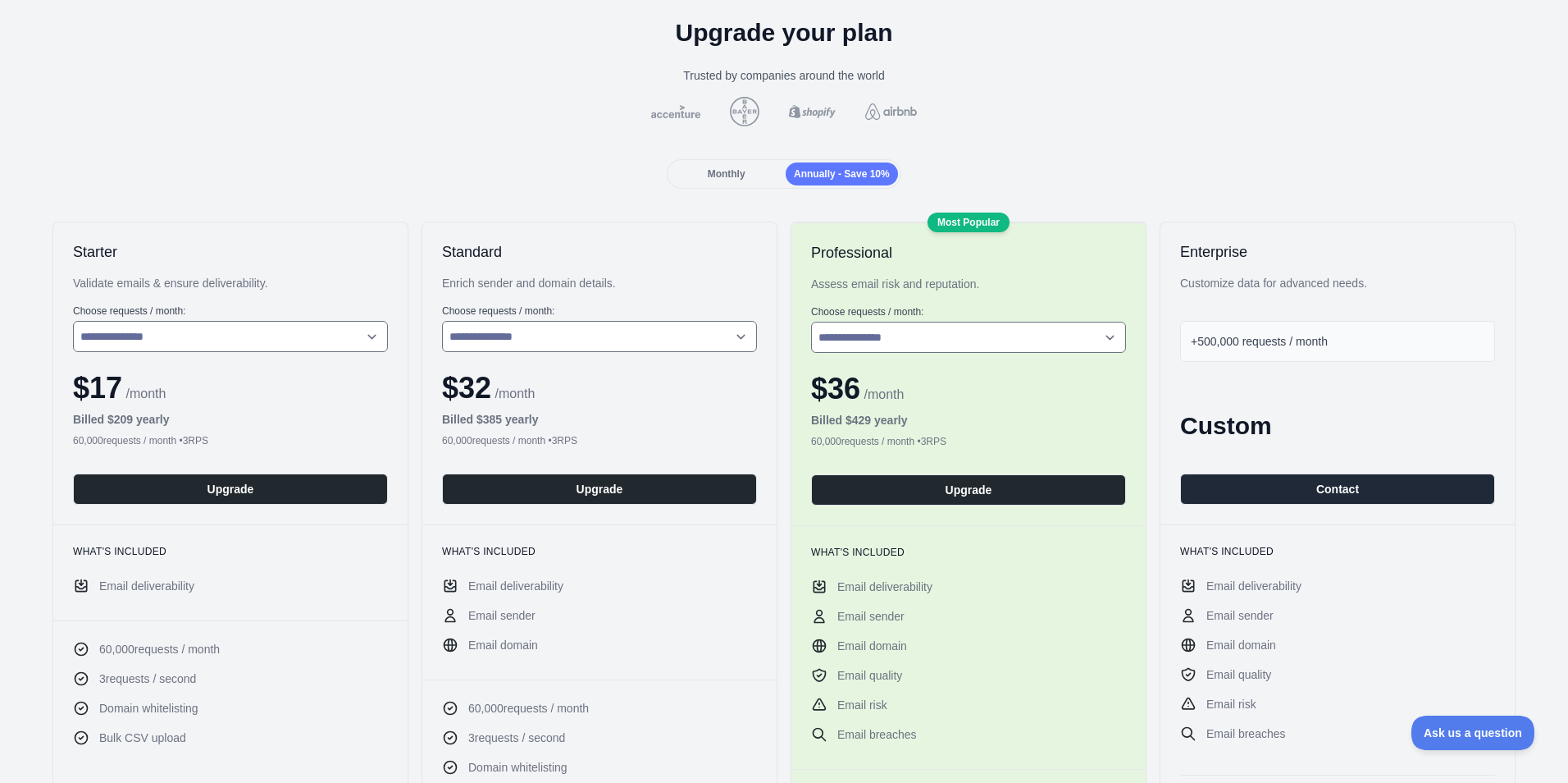
click at [730, 180] on span "Monthly" at bounding box center [726, 174] width 37 height 12
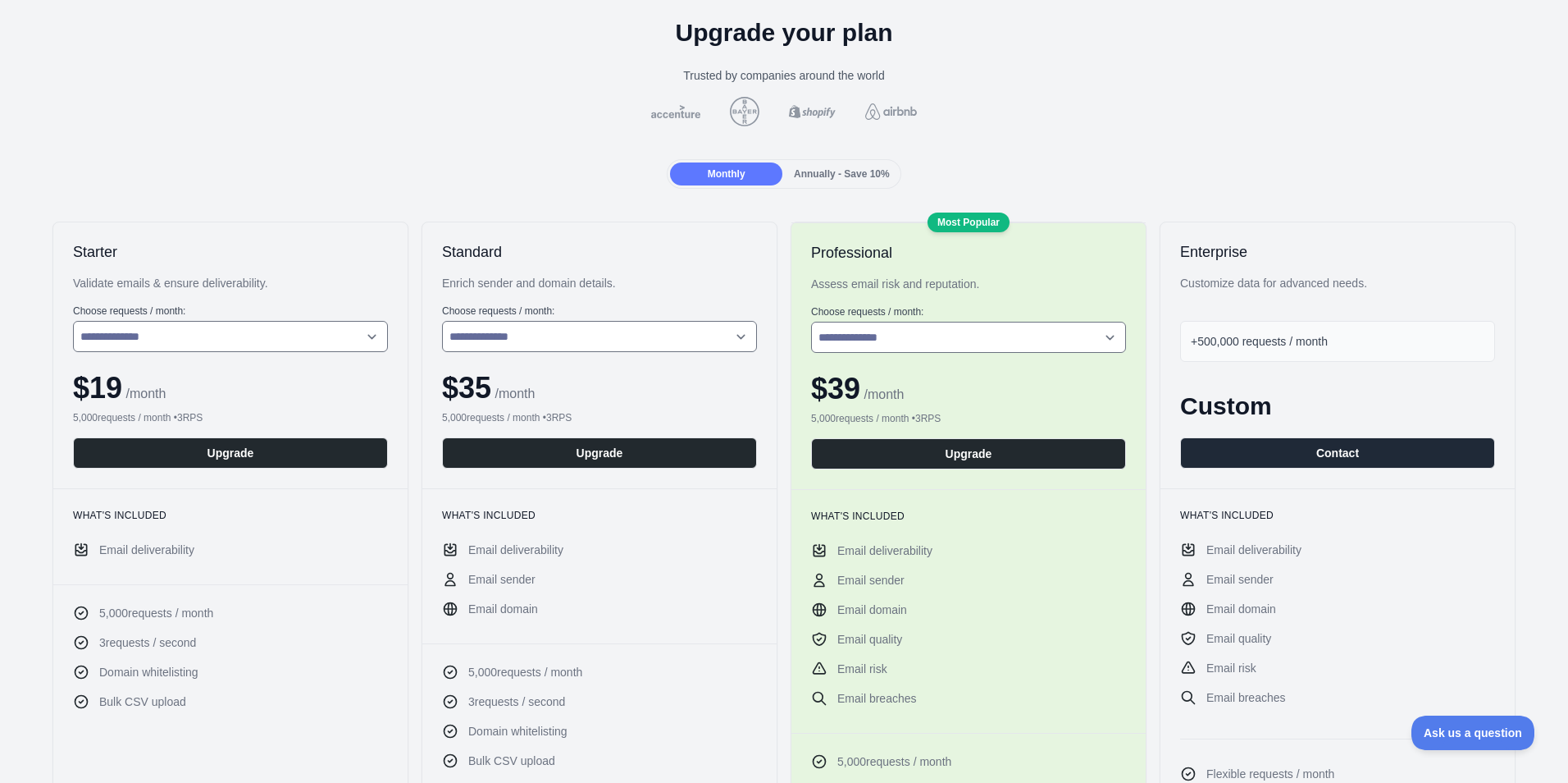
click at [822, 176] on span "Annually - Save 10%" at bounding box center [842, 174] width 96 height 12
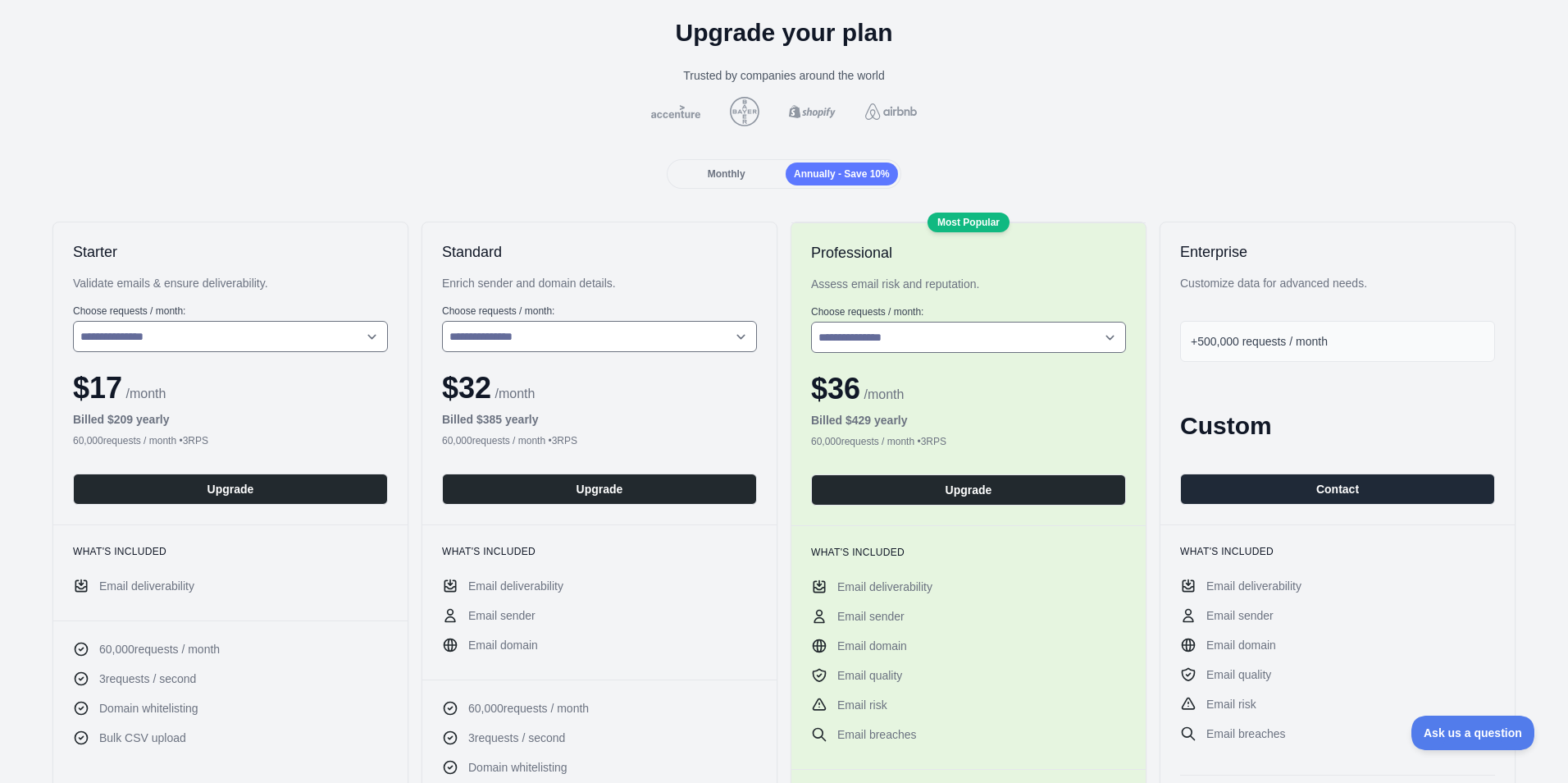
drag, startPoint x: 97, startPoint y: 386, endPoint x: 140, endPoint y: 387, distance: 43.0
click at [140, 387] on div "$ 17 / month" at bounding box center [231, 388] width 315 height 33
drag, startPoint x: 140, startPoint y: 387, endPoint x: 220, endPoint y: 394, distance: 80.3
click at [220, 394] on div "$ 17 / month" at bounding box center [231, 388] width 315 height 33
click at [719, 181] on div "Monthly" at bounding box center [726, 174] width 112 height 23
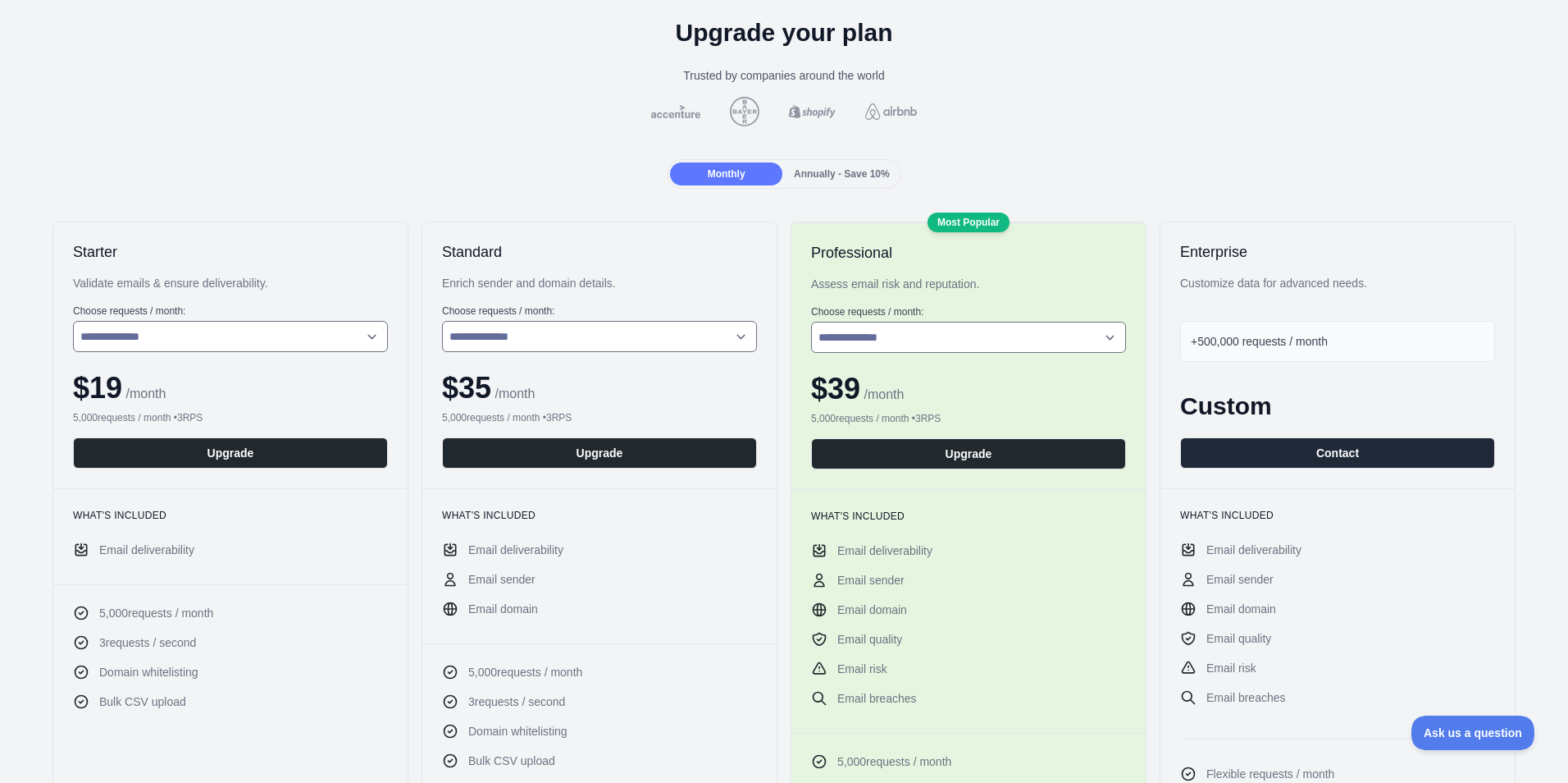
click at [843, 177] on span "Annually - Save 10%" at bounding box center [842, 174] width 96 height 12
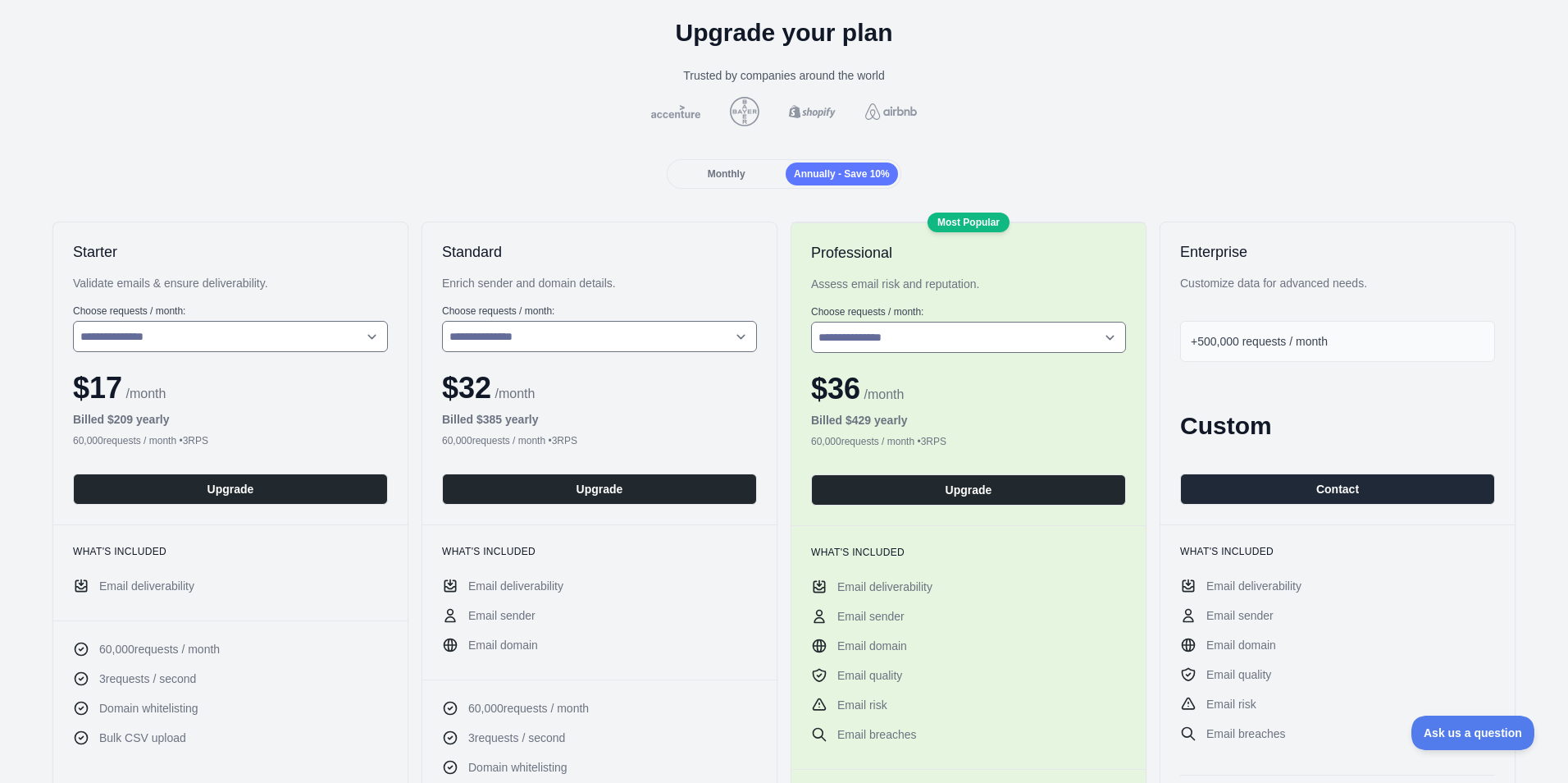
click at [736, 174] on span "Monthly" at bounding box center [726, 174] width 37 height 12
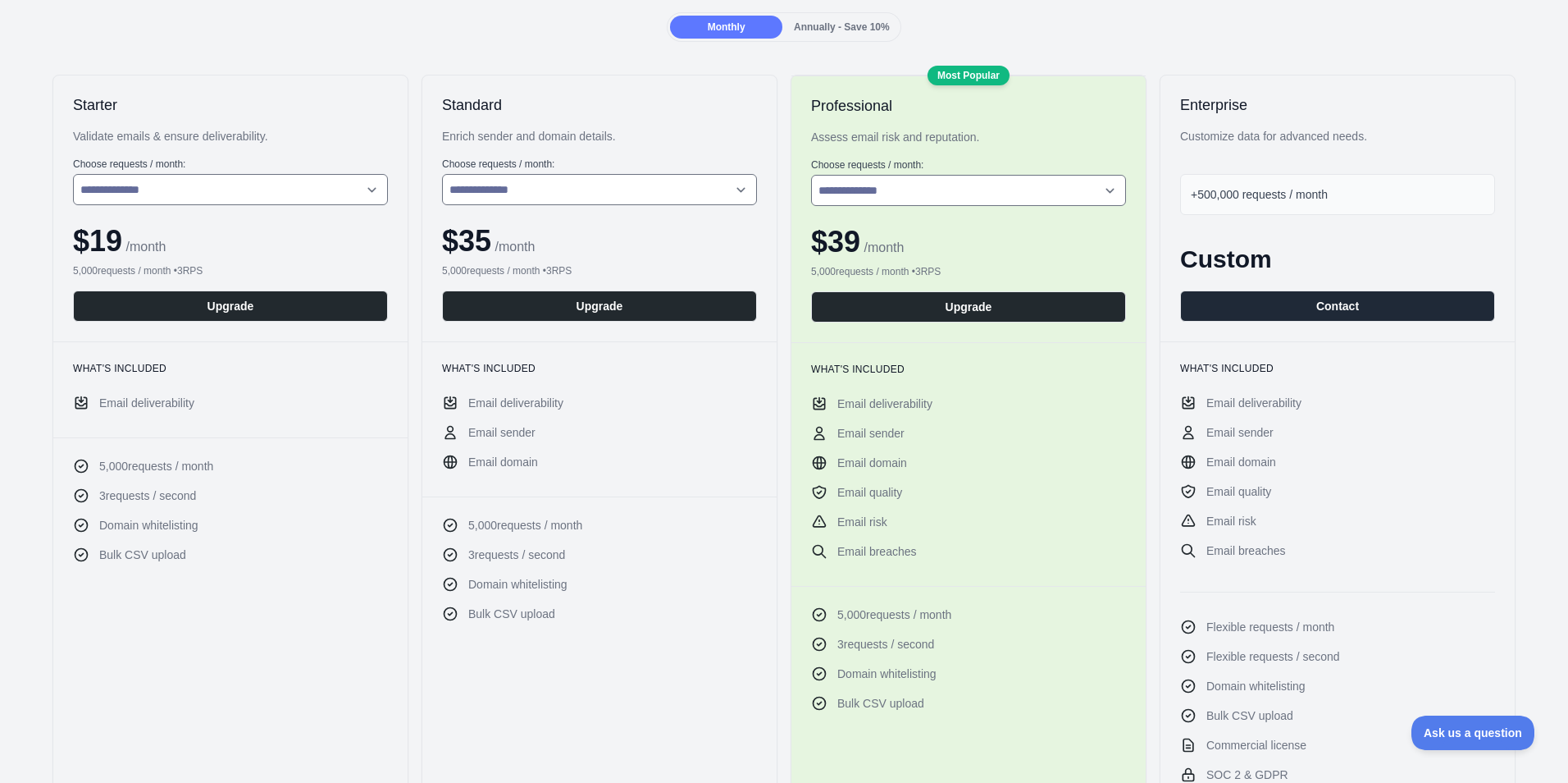
scroll to position [246, 0]
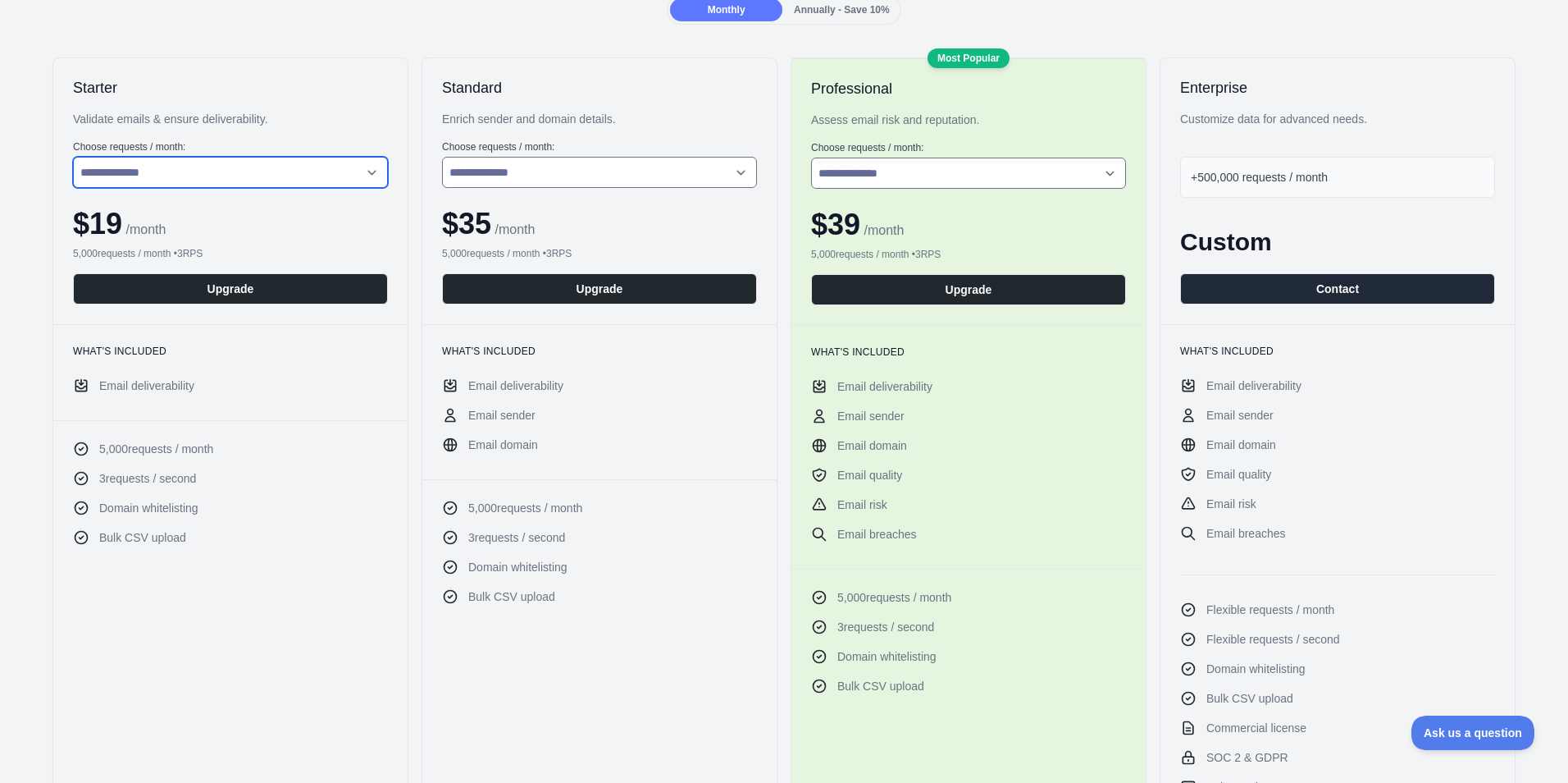
click at [296, 176] on select "**********" at bounding box center [231, 172] width 315 height 31
click at [73, 157] on select "**********" at bounding box center [231, 172] width 315 height 31
click at [342, 180] on select "**********" at bounding box center [231, 172] width 315 height 31
select select "*"
click at [73, 157] on select "**********" at bounding box center [231, 172] width 315 height 31
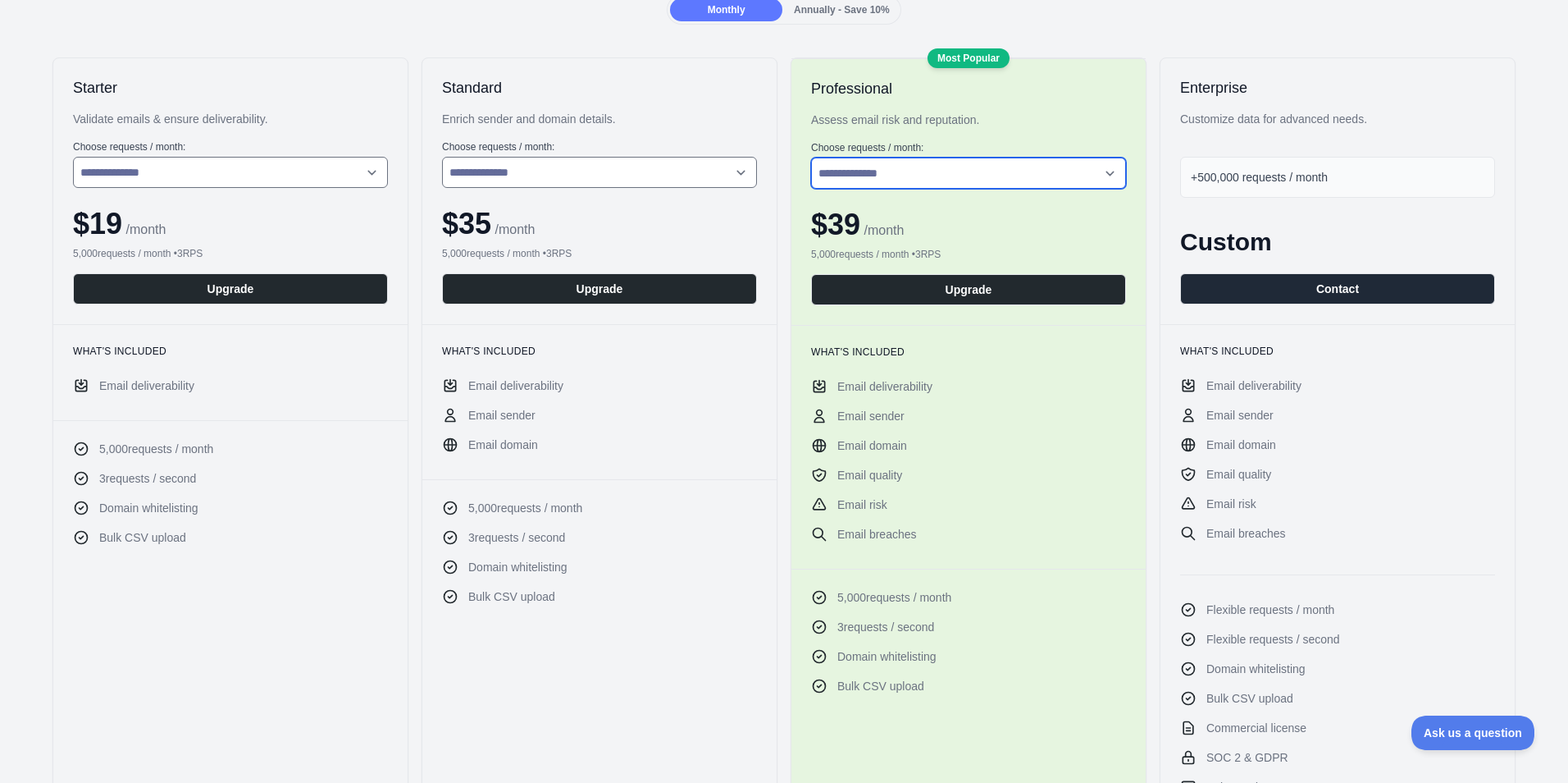
click at [1040, 173] on select "**********" at bounding box center [969, 173] width 315 height 31
click at [945, 139] on div "**********" at bounding box center [968, 191] width 354 height 266
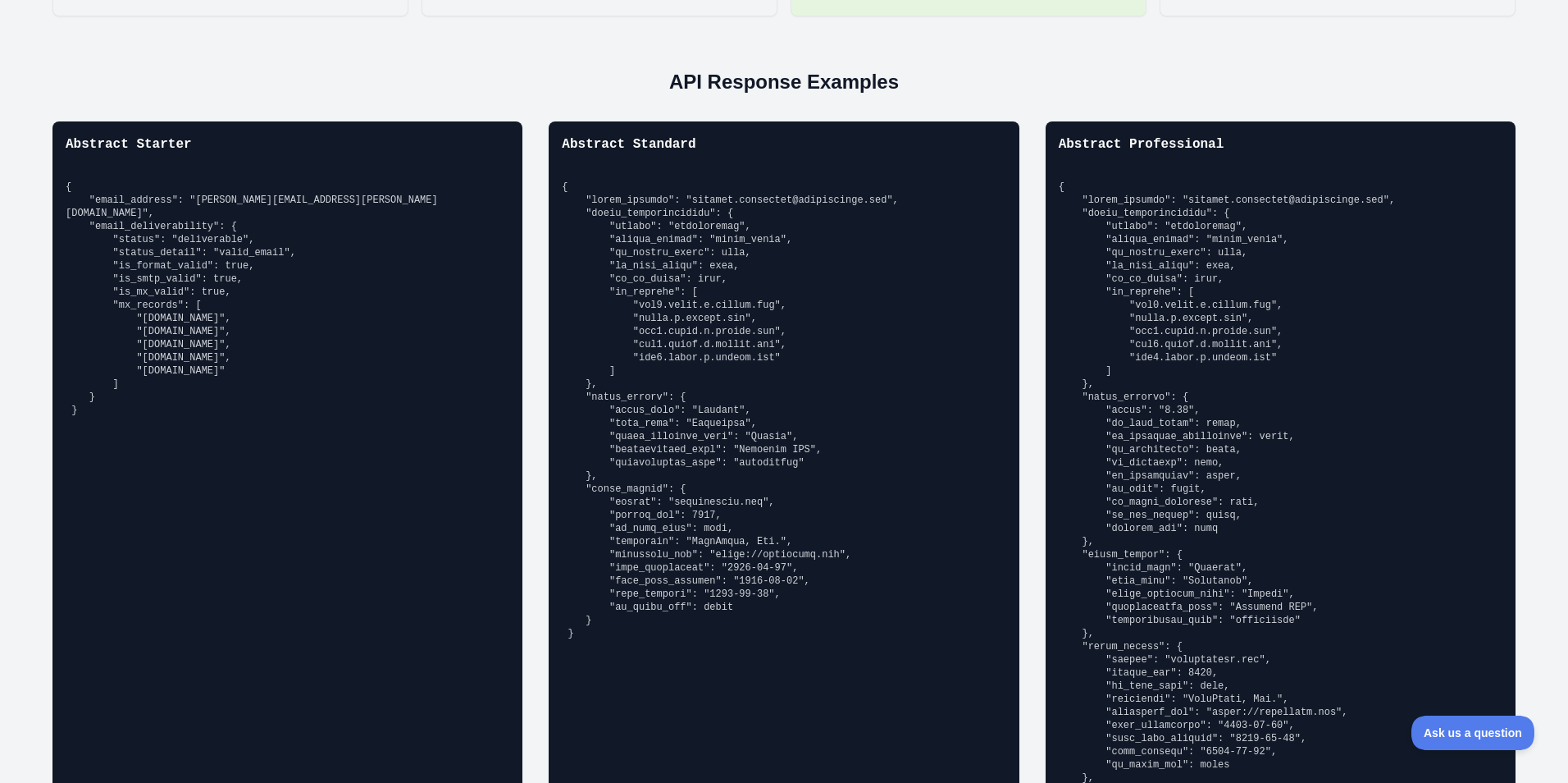
scroll to position [1149, 0]
